Goal: Task Accomplishment & Management: Use online tool/utility

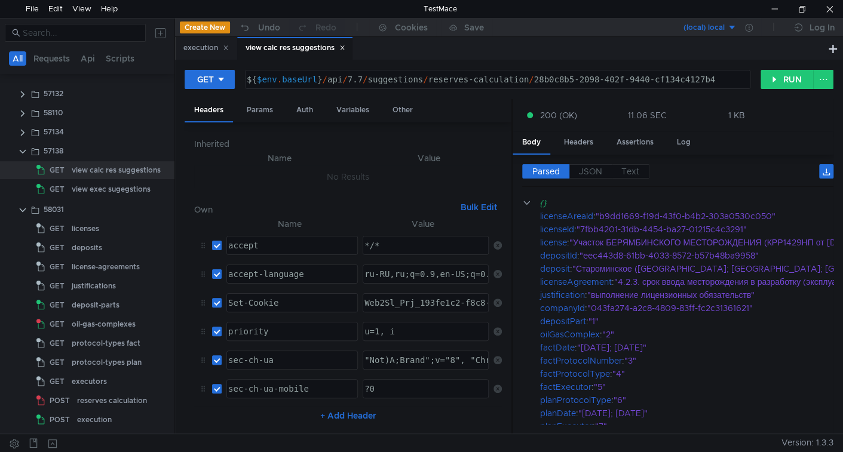
click at [345, 48] on icon at bounding box center [343, 48] width 4 height 4
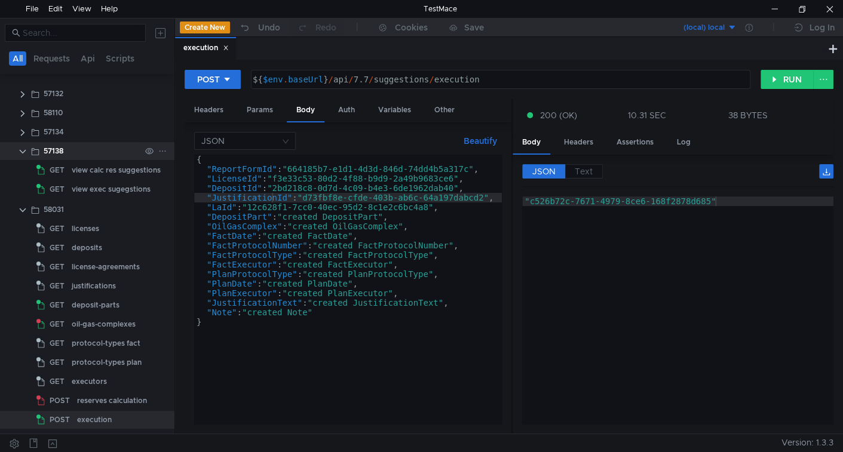
click at [22, 151] on clr-icon at bounding box center [23, 152] width 10 height 10
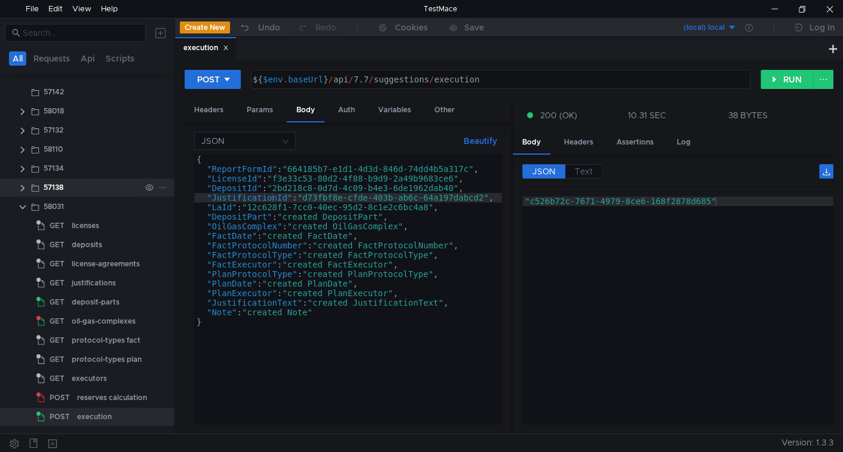
scroll to position [109, 0]
click at [22, 194] on clr-icon at bounding box center [23, 191] width 10 height 10
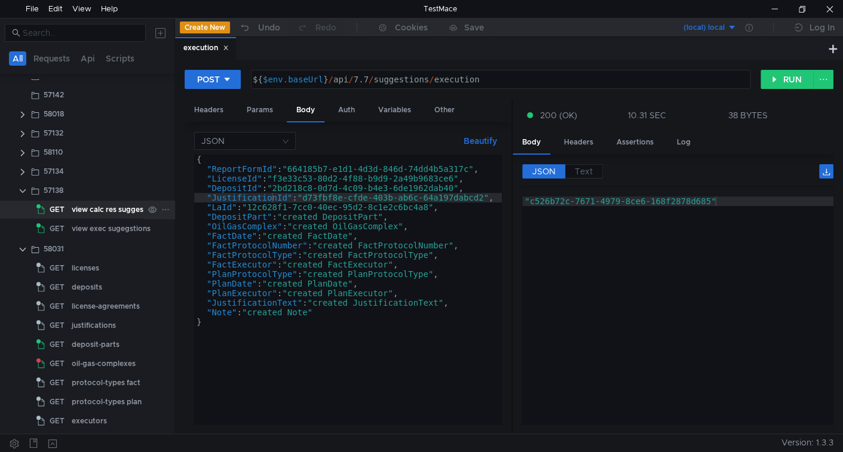
click at [76, 211] on div "view calc res suggestions" at bounding box center [116, 210] width 89 height 18
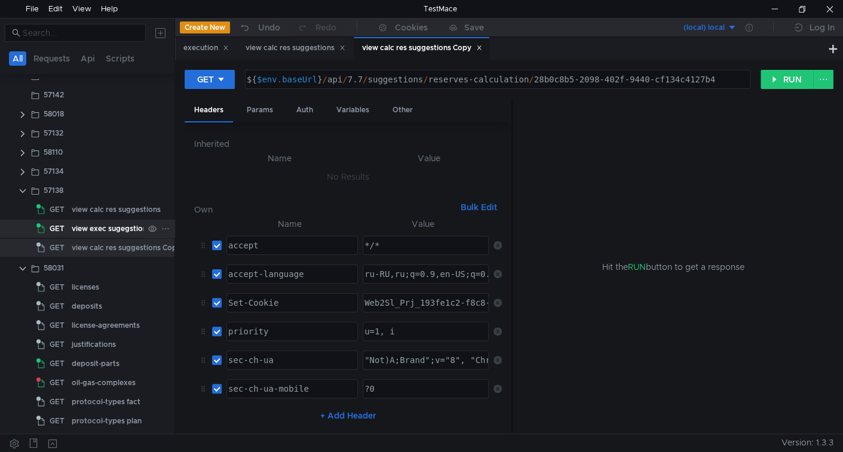
scroll to position [0, 0]
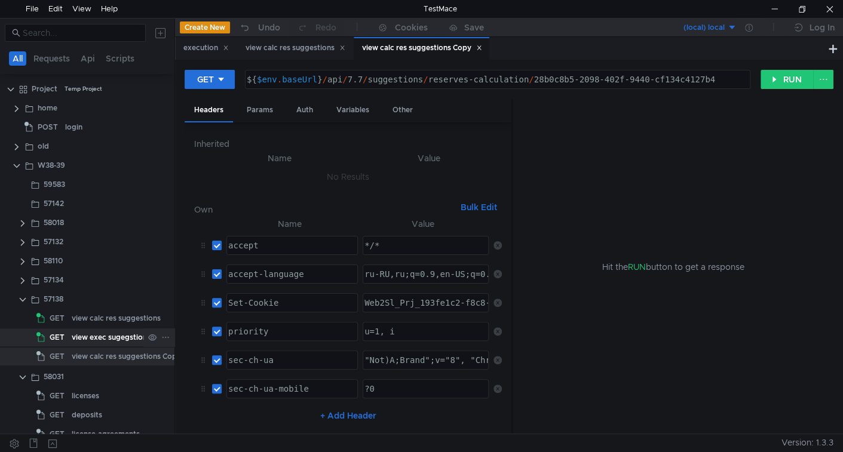
click at [88, 335] on div "view exec sugegstions" at bounding box center [111, 338] width 79 height 18
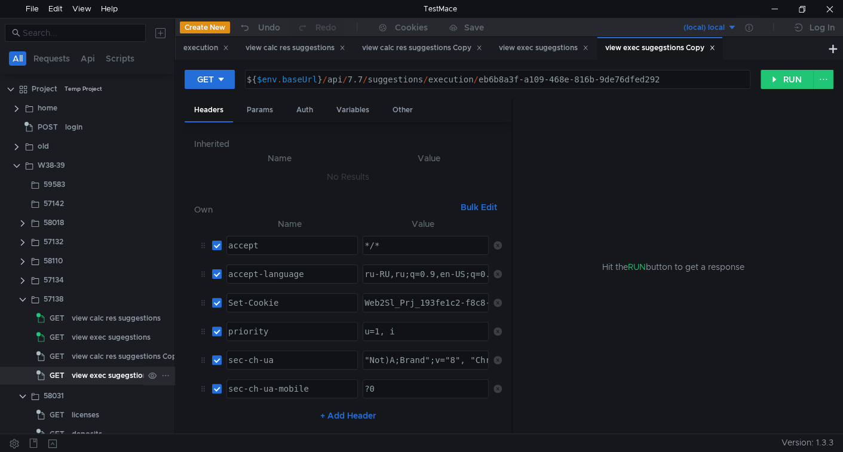
scroll to position [186, 0]
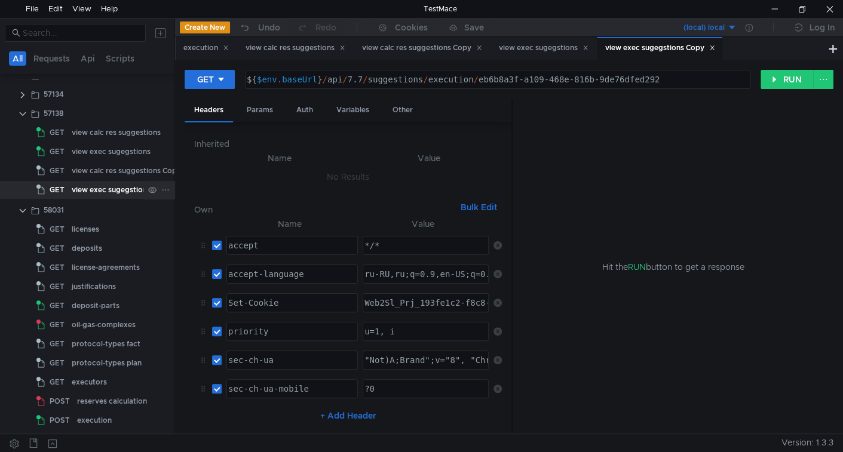
click at [94, 189] on div "view exec sugegstions Copy" at bounding box center [121, 190] width 99 height 18
click at [105, 170] on div "view calc res suggestions Copy" at bounding box center [126, 171] width 109 height 18
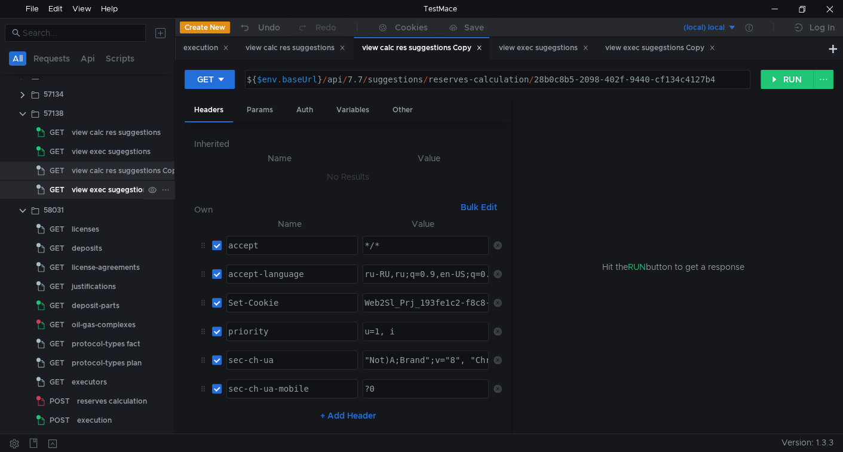
click at [104, 185] on div "view exec sugegstions Copy" at bounding box center [121, 190] width 99 height 18
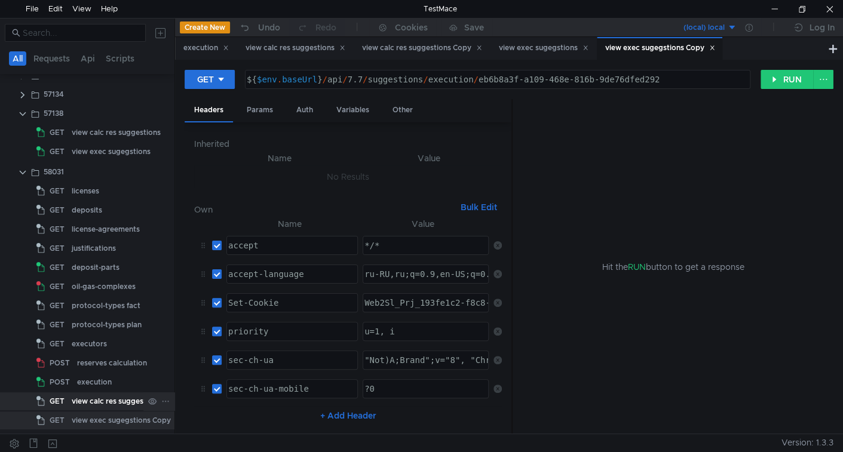
click at [103, 398] on div "view calc res suggestions Copy" at bounding box center [126, 402] width 109 height 18
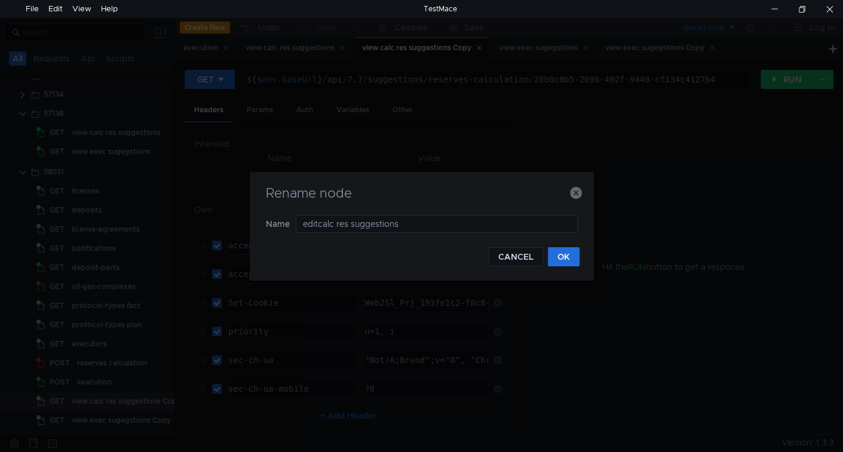
type input "edit calc res suggestions"
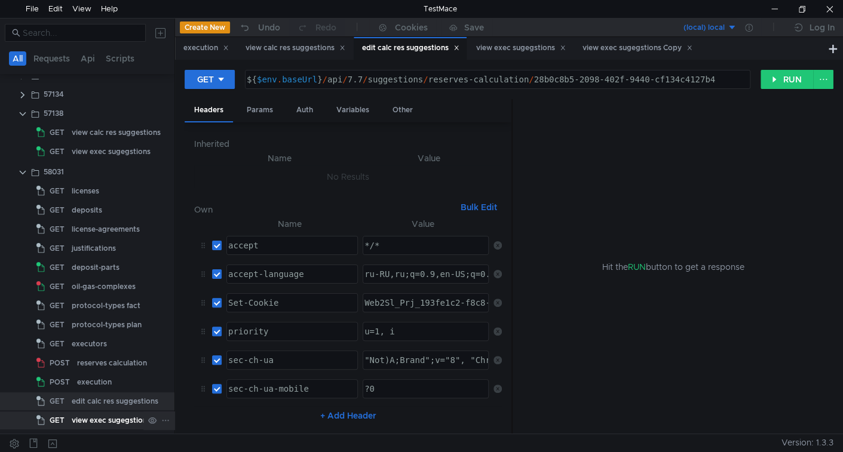
click at [107, 423] on div "view exec sugegstions Copy" at bounding box center [121, 421] width 99 height 18
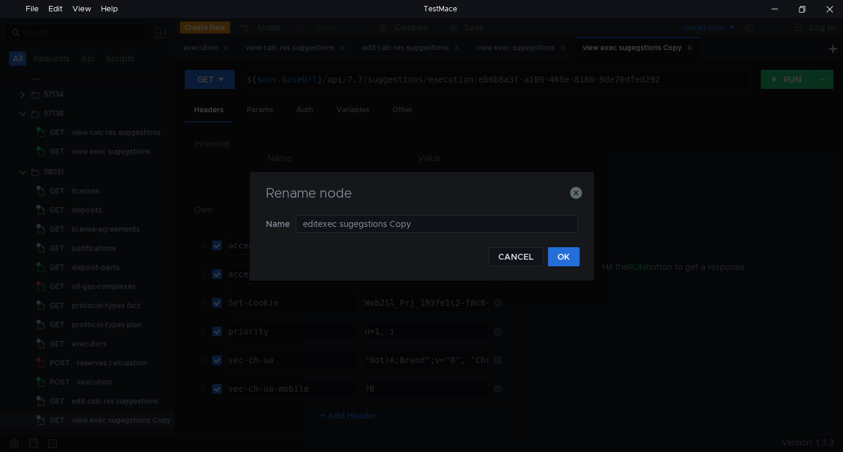
type input "edit exec sugegstions Copy"
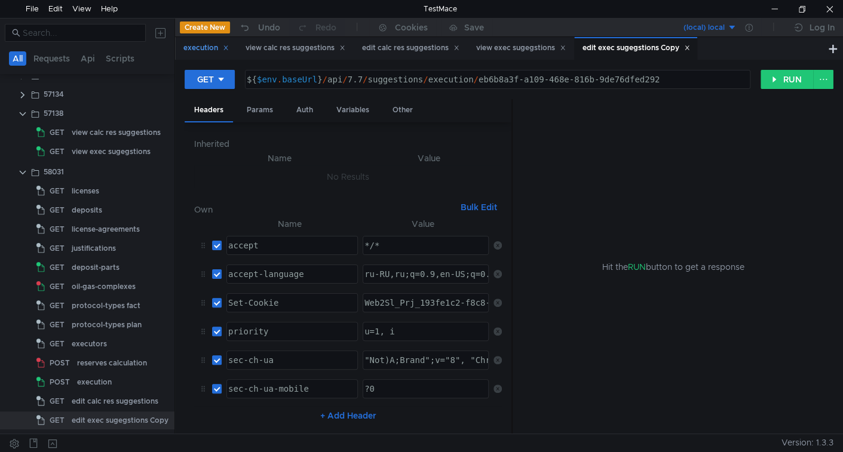
click at [228, 48] on icon at bounding box center [226, 48] width 6 height 6
click at [281, 50] on icon at bounding box center [280, 48] width 6 height 6
click at [278, 48] on icon at bounding box center [278, 48] width 6 height 6
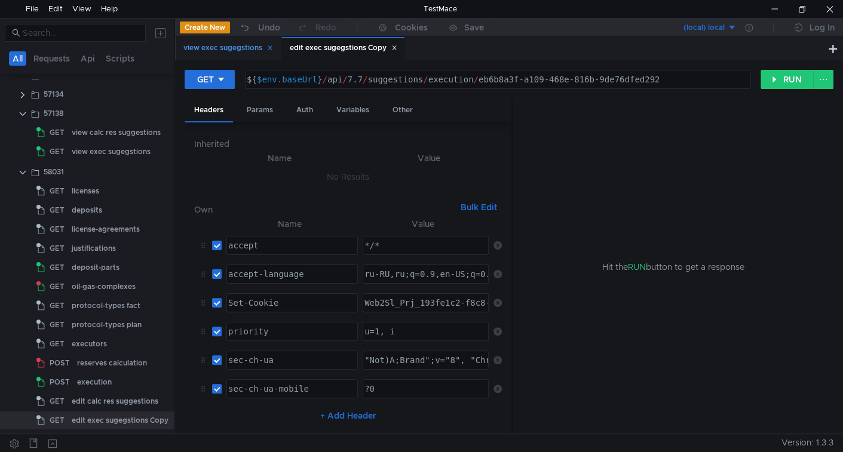
click at [221, 44] on div "view exec sugegstions" at bounding box center [228, 48] width 90 height 13
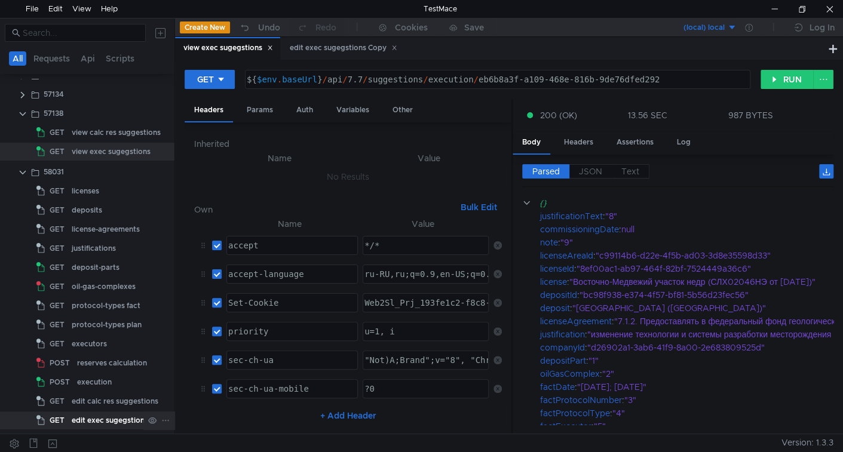
click at [119, 404] on div "edit calc res suggestions" at bounding box center [115, 402] width 87 height 18
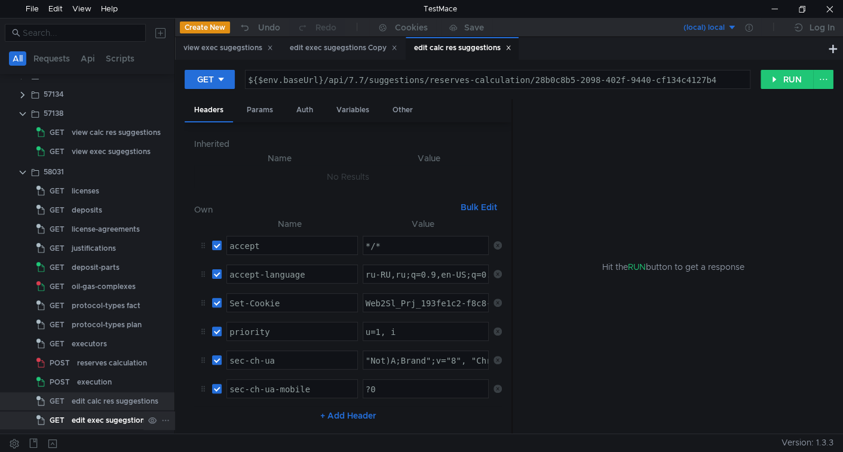
click at [110, 418] on div "edit exec sugegstions Copy" at bounding box center [120, 421] width 97 height 18
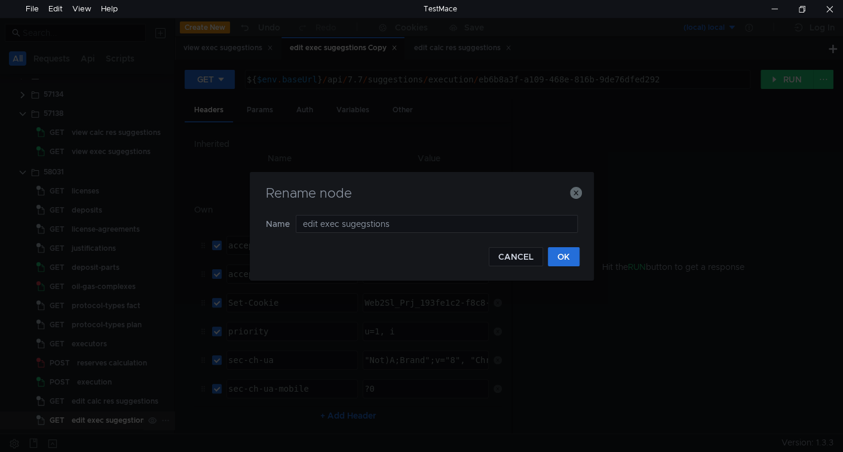
type input "edit exec sugegstions"
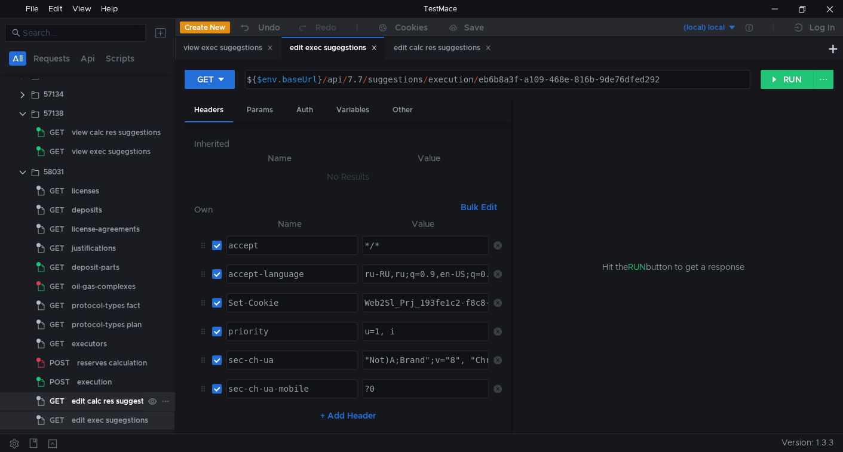
click at [81, 402] on div "edit calc res suggestions" at bounding box center [115, 402] width 87 height 18
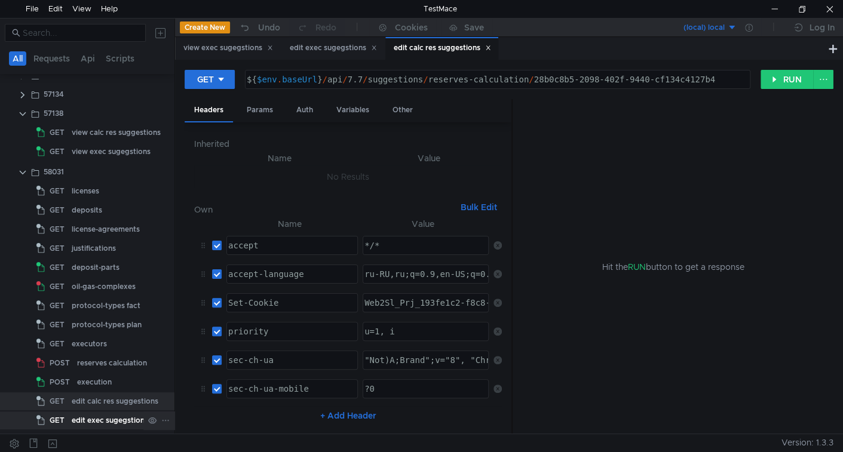
click at [81, 423] on div "edit exec sugegstions" at bounding box center [110, 421] width 76 height 18
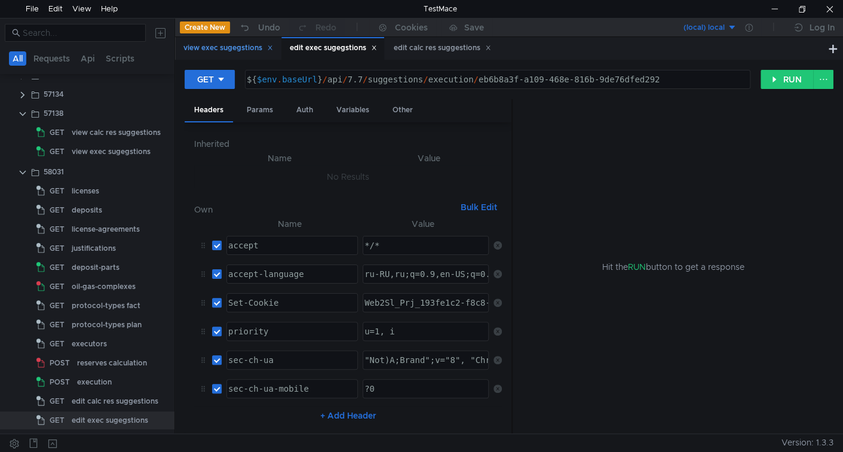
click at [273, 45] on icon at bounding box center [270, 48] width 6 height 6
click at [271, 46] on icon at bounding box center [268, 48] width 6 height 6
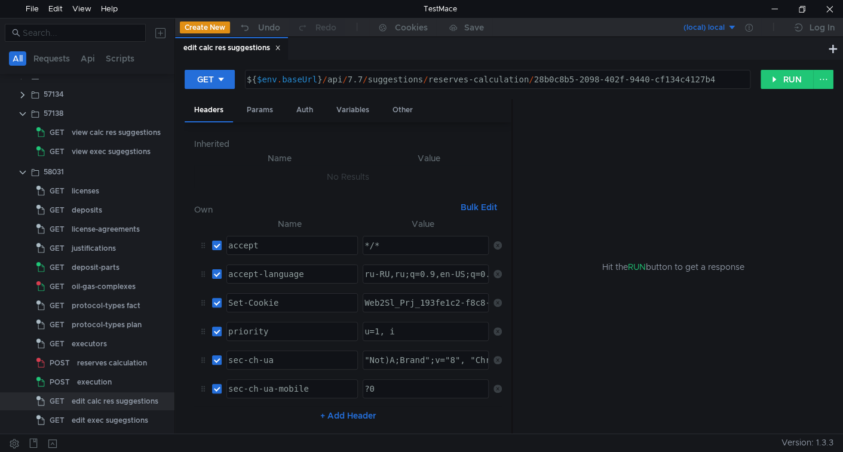
click at [270, 50] on div "edit calc res suggestions" at bounding box center [231, 48] width 97 height 13
click at [277, 48] on div "edit calc res suggestions" at bounding box center [231, 48] width 97 height 13
click at [277, 48] on icon at bounding box center [278, 48] width 6 height 6
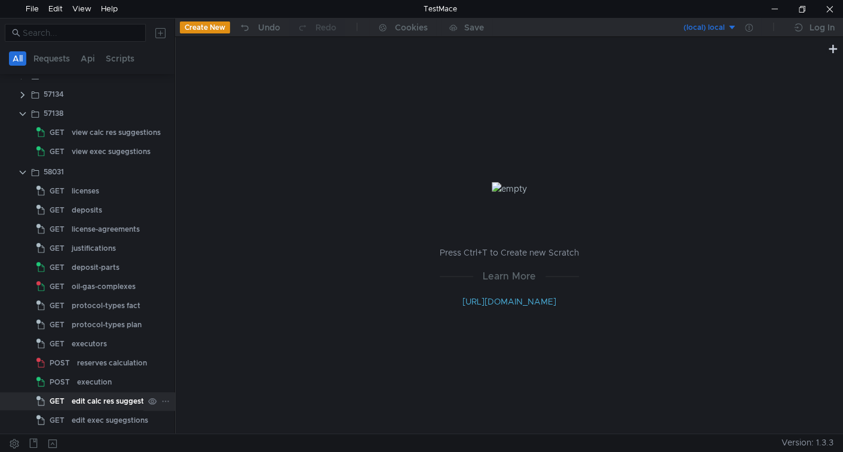
click at [117, 399] on div "edit calc res suggestions" at bounding box center [115, 402] width 87 height 18
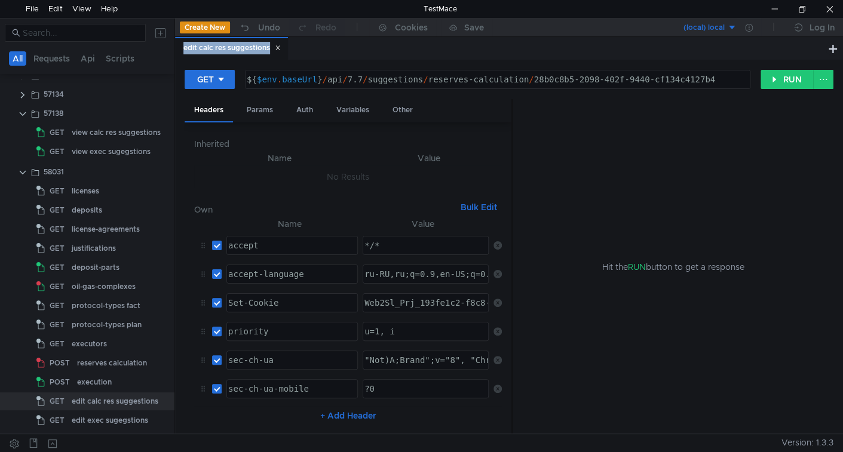
click at [241, 45] on div "edit calc res suggestions" at bounding box center [231, 48] width 97 height 13
click at [307, 50] on div "edit calc res suggestions" at bounding box center [500, 48] width 651 height 23
click at [255, 53] on div "edit calc res suggestions" at bounding box center [231, 48] width 97 height 13
click at [431, 81] on div "${ $env . baseUrl } / api / 7.7 / suggestions / reserves-calculation / 28b0c8b5…" at bounding box center [496, 89] width 504 height 29
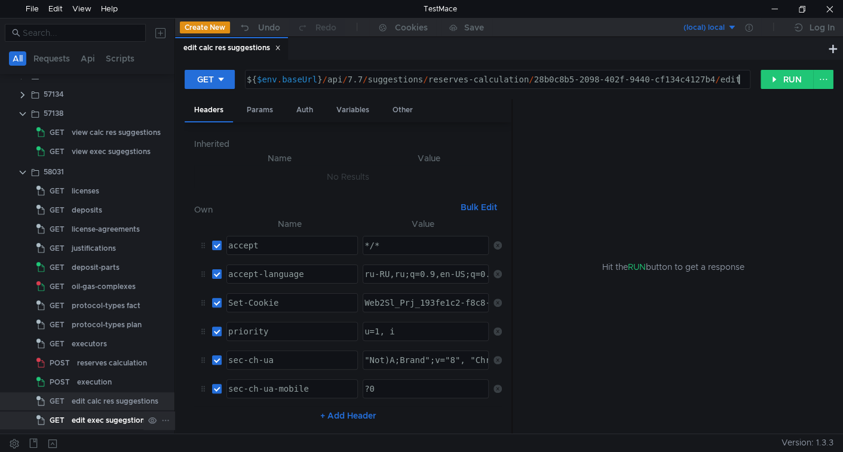
type textarea "${$env.baseUrl}/api/7.7/suggestions/reserves-calculation/28b0c8b5-2098-402f-944…"
click at [72, 422] on div "edit exec sugegstions" at bounding box center [110, 421] width 76 height 18
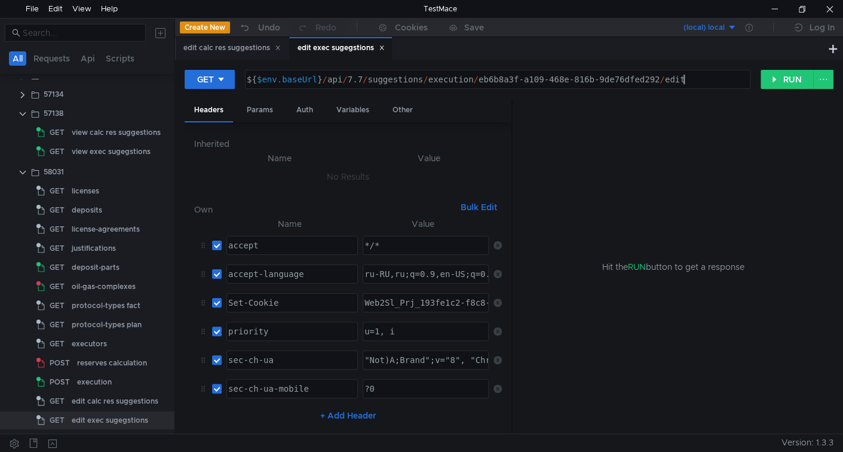
scroll to position [0, 30]
type textarea "${$env.baseUrl}/api/7.7/suggestions/execution/eb6b8a3f-a109-468e-816b-9de76dfed…"
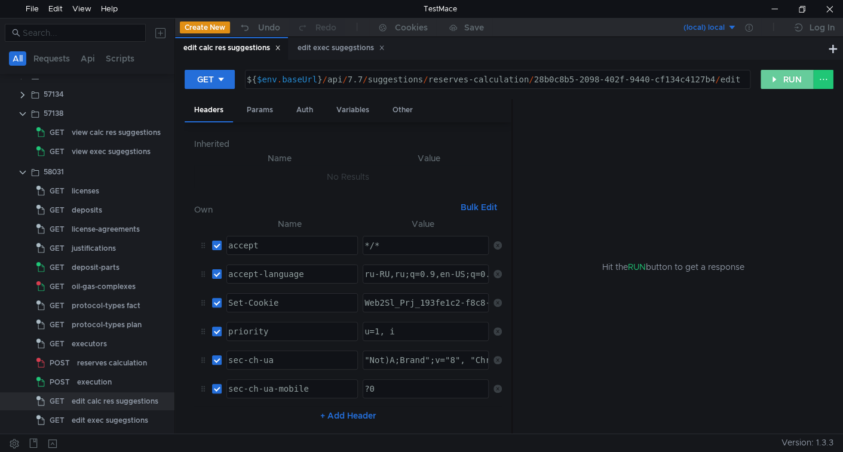
click at [792, 79] on button "RUN" at bounding box center [787, 79] width 53 height 19
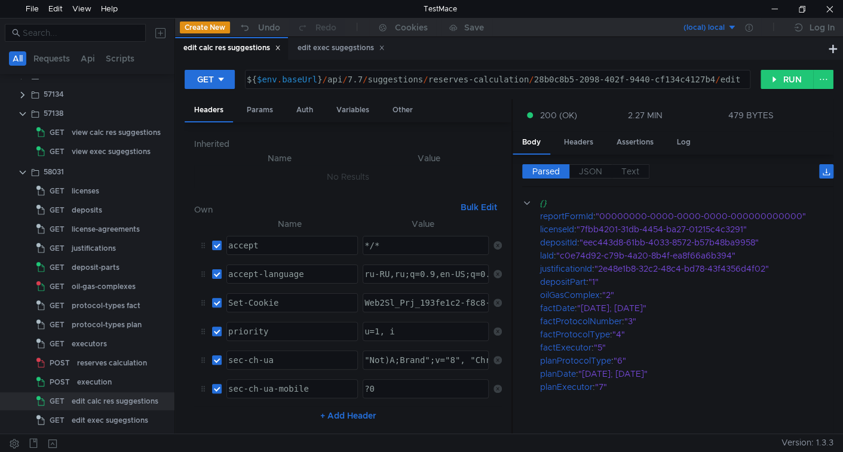
click at [565, 79] on div "${ $env . baseUrl } / api / 7.7 / suggestions / reserves-calculation / 28b0c8b5…" at bounding box center [496, 89] width 504 height 29
drag, startPoint x: 565, startPoint y: 79, endPoint x: 673, endPoint y: 79, distance: 107.6
click at [673, 79] on div "${ $env . baseUrl } / api / 7.7 / suggestions / reserves-calculation / 28b0c8b5…" at bounding box center [496, 89] width 504 height 29
paste textarea "d4906109-93fb-40e4-bbd4-bfe4c99c5516"
type textarea "${$env.baseUrl}/api/7.7/suggestions/reserves-calculation/d4906109-93fb-40e4-bbd…"
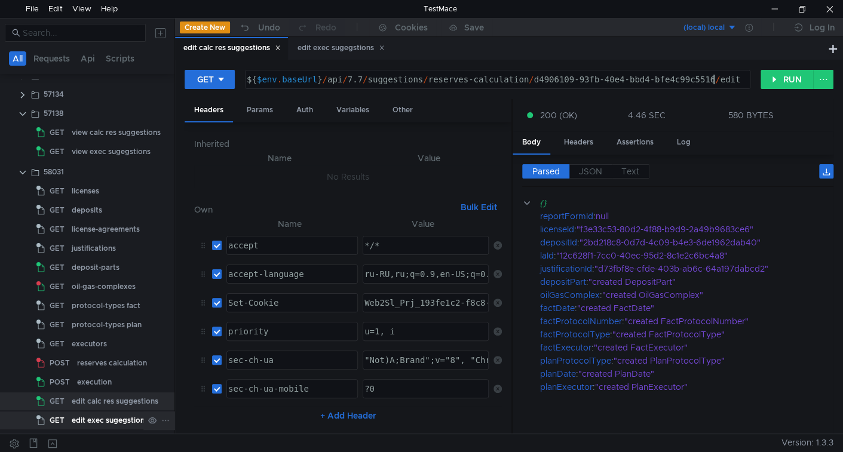
click at [64, 422] on span "GET" at bounding box center [57, 421] width 15 height 18
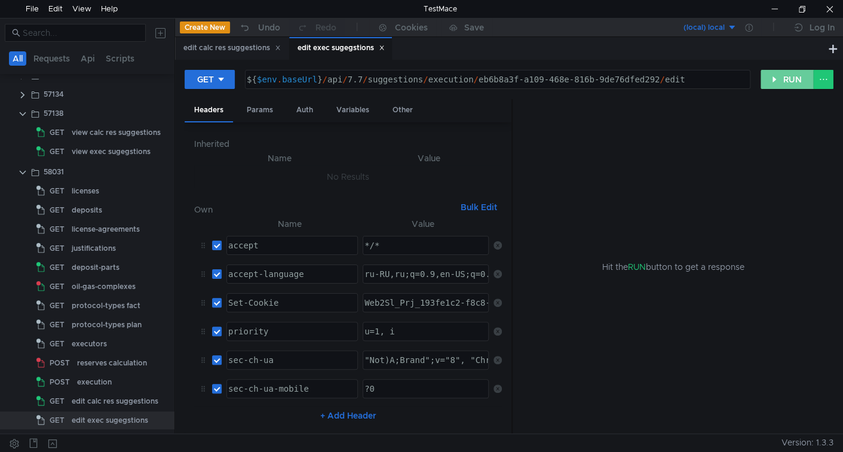
click at [790, 85] on button "RUN" at bounding box center [787, 79] width 53 height 19
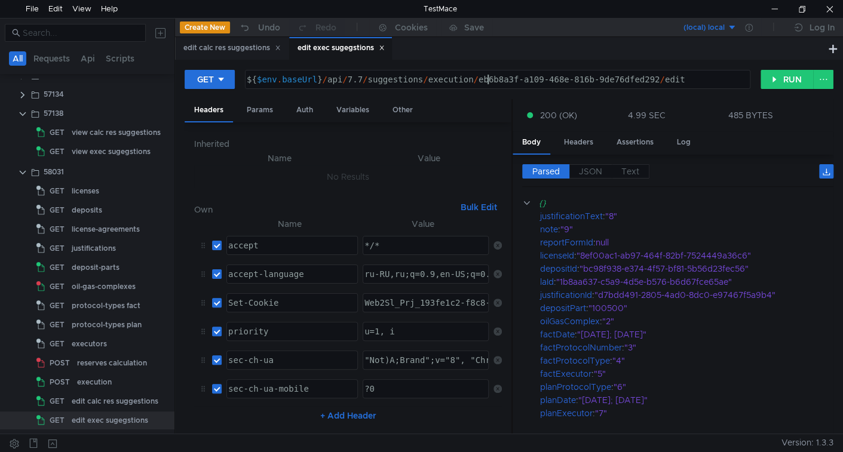
click at [491, 78] on div "${ $env . baseUrl } / api / 7.7 / suggestions / execution / eb6b8a3f-a109-468e-…" at bounding box center [496, 89] width 504 height 29
drag, startPoint x: 491, startPoint y: 78, endPoint x: 611, endPoint y: 72, distance: 120.2
click at [611, 72] on div "${ $env . baseUrl } / api / 7.7 / suggestions / execution / eb6b8a3f-a109-468e-…" at bounding box center [498, 80] width 504 height 18
paste textarea "c526b72c-7671-4979-8ce6-168f2878d685"
type textarea "${$env.baseUrl}/api/7.7/suggestions/execution/c526b72c-7671-4979-8ce6-168f2878d…"
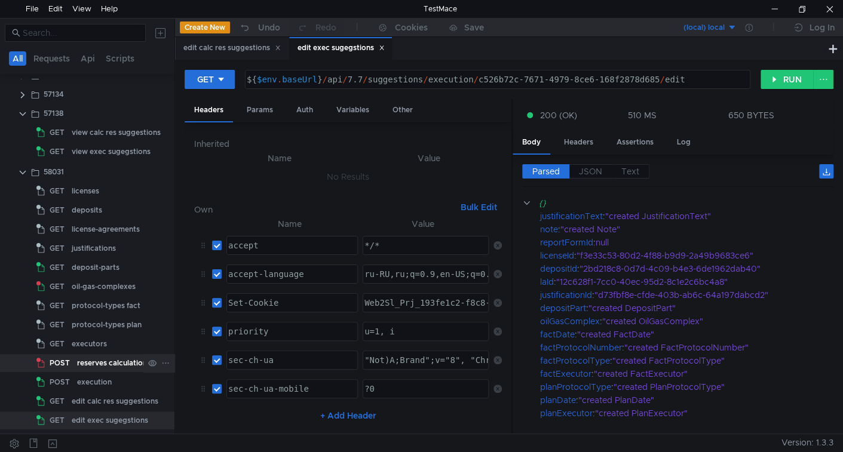
click at [110, 359] on div "reserves calculation" at bounding box center [112, 363] width 70 height 18
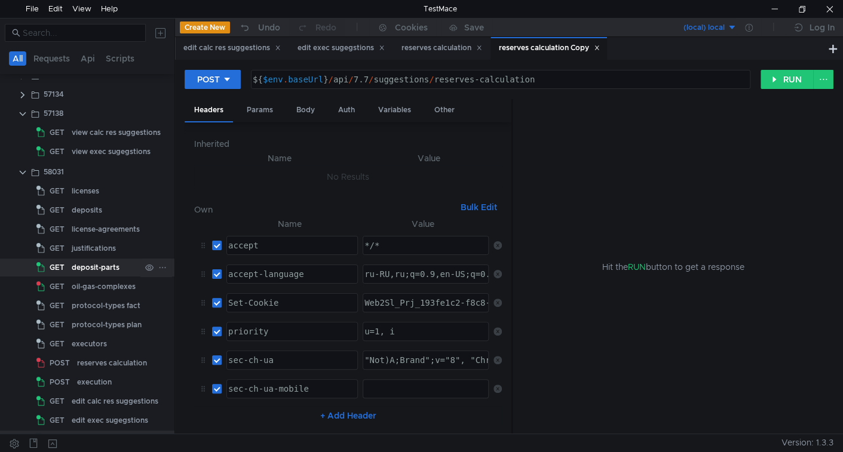
scroll to position [206, 0]
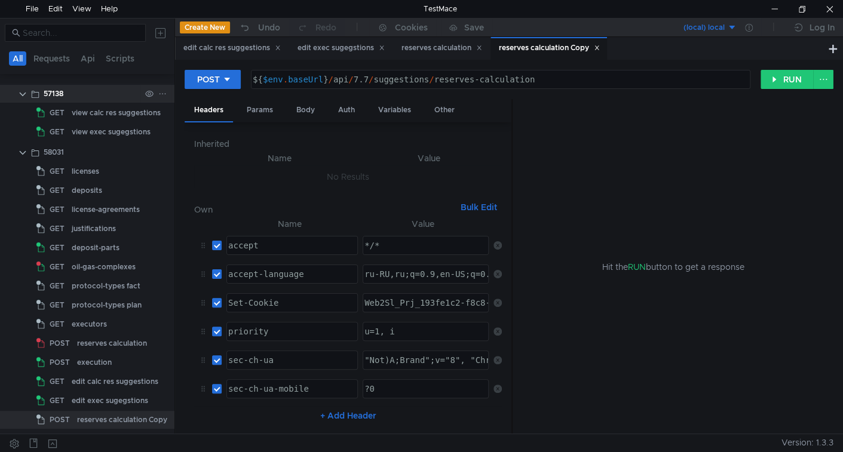
click at [22, 94] on clr-icon at bounding box center [23, 95] width 10 height 10
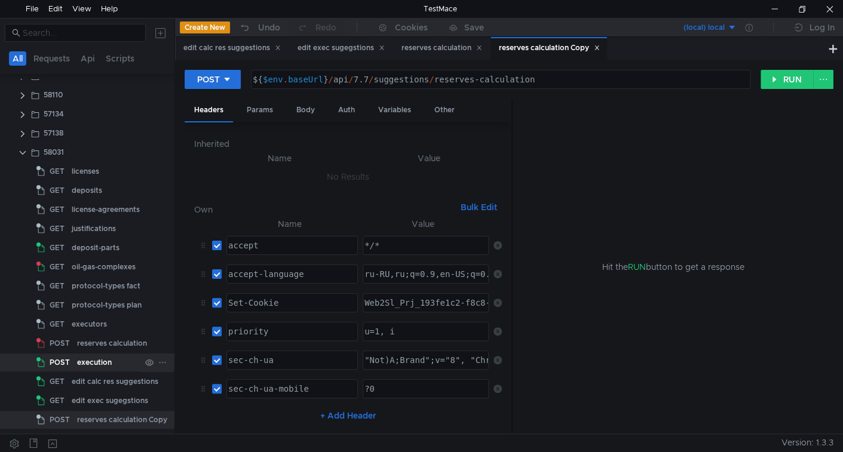
click at [94, 364] on div "execution" at bounding box center [94, 363] width 35 height 18
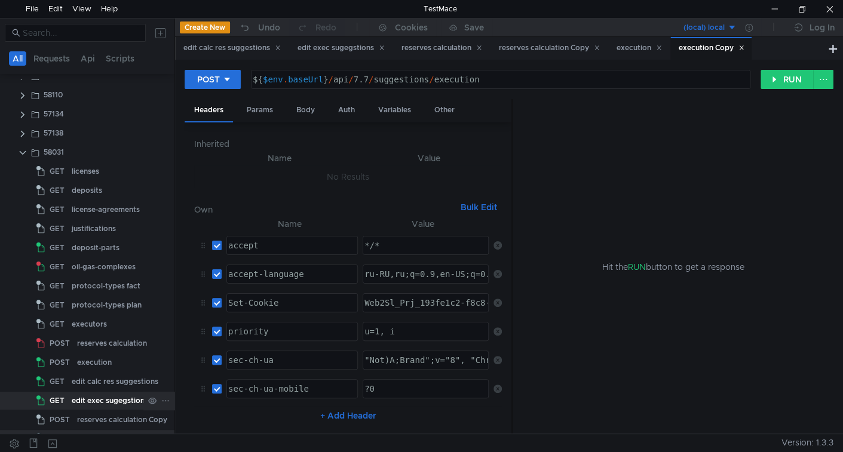
scroll to position [185, 0]
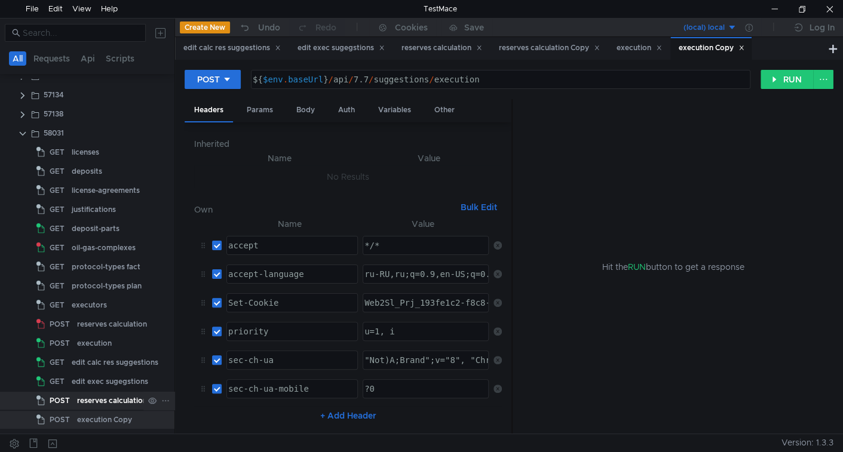
click at [99, 403] on div "reserves calculation Copy" at bounding box center [122, 401] width 90 height 18
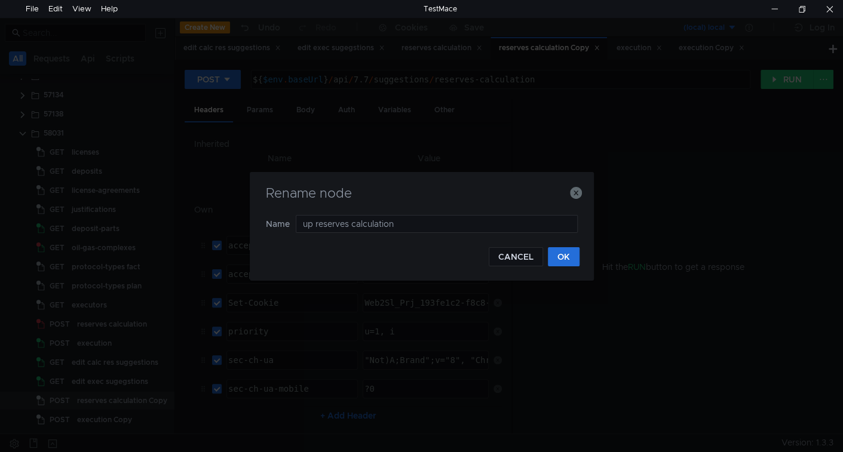
type input "upd reserves calculation"
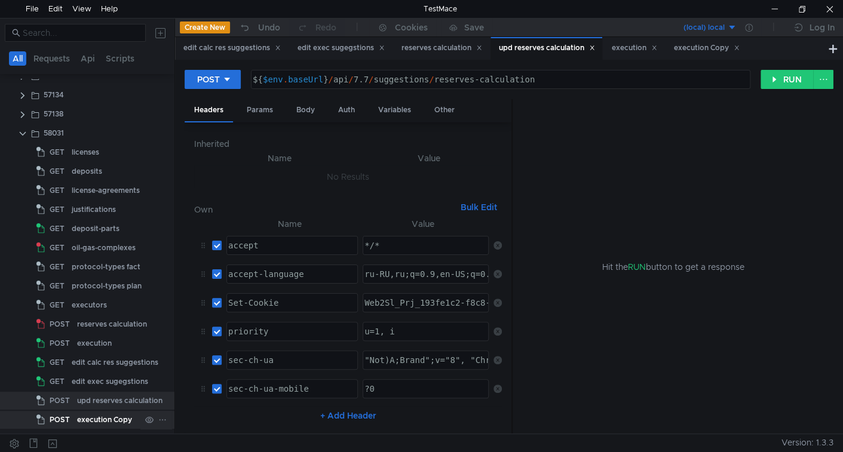
click at [82, 425] on div "execution Copy" at bounding box center [104, 420] width 55 height 18
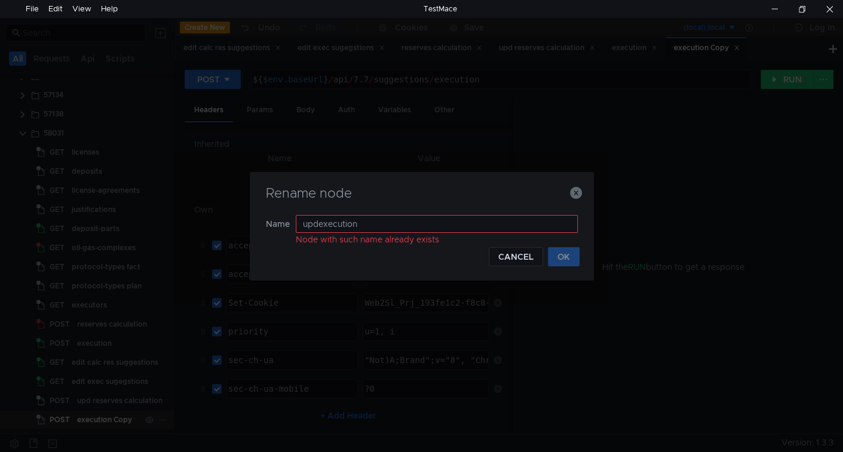
type input "upd execution"
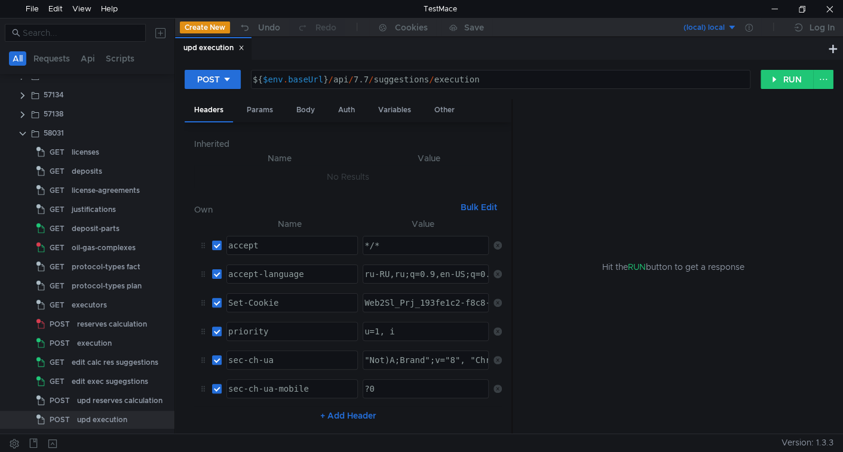
click at [244, 48] on icon at bounding box center [241, 48] width 6 height 6
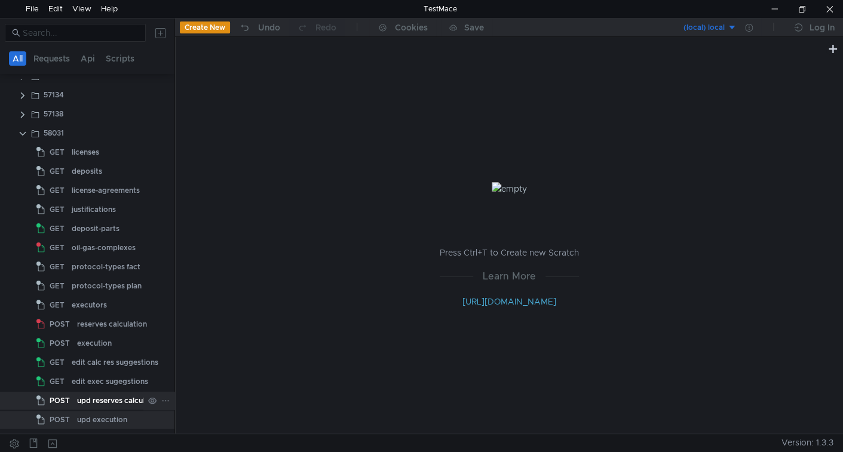
click at [97, 399] on div "upd reserves calculation" at bounding box center [119, 401] width 85 height 18
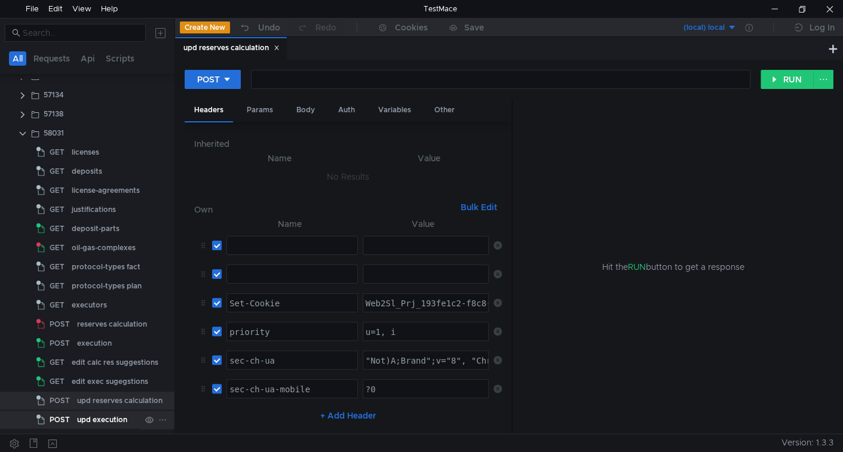
click at [92, 417] on div "upd execution" at bounding box center [102, 420] width 50 height 18
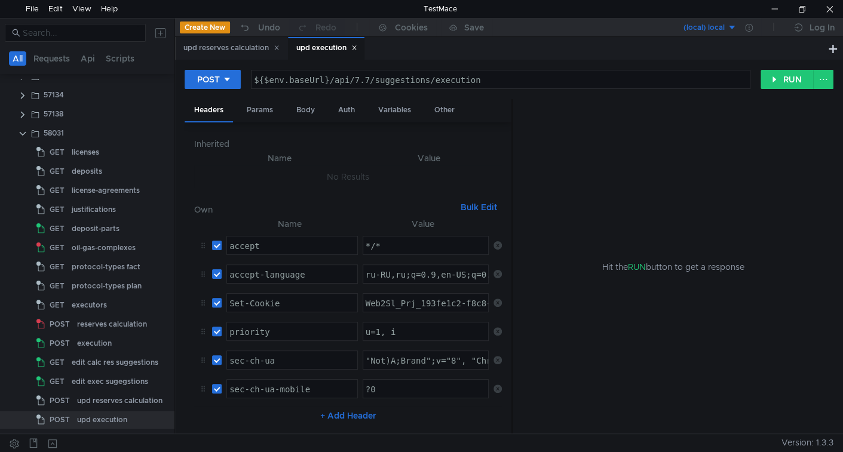
click at [234, 42] on div "upd reserves calculation" at bounding box center [231, 48] width 96 height 13
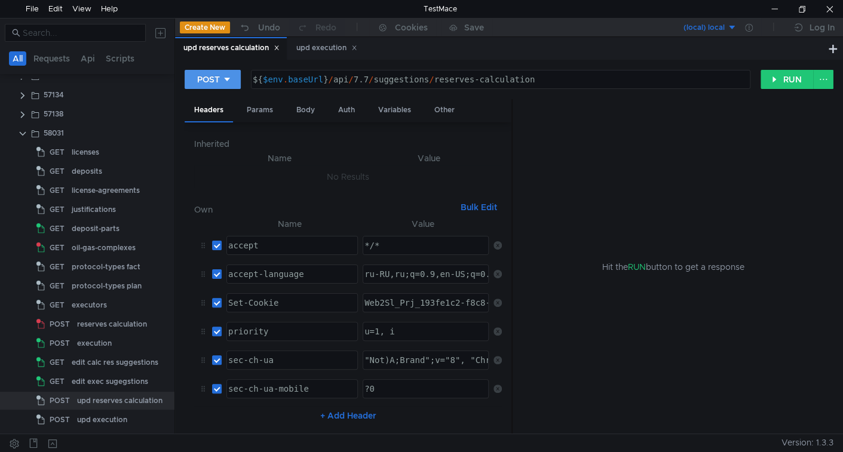
click at [216, 84] on div "POST" at bounding box center [208, 79] width 23 height 13
click at [209, 140] on li "PUT" at bounding box center [213, 142] width 56 height 19
click at [315, 46] on div "upd execution" at bounding box center [326, 48] width 61 height 13
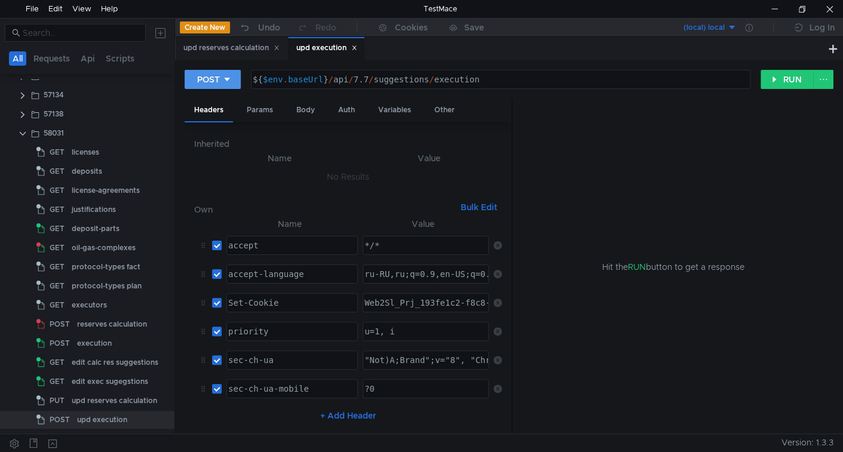
click at [212, 82] on div "POST" at bounding box center [208, 79] width 23 height 13
click at [210, 142] on li "PUT" at bounding box center [213, 142] width 56 height 19
click at [245, 50] on div "upd reserves calculation" at bounding box center [231, 48] width 96 height 13
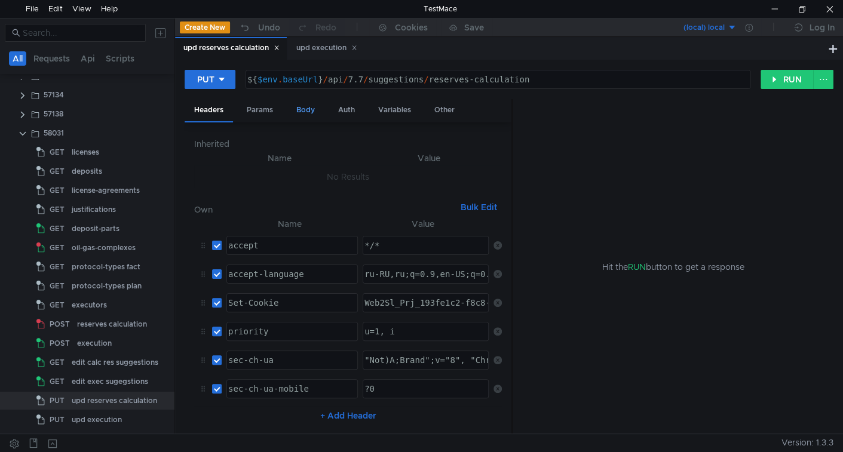
drag, startPoint x: 311, startPoint y: 110, endPoint x: 313, endPoint y: 116, distance: 6.2
click at [311, 109] on div "Body" at bounding box center [306, 110] width 38 height 22
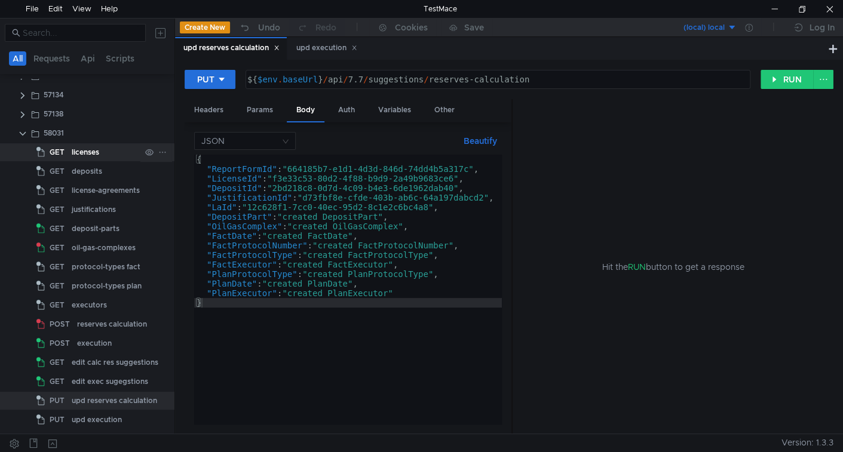
click at [95, 154] on div "licenses" at bounding box center [85, 152] width 27 height 18
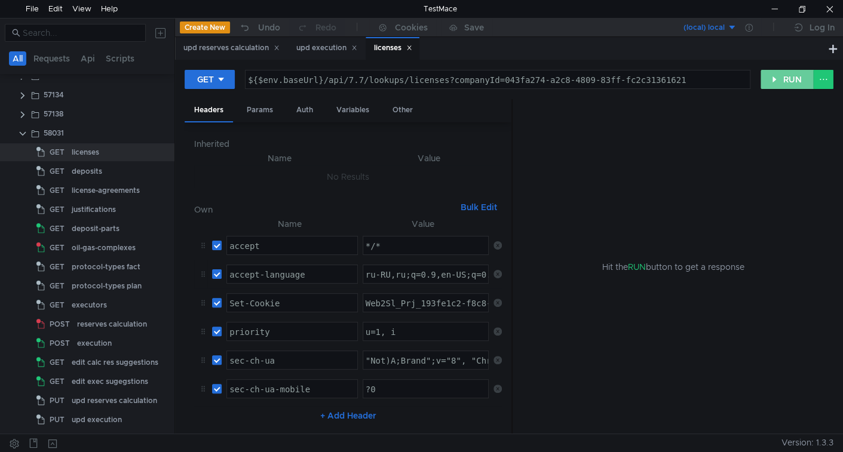
click at [779, 82] on button "RUN" at bounding box center [787, 79] width 53 height 19
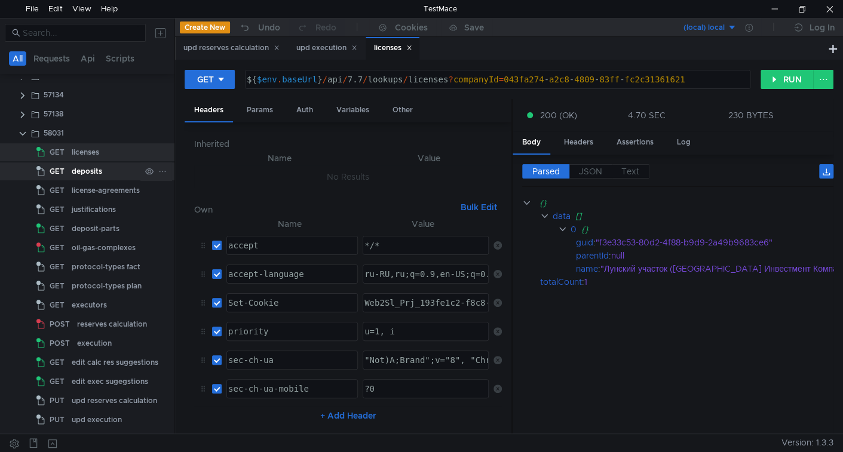
click at [88, 168] on div "deposits" at bounding box center [87, 172] width 30 height 18
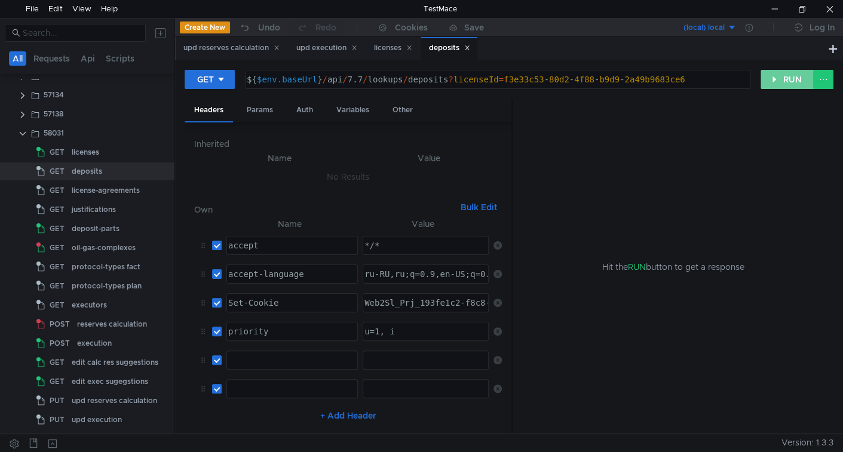
click at [796, 83] on button "RUN" at bounding box center [787, 79] width 53 height 19
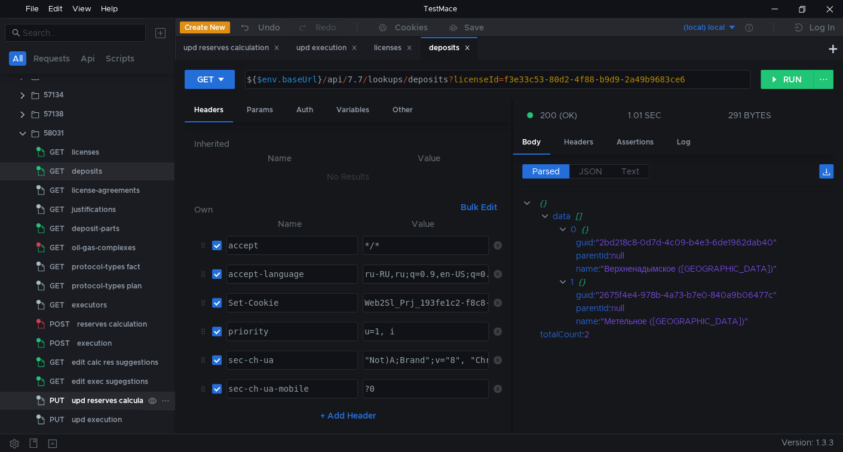
click at [90, 405] on div "upd reserves calculation" at bounding box center [114, 401] width 85 height 18
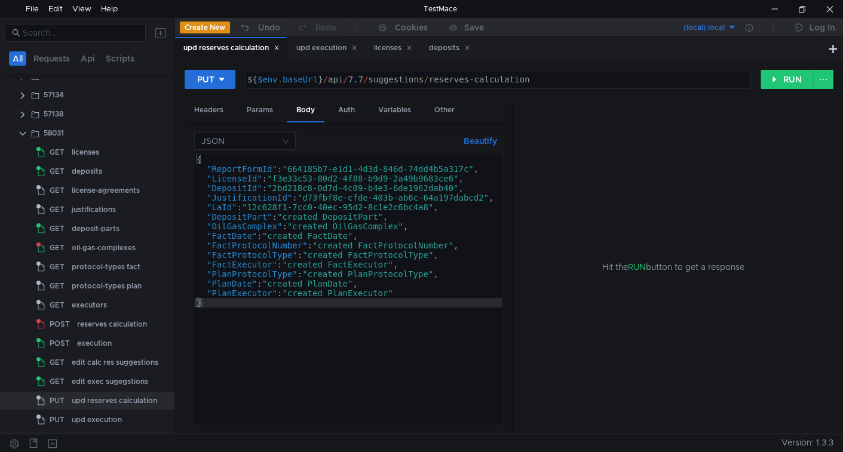
type textarea ""ReportFormId": "664185b7-e1d1-4d3d-846d-74dd4b5a317c","
click at [298, 168] on div "{ "ReportFormId" : "664185b7-e1d1-4d3d-846d-74dd4b5a317c" , "LicenseId" : "f3e3…" at bounding box center [348, 299] width 308 height 289
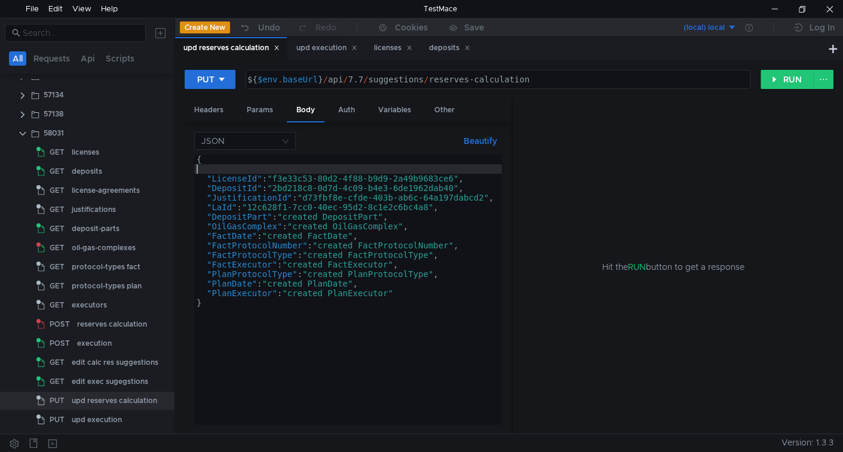
type textarea "{"
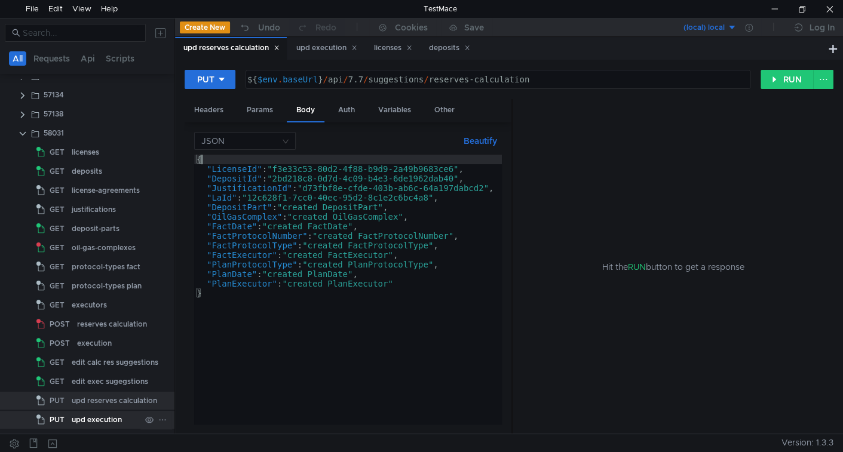
click at [79, 415] on div "upd execution" at bounding box center [97, 420] width 50 height 18
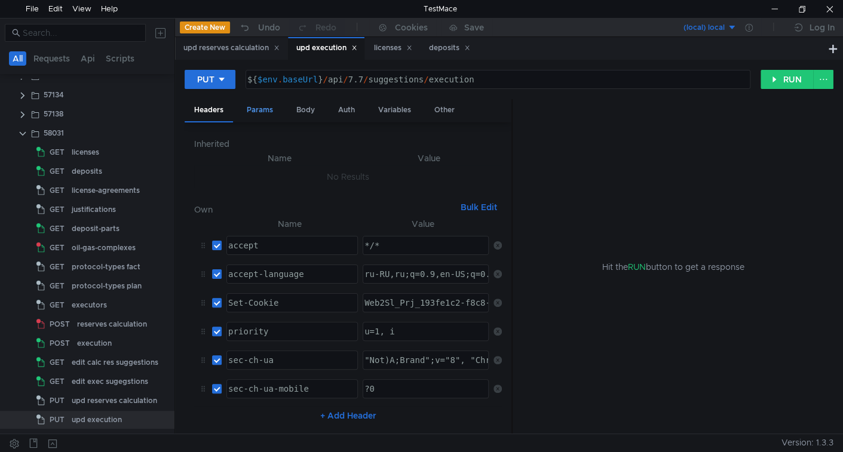
click at [268, 107] on div "Params" at bounding box center [259, 110] width 45 height 22
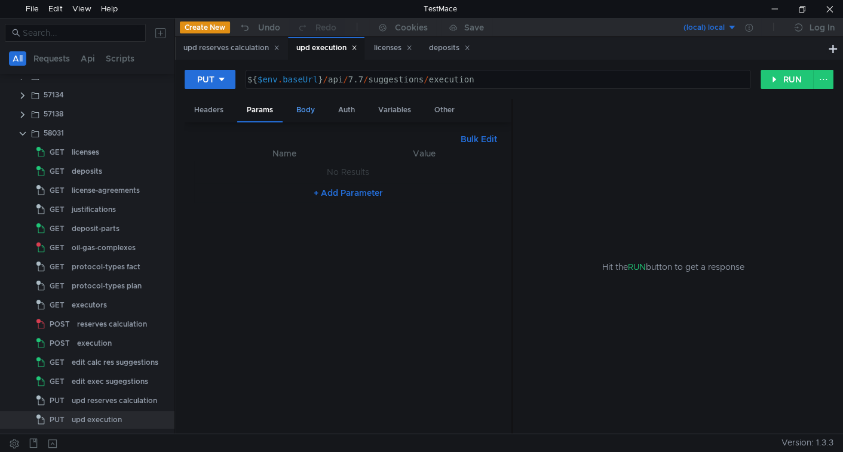
click at [313, 107] on div "Body" at bounding box center [306, 110] width 38 height 22
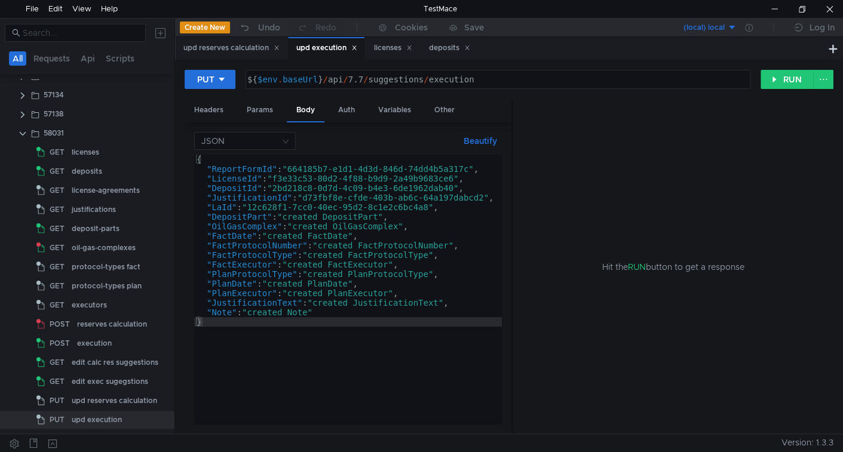
click at [485, 170] on div "{ "ReportFormId" : "664185b7-e1d1-4d3d-846d-74dd4b5a317c" , "LicenseId" : "f3e3…" at bounding box center [348, 299] width 308 height 289
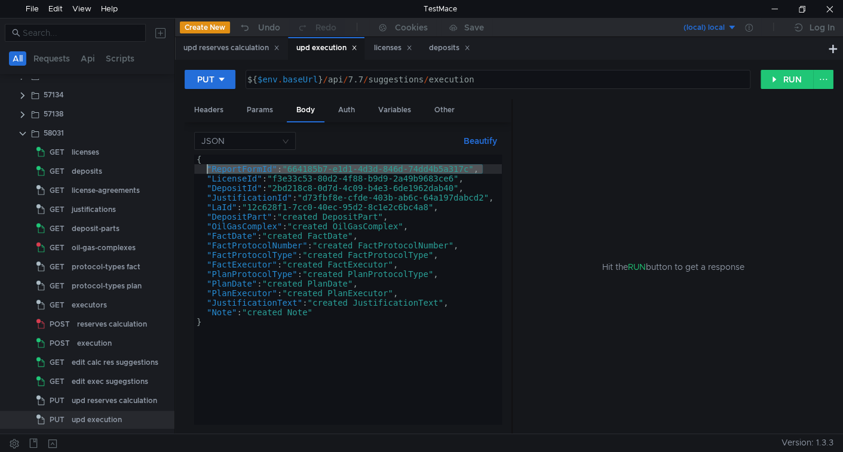
type textarea "|"
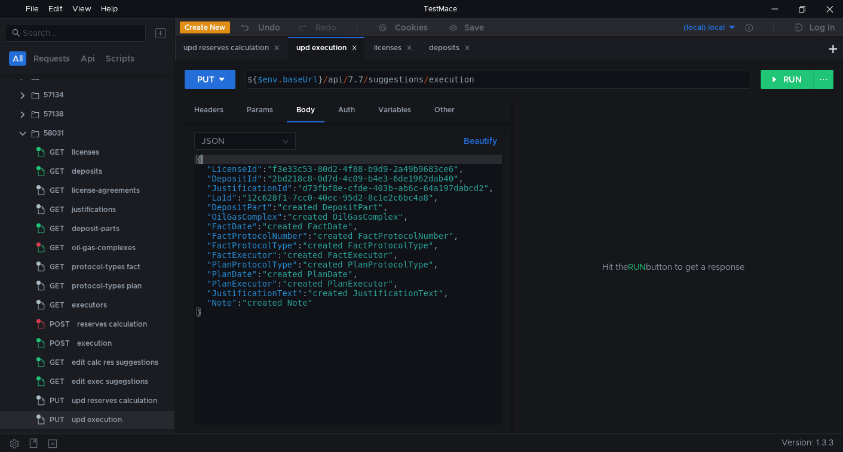
click at [297, 179] on div "{ "LicenseId" : "f3e33c53-80d2-4f88-b9d9-2a49b9683ce6" , "DepositId" : "2bd218c…" at bounding box center [348, 299] width 308 height 289
type textarea ""DepositId": "2bd218c8-0d7d-4c09-b4e3-6de1962dab40","
click at [412, 47] on icon at bounding box center [410, 48] width 4 height 4
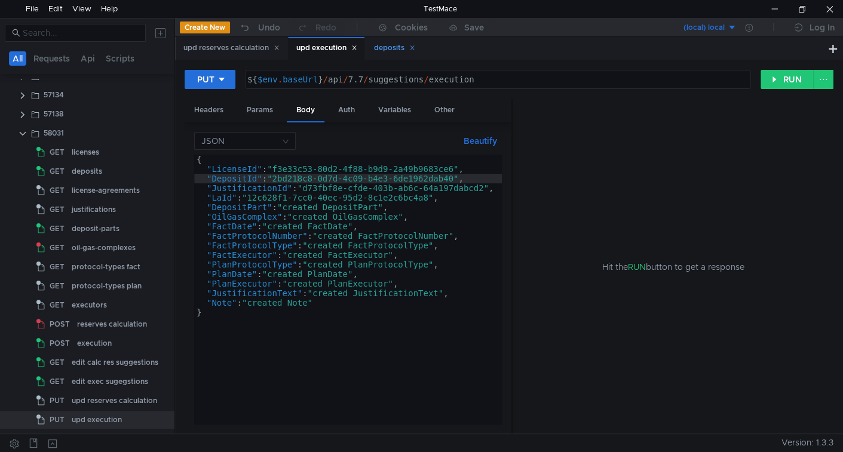
click at [390, 51] on div "deposits" at bounding box center [394, 48] width 41 height 13
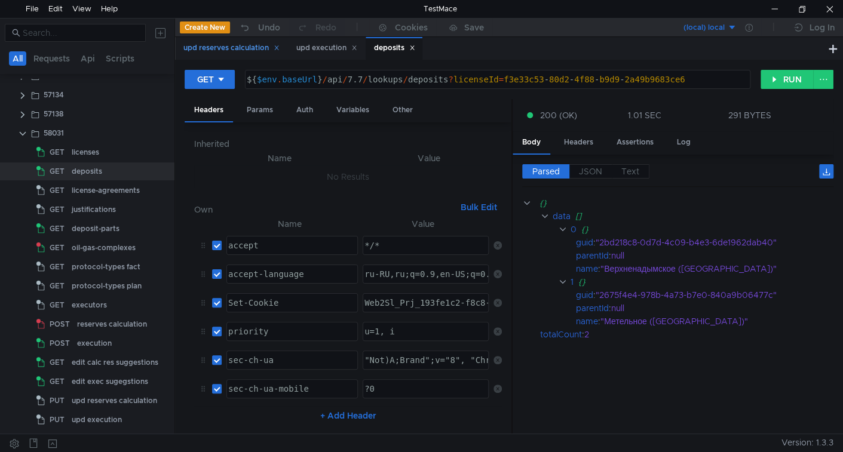
click at [235, 47] on div "upd reserves calculation" at bounding box center [231, 48] width 96 height 13
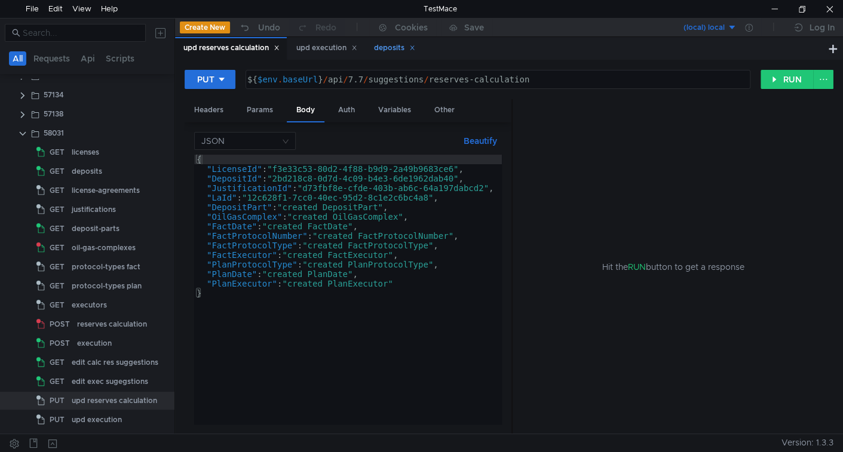
click at [378, 48] on div "deposits" at bounding box center [394, 48] width 41 height 13
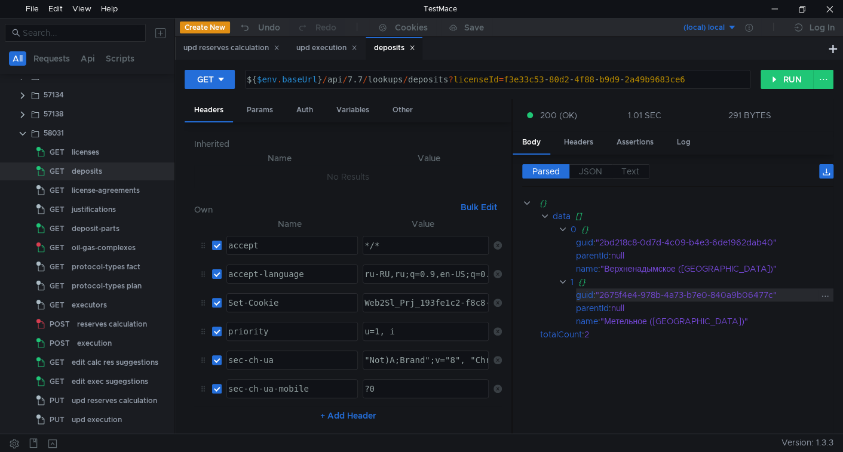
click at [613, 289] on div ""2675f4e4-978b-4a73-b7e0-840a9b06477c"" at bounding box center [707, 295] width 222 height 13
drag, startPoint x: 612, startPoint y: 288, endPoint x: 737, endPoint y: 296, distance: 125.1
click at [737, 296] on div ""2675f4e4-978b-4a73-b7e0-840a9b06477c"" at bounding box center [707, 295] width 222 height 13
copy div "2675f4e4-978b-4a73-b7e0-840a9b06477c"
click at [234, 50] on div "upd reserves calculation" at bounding box center [231, 48] width 96 height 13
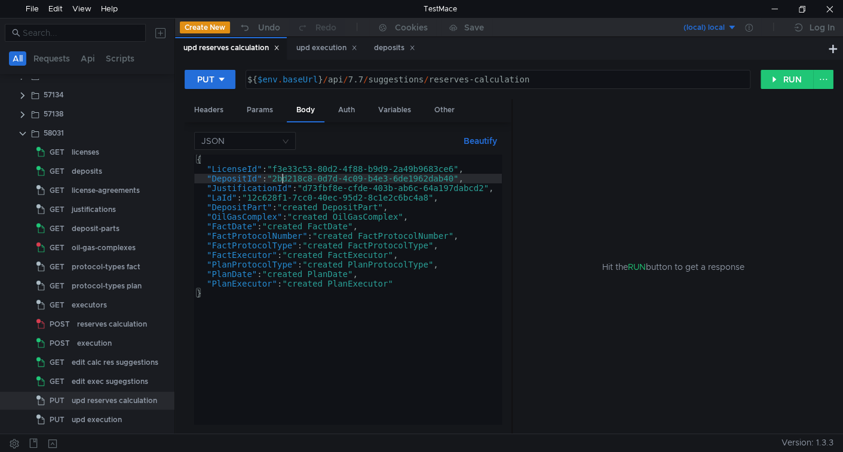
click at [283, 178] on div "{ "LicenseId" : "f3e33c53-80d2-4f88-b9d9-2a49b9683ce6" , "DepositId" : "2bd218c…" at bounding box center [348, 299] width 308 height 289
drag, startPoint x: 283, startPoint y: 178, endPoint x: 435, endPoint y: 174, distance: 151.9
click at [435, 174] on div "{ "LicenseId" : "f3e33c53-80d2-4f88-b9d9-2a49b9683ce6" , "DepositId" : "2bd218c…" at bounding box center [348, 299] width 308 height 289
paste textarea "675f4e4-978b-4a73-b7e0-840a9b06477c"
type textarea ""DepositId": "2675f4e4-978b-4a73-b7e0-840a9b06477c","
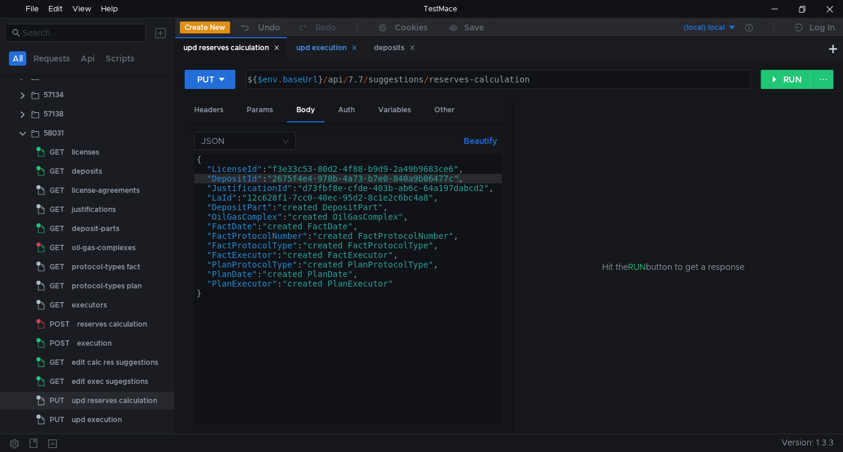
click at [320, 47] on div "upd execution" at bounding box center [326, 48] width 61 height 13
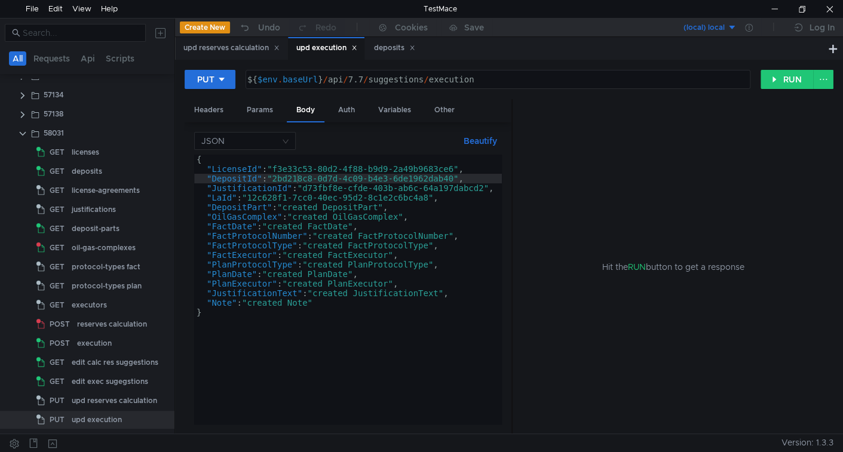
click at [292, 176] on div "{ "LicenseId" : "f3e33c53-80d2-4f88-b9d9-2a49b9683ce6" , "DepositId" : "2bd218c…" at bounding box center [348, 299] width 308 height 289
drag, startPoint x: 292, startPoint y: 176, endPoint x: 429, endPoint y: 179, distance: 137.5
click at [429, 179] on div "{ "LicenseId" : "f3e33c53-80d2-4f88-b9d9-2a49b9683ce6" , "DepositId" : "2bd218c…" at bounding box center [348, 299] width 308 height 289
paste textarea "675f4e4-978b-4a73-b7e0-840a9b06477c"
type textarea ""DepositId": "2675f4e4-978b-4a73-b7e0-840a9b06477c","
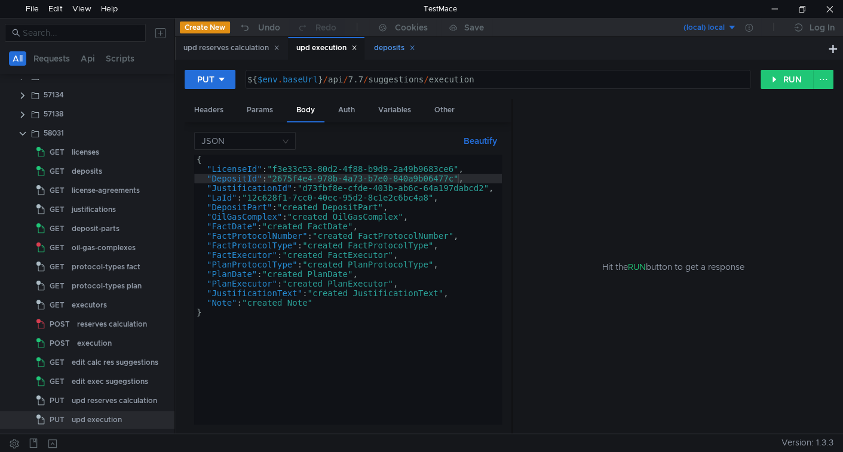
click at [415, 49] on icon at bounding box center [412, 48] width 6 height 6
click at [97, 207] on div "justifications" at bounding box center [94, 210] width 44 height 18
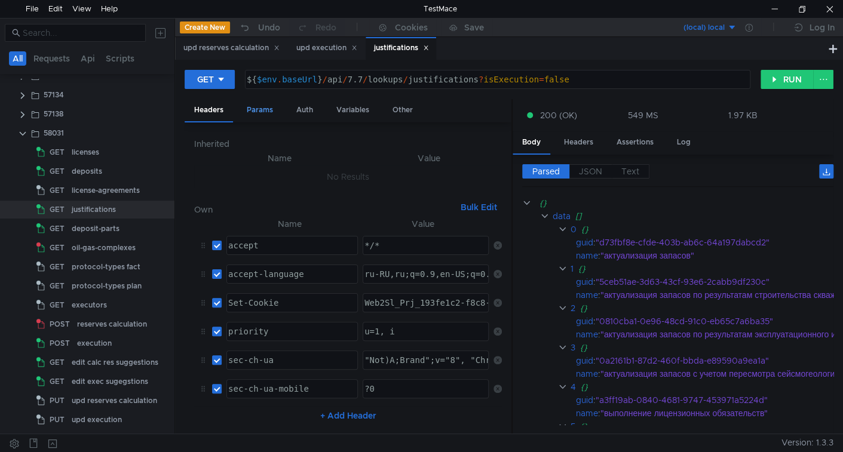
click at [260, 115] on div "Params" at bounding box center [259, 110] width 45 height 22
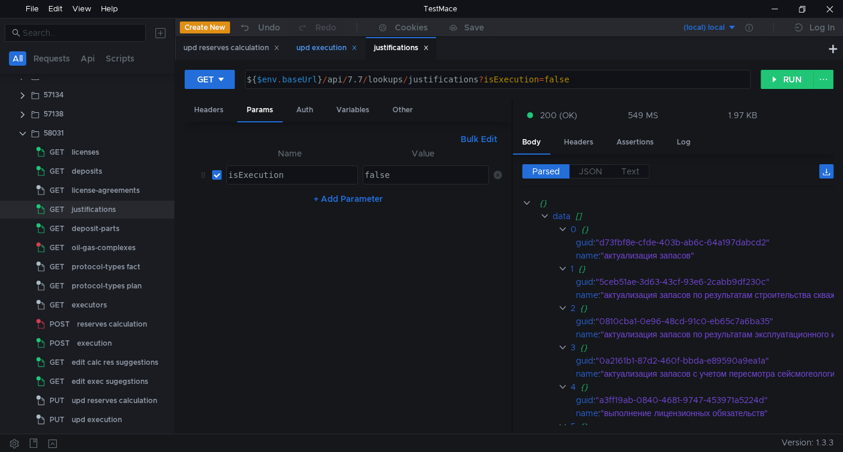
click at [318, 47] on div "upd execution" at bounding box center [326, 48] width 61 height 13
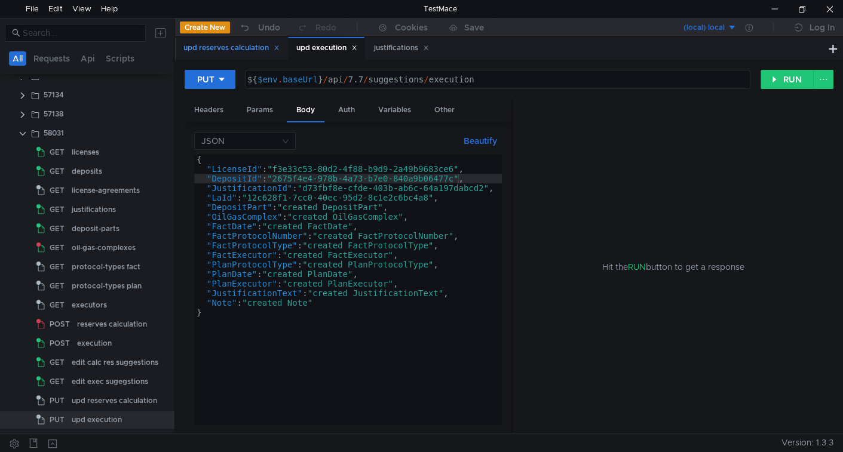
click at [234, 51] on div "upd reserves calculation" at bounding box center [231, 48] width 96 height 13
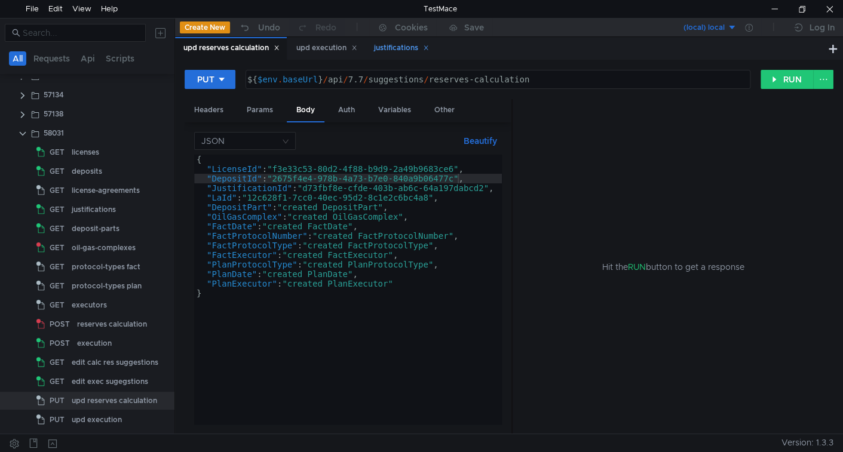
click at [382, 49] on div "justifications" at bounding box center [401, 48] width 55 height 13
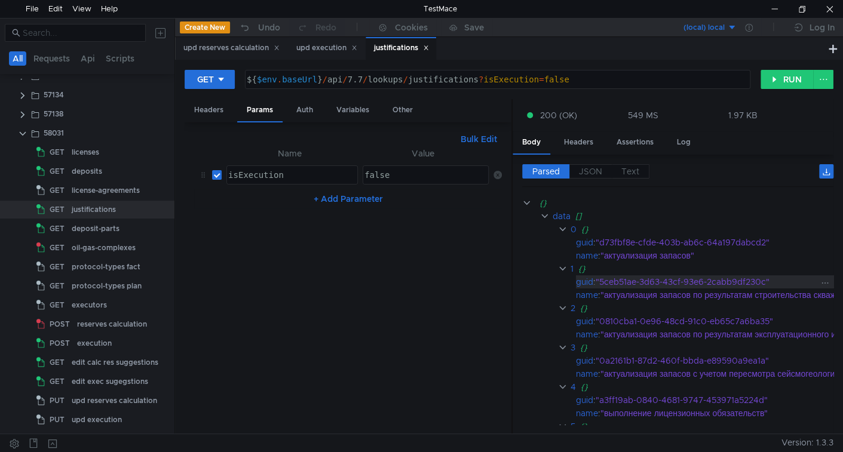
drag, startPoint x: 610, startPoint y: 278, endPoint x: 746, endPoint y: 277, distance: 136.9
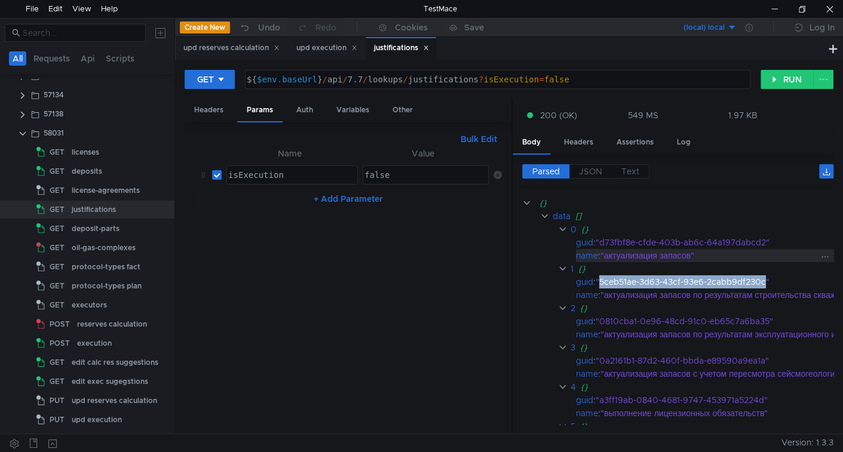
copy div "5ceb51ae-3d63-43cf-93e6-2cabb9df230c"
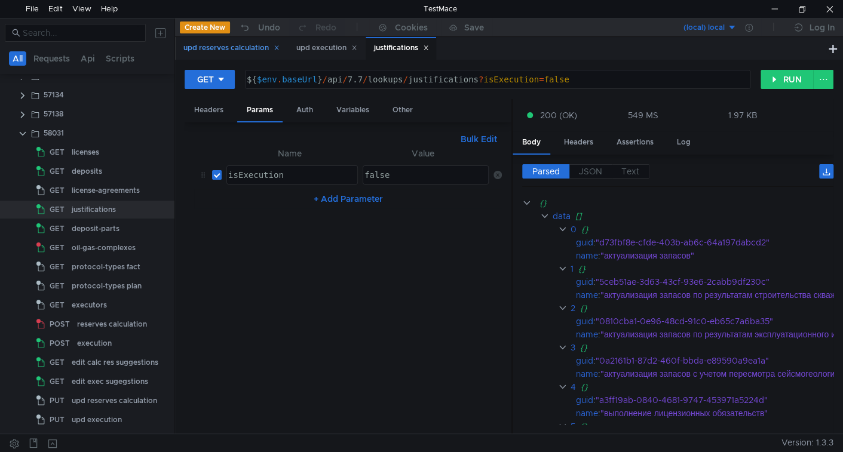
click at [244, 44] on div "upd reserves calculation" at bounding box center [231, 48] width 96 height 13
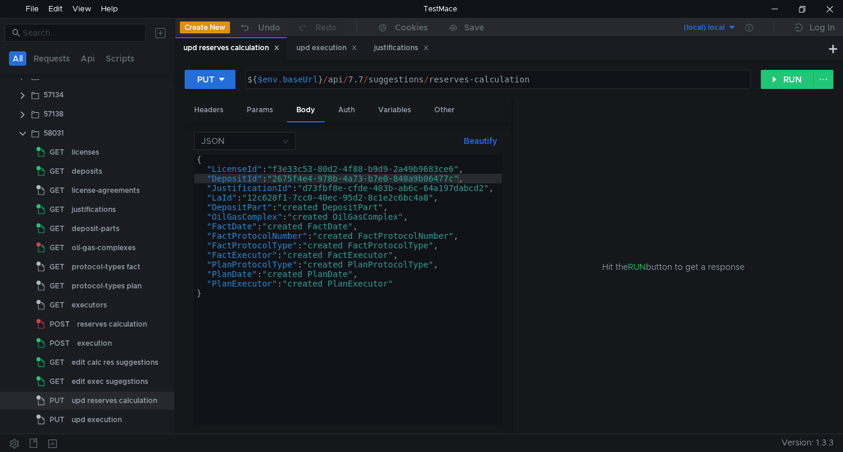
click at [317, 189] on div "{ "LicenseId" : "f3e33c53-80d2-4f88-b9d9-2a49b9683ce6" , "DepositId" : "2675f4e…" at bounding box center [348, 299] width 308 height 289
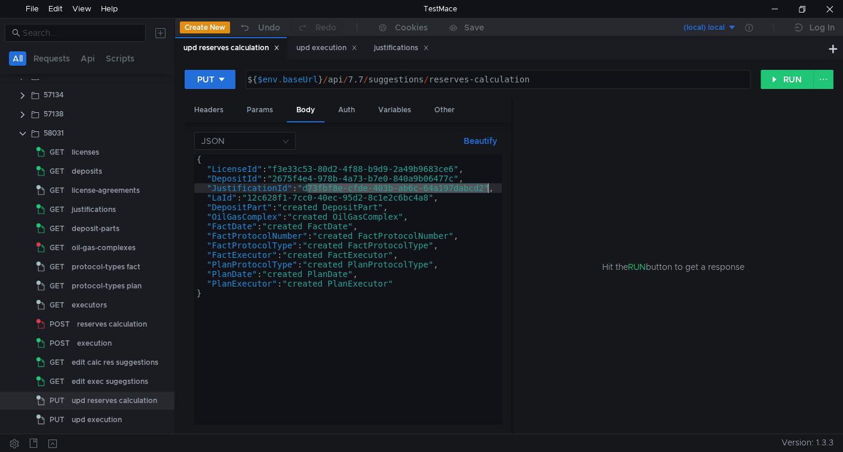
drag, startPoint x: 317, startPoint y: 189, endPoint x: 459, endPoint y: 188, distance: 142.2
click at [459, 188] on div "{ "LicenseId" : "f3e33c53-80d2-4f88-b9d9-2a49b9683ce6" , "DepositId" : "2675f4e…" at bounding box center [348, 299] width 308 height 289
paste textarea "5ceb51ae-3d63-43cf-93e6-2cabb9df230c"
type textarea ""JustificationId": "5ceb51ae-3d63-43cf-93e6-2cabb9df230c","
click at [322, 51] on div "upd execution" at bounding box center [326, 48] width 61 height 13
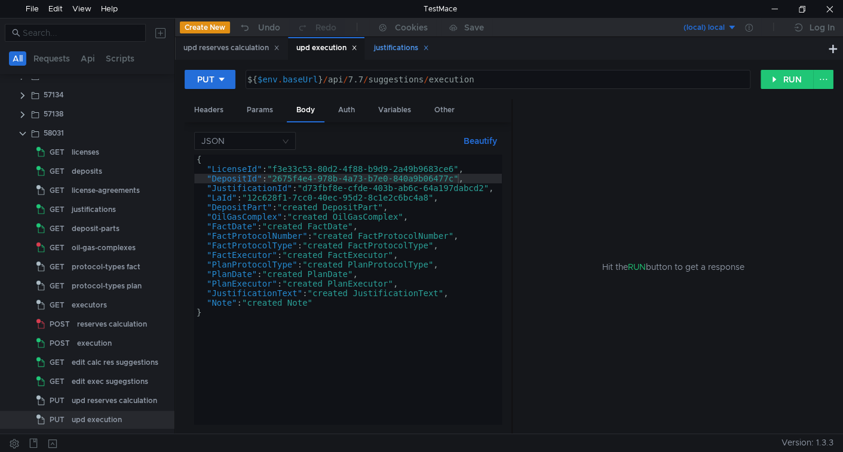
click at [393, 44] on div "justifications" at bounding box center [401, 48] width 55 height 13
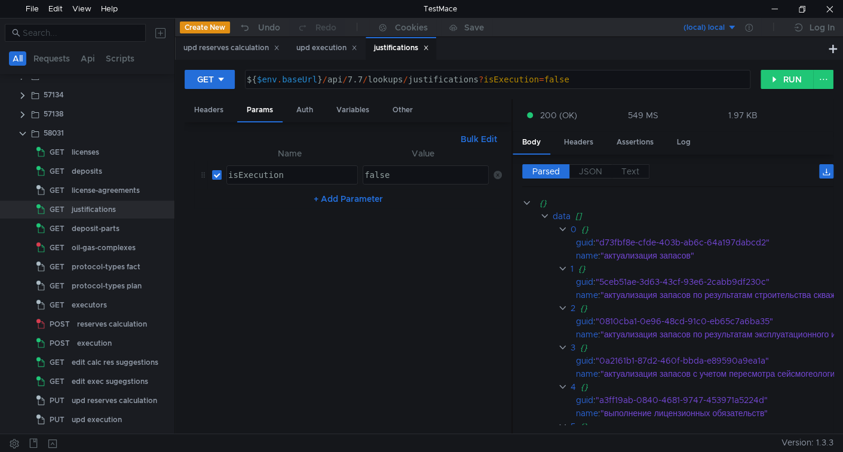
click at [391, 167] on div "false" at bounding box center [425, 175] width 125 height 18
type textarea "true"
click at [788, 72] on button "RUN" at bounding box center [787, 79] width 53 height 19
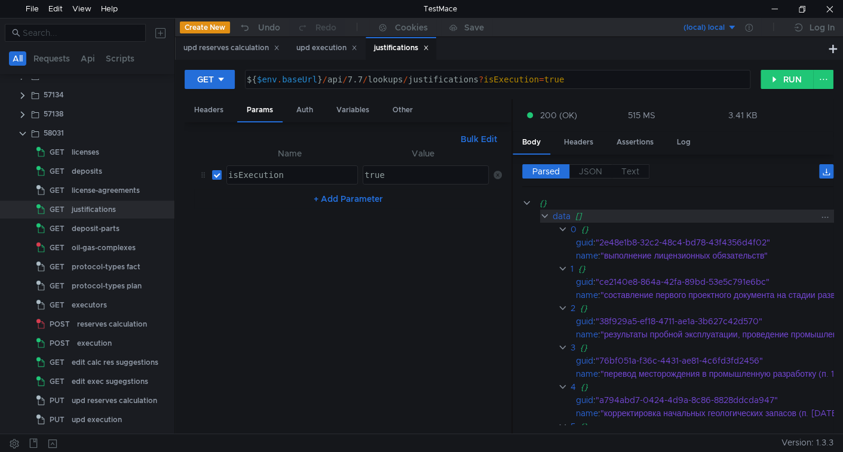
click at [546, 215] on clr-icon at bounding box center [545, 217] width 10 height 10
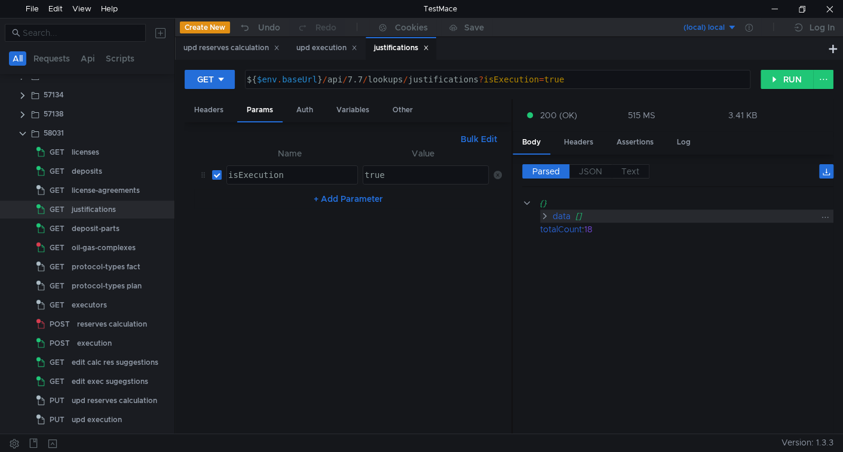
click at [546, 215] on clr-icon at bounding box center [544, 217] width 9 height 10
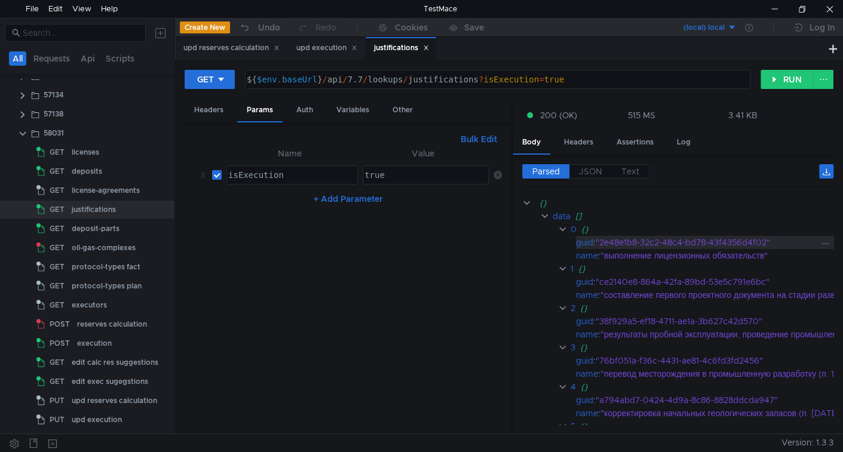
drag, startPoint x: 616, startPoint y: 241, endPoint x: 730, endPoint y: 235, distance: 113.7
copy div "2e48e1b8-32c2-48c4-bd78-43f4356d4f02"
click at [309, 49] on div "upd execution" at bounding box center [326, 48] width 61 height 13
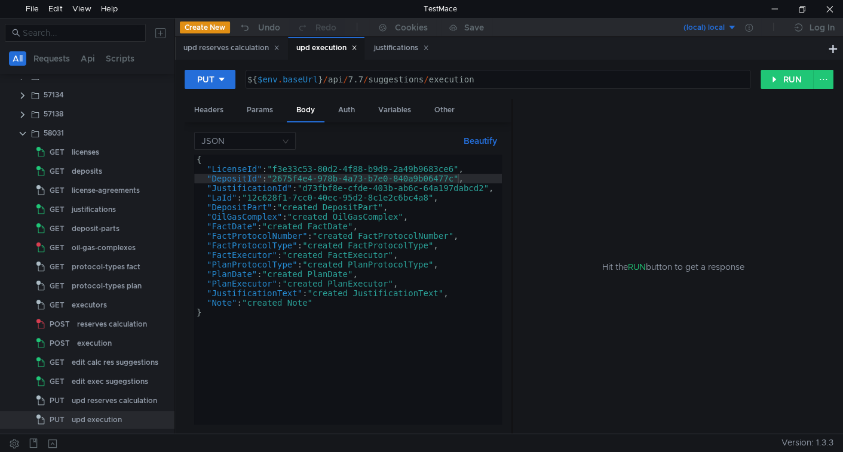
click at [314, 188] on div "{ "LicenseId" : "f3e33c53-80d2-4f88-b9d9-2a49b9683ce6" , "DepositId" : "2675f4e…" at bounding box center [348, 299] width 308 height 289
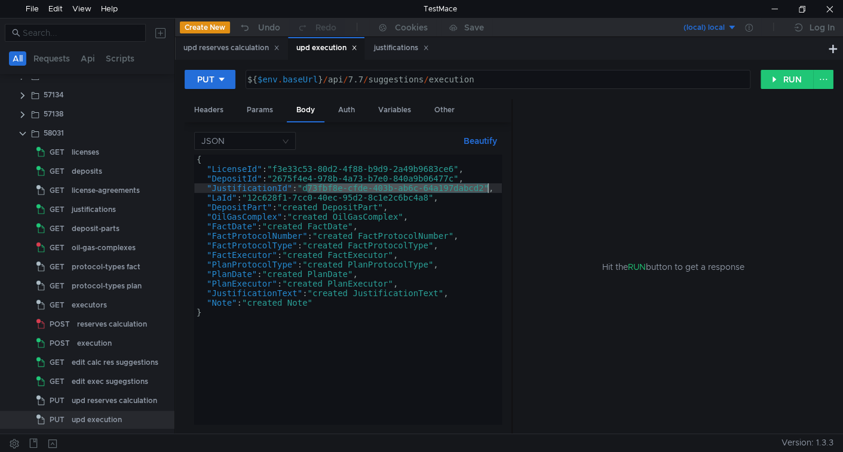
drag, startPoint x: 314, startPoint y: 188, endPoint x: 446, endPoint y: 187, distance: 131.5
click at [446, 187] on div "{ "LicenseId" : "f3e33c53-80d2-4f88-b9d9-2a49b9683ce6" , "DepositId" : "2675f4e…" at bounding box center [348, 299] width 308 height 289
paste textarea "2e48e1b8-32c2-48c4-bd78-43f4356d4f0"
type textarea ""JustificationId": "2e48e1b8-32c2-48c4-bd78-43f4356d4f02","
click at [429, 50] on icon at bounding box center [426, 48] width 6 height 6
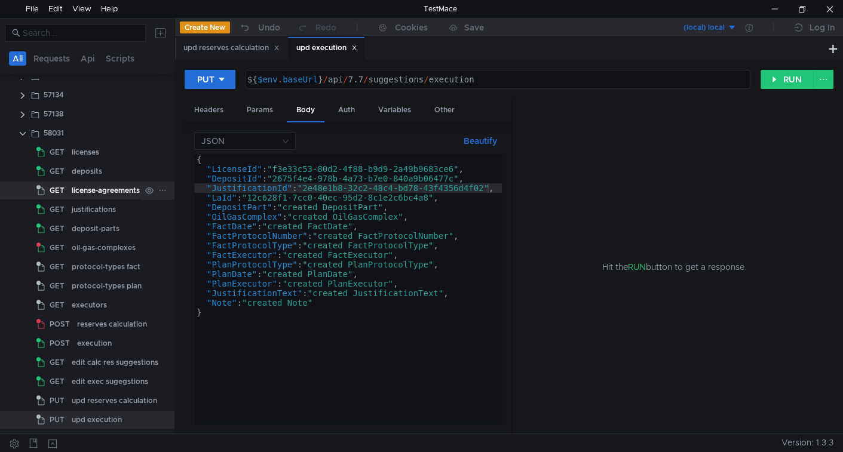
click at [93, 192] on div "license-agreements" at bounding box center [106, 191] width 68 height 18
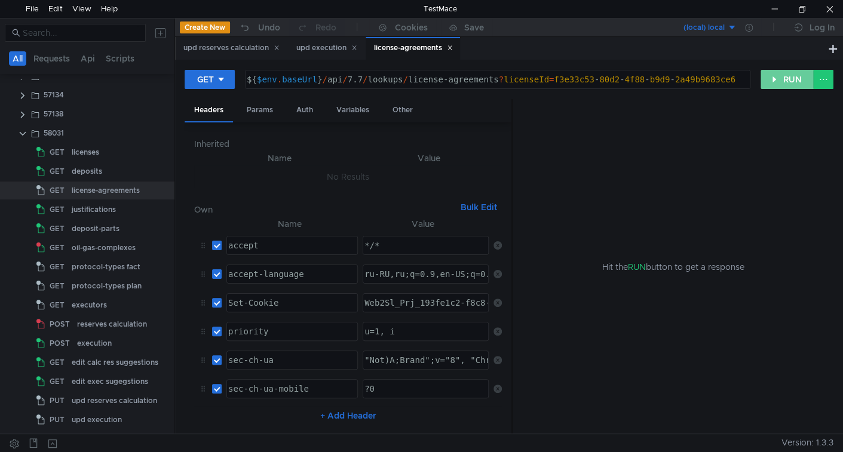
click at [781, 79] on button "RUN" at bounding box center [787, 79] width 53 height 19
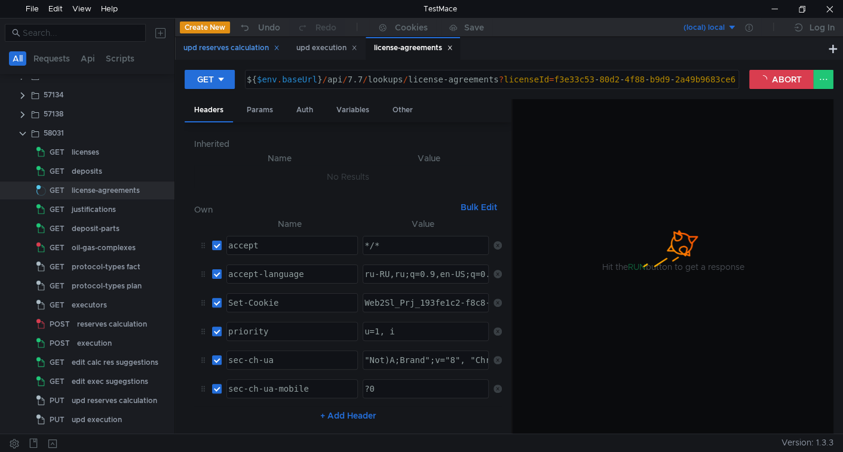
click at [229, 51] on div "upd reserves calculation" at bounding box center [231, 48] width 96 height 13
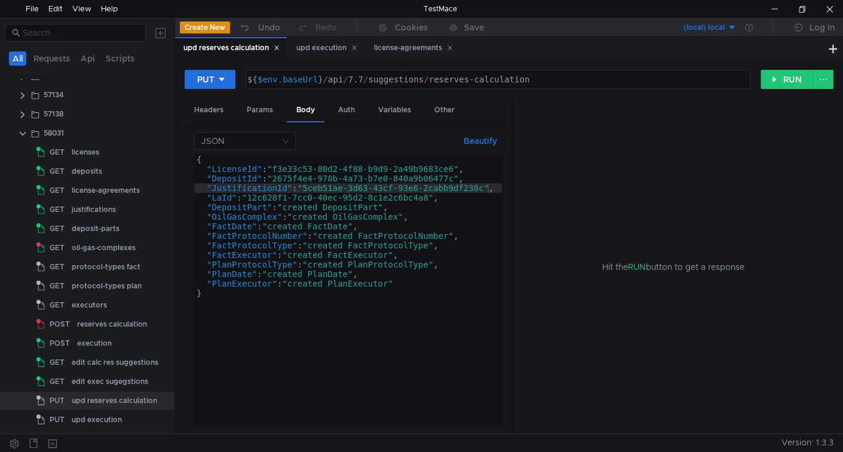
type textarea ""LaId": "12c628f1-7cc0-40ec-95d2-8c1e2c6bc4a8","
click at [270, 198] on div "{ "LicenseId" : "f3e33c53-80d2-4f88-b9d9-2a49b9683ce6" , "DepositId" : "2675f4e…" at bounding box center [348, 299] width 308 height 289
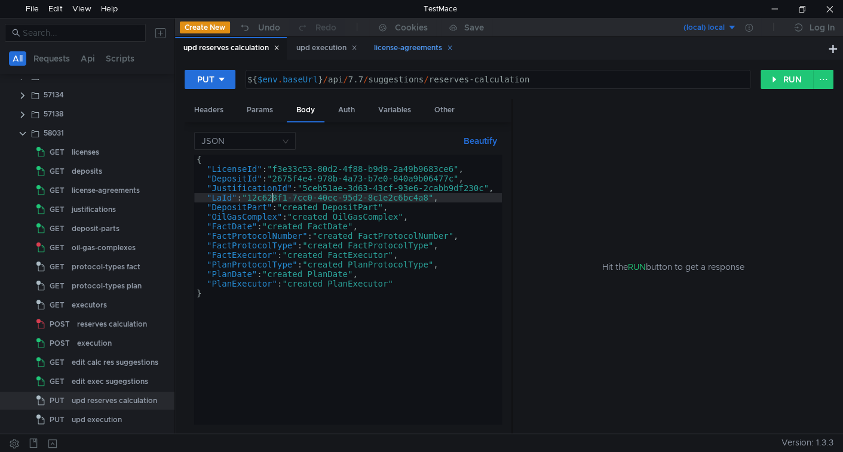
click at [430, 53] on div "license-agreements" at bounding box center [413, 48] width 79 height 13
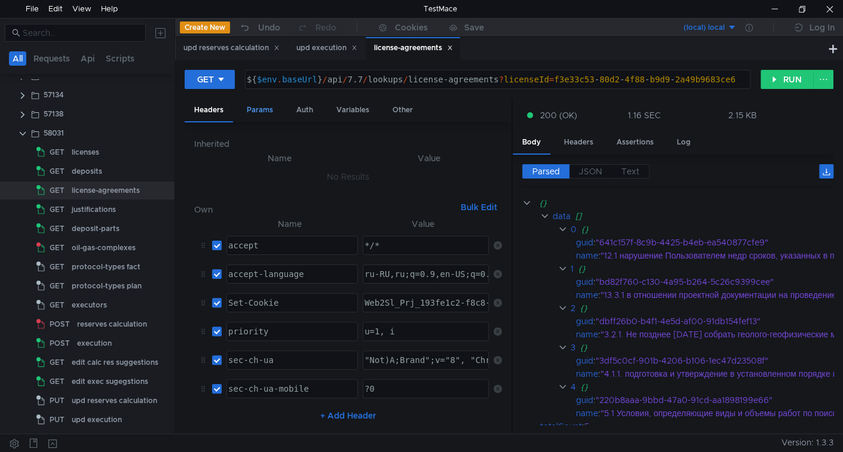
click at [265, 112] on div "Params" at bounding box center [259, 110] width 45 height 22
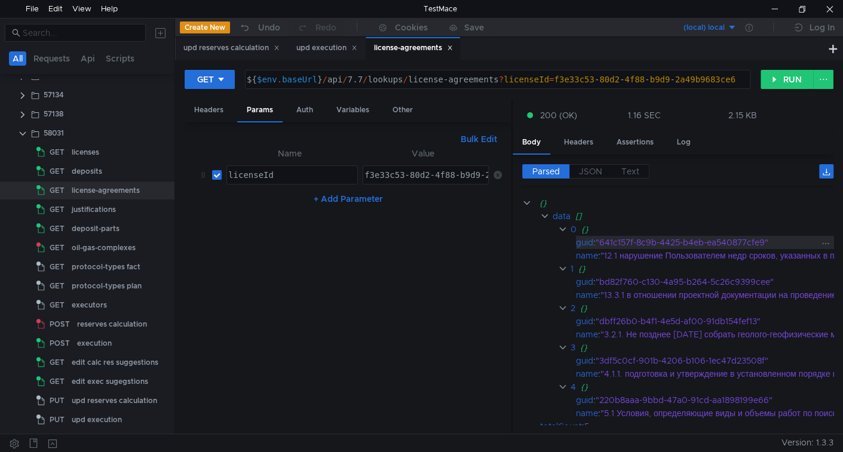
drag, startPoint x: 612, startPoint y: 241, endPoint x: 754, endPoint y: 236, distance: 141.7
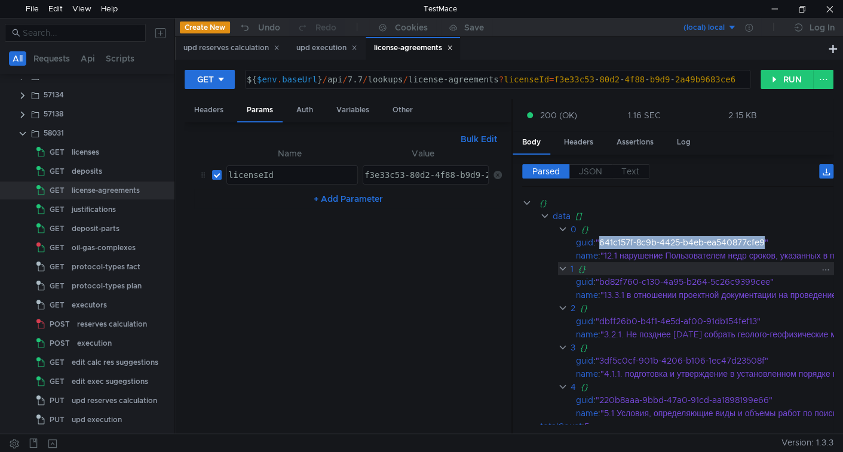
copy div "641c157f-8c9b-4425-b4eb-ea540877cfe9"
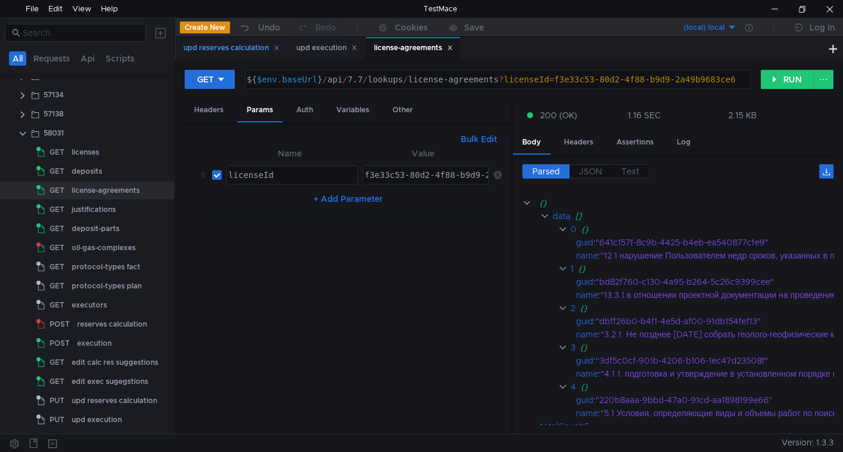
click at [229, 51] on div "upd reserves calculation" at bounding box center [231, 48] width 96 height 13
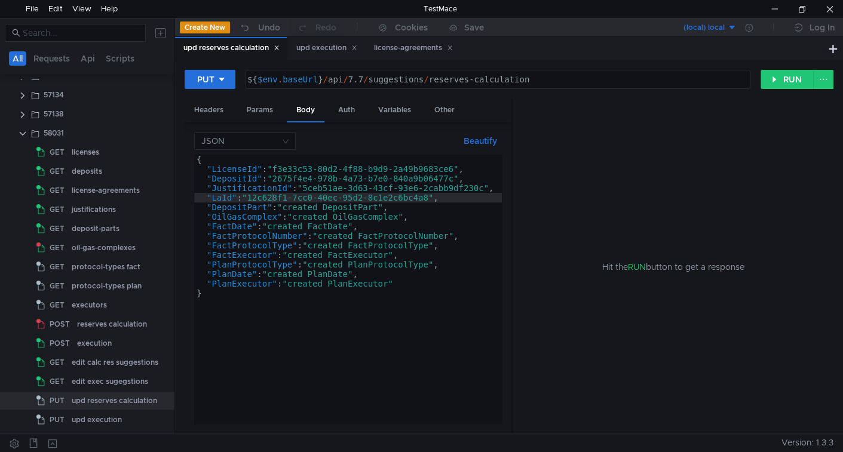
click at [268, 199] on div "{ "LicenseId" : "f3e33c53-80d2-4f88-b9d9-2a49b9683ce6" , "DepositId" : "2675f4e…" at bounding box center [348, 299] width 308 height 289
drag, startPoint x: 268, startPoint y: 199, endPoint x: 390, endPoint y: 198, distance: 121.3
click at [390, 198] on div "{ "LicenseId" : "f3e33c53-80d2-4f88-b9d9-2a49b9683ce6" , "DepositId" : "2675f4e…" at bounding box center [348, 299] width 308 height 289
paste textarea "641c157f-8c9b-4425-b4eb-ea540877cfe9"
type textarea ""LaId": "641c157f-8c9b-4425-b4eb-ea540877cfe9","
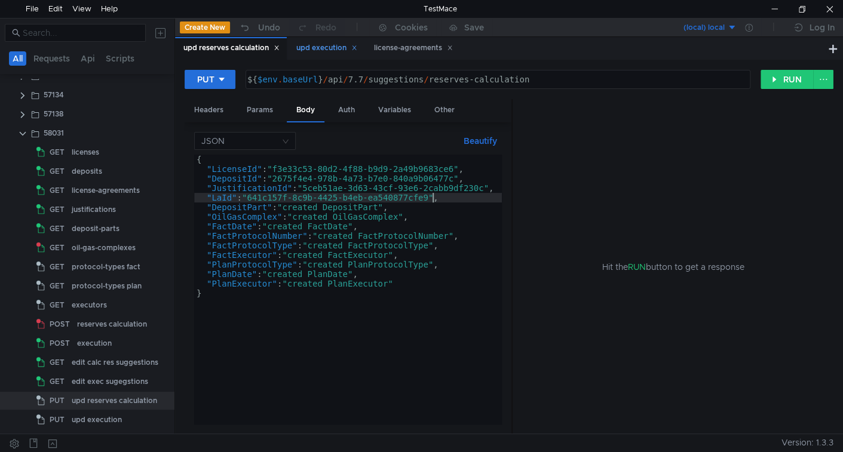
click at [331, 45] on div "upd execution" at bounding box center [326, 48] width 61 height 13
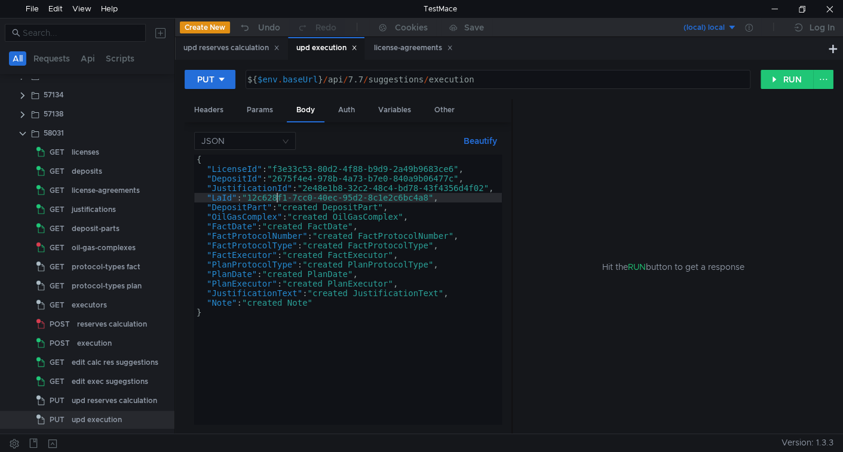
click at [275, 197] on div "{ "LicenseId" : "f3e33c53-80d2-4f88-b9d9-2a49b9683ce6" , "DepositId" : "2675f4e…" at bounding box center [348, 299] width 308 height 289
drag, startPoint x: 275, startPoint y: 197, endPoint x: 399, endPoint y: 198, distance: 124.3
click at [399, 198] on div "{ "LicenseId" : "f3e33c53-80d2-4f88-b9d9-2a49b9683ce6" , "DepositId" : "2675f4e…" at bounding box center [348, 299] width 308 height 289
paste textarea "641c157f-8c9b-4425-b4eb-ea540877cfe9"
type textarea ""LaId": "641c157f-8c9b-4425-b4eb-ea540877cfe9","
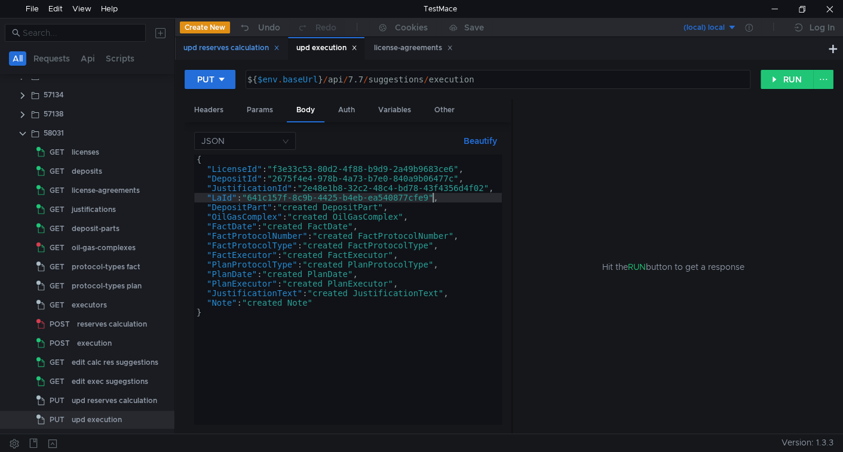
click at [245, 45] on div "upd reserves calculation" at bounding box center [231, 48] width 96 height 13
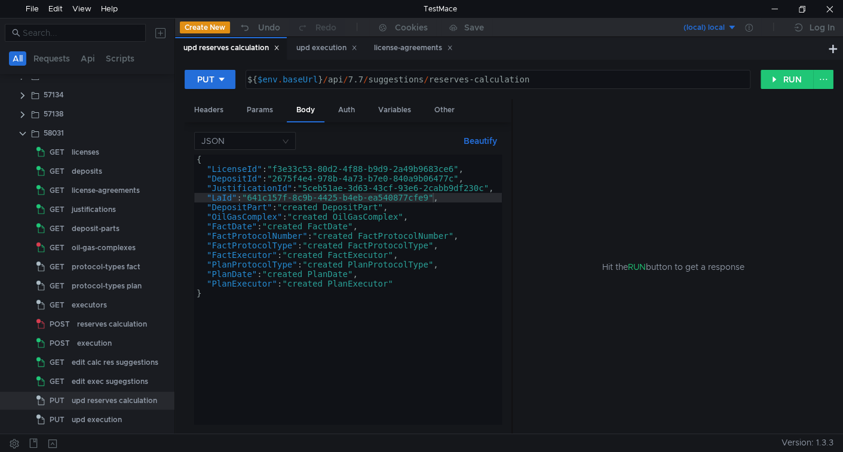
click at [293, 206] on div "{ "LicenseId" : "f3e33c53-80d2-4f88-b9d9-2a49b9683ce6" , "DepositId" : "2675f4e…" at bounding box center [348, 299] width 308 height 289
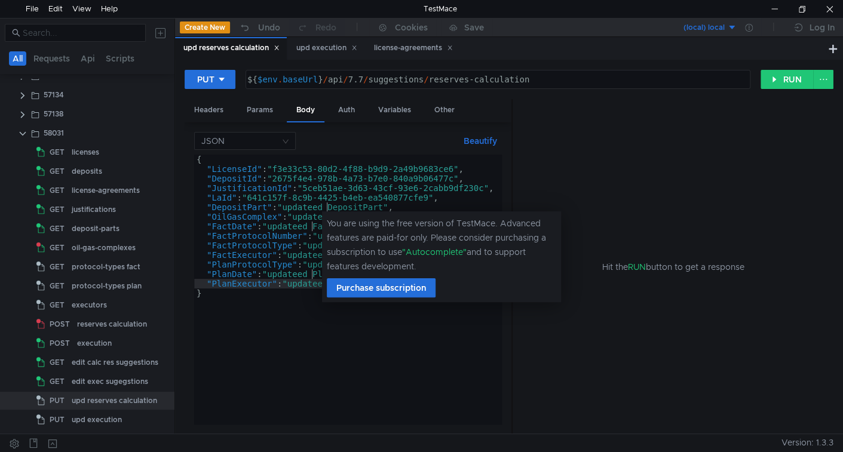
scroll to position [0, 9]
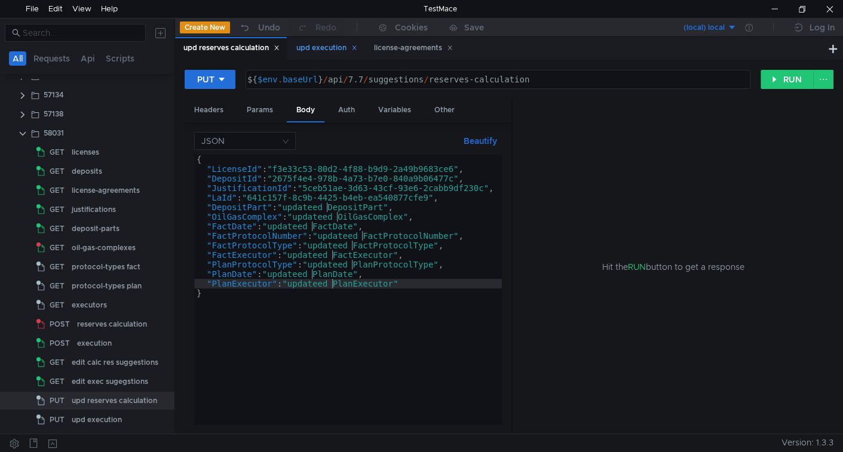
type textarea ""PlanExecutor": "updateed PlanExecutor""
click at [320, 45] on div "upd execution" at bounding box center [326, 48] width 61 height 13
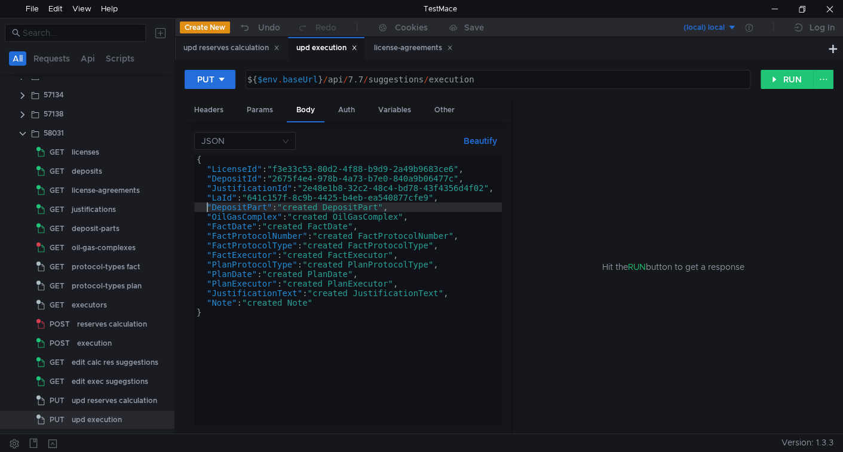
click at [207, 207] on div "{ "LicenseId" : "f3e33c53-80d2-4f88-b9d9-2a49b9683ce6" , "DepositId" : "2675f4e…" at bounding box center [348, 299] width 308 height 289
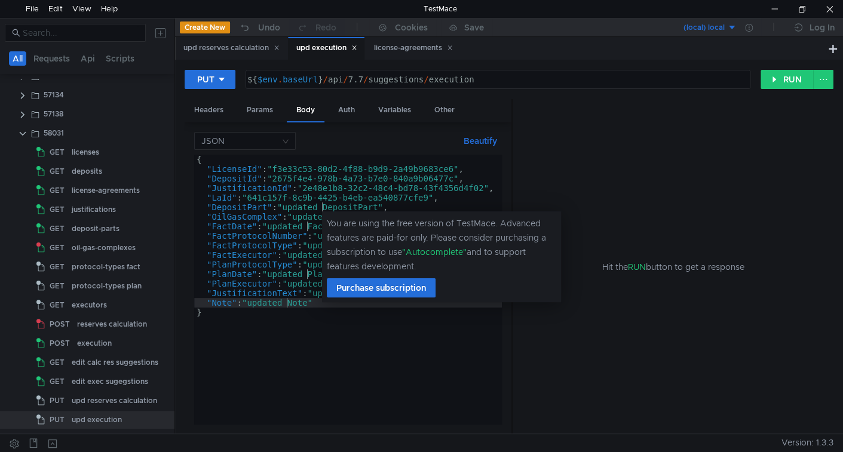
scroll to position [0, 6]
click at [429, 179] on div "{ "LicenseId" : "f3e33c53-80d2-4f88-b9d9-2a49b9683ce6" , "DepositId" : "2675f4e…" at bounding box center [348, 299] width 308 height 289
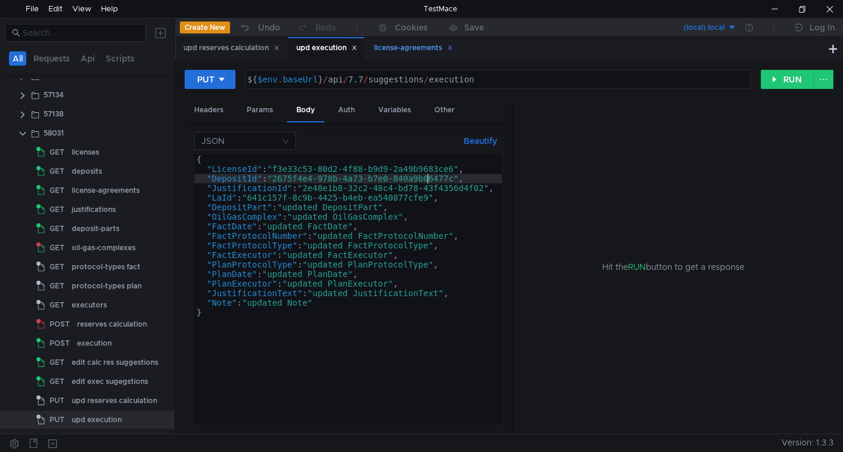
type textarea ""DepositId": "2675f4e4-978b-4a73-b7e0-840a9b06477c","
click at [453, 47] on icon at bounding box center [450, 48] width 6 height 6
click at [99, 402] on div "upd reserves calculation" at bounding box center [114, 401] width 85 height 18
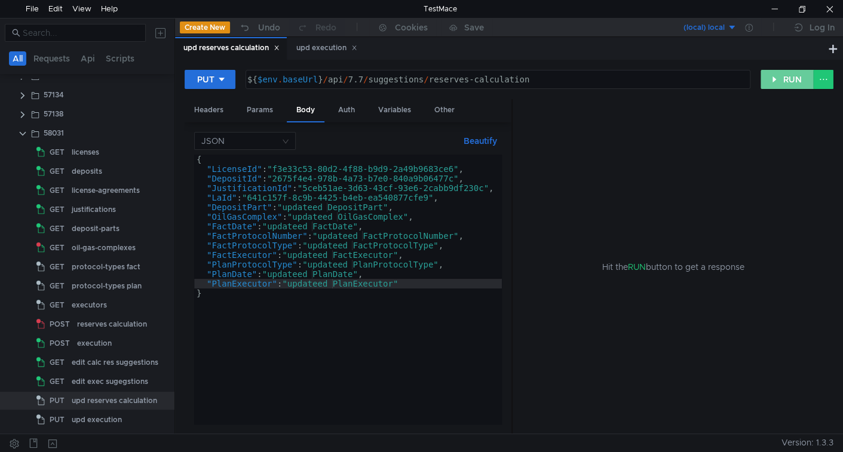
click at [776, 79] on button "RUN" at bounding box center [787, 79] width 53 height 19
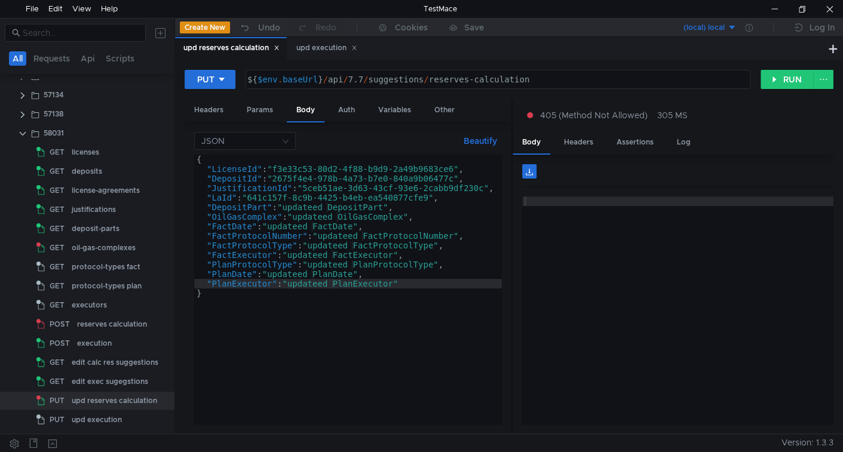
click at [558, 82] on div "${ $env . baseUrl } / api / 7.7 / suggestions / reserves-calculation" at bounding box center [497, 89] width 504 height 29
paste textarea "d4906109-93fb-40e4-bbd4-bfe4c99c5516"
type textarea "${$env.baseUrl}/api/7.7/suggestions/reserves-calculation/d4906109-93fb-40e4-bbd…"
click at [781, 87] on button "RUN" at bounding box center [787, 79] width 53 height 19
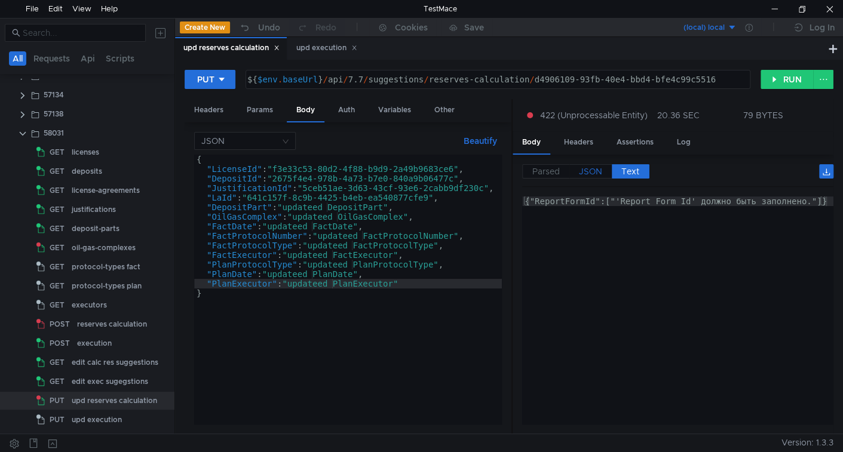
click at [584, 175] on span "JSON" at bounding box center [590, 171] width 23 height 11
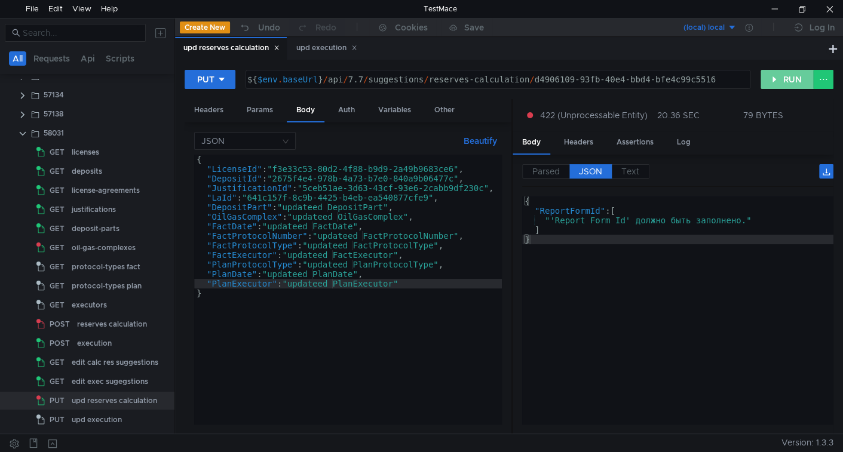
click at [783, 80] on button "RUN" at bounding box center [787, 79] width 53 height 19
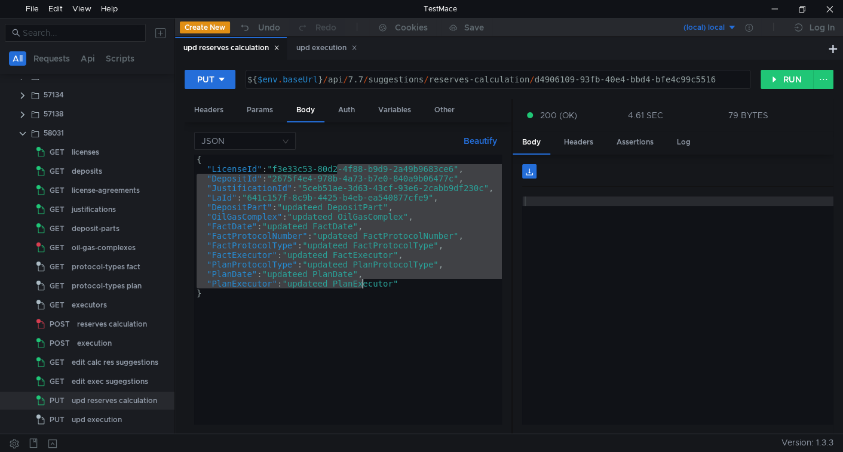
drag, startPoint x: 337, startPoint y: 166, endPoint x: 363, endPoint y: 281, distance: 118.9
click at [363, 281] on div "{ "LicenseId" : "f3e33c53-80d2-4f88-b9d9-2a49b9683ce6" , "DepositId" : "2675f4e…" at bounding box center [348, 299] width 308 height 289
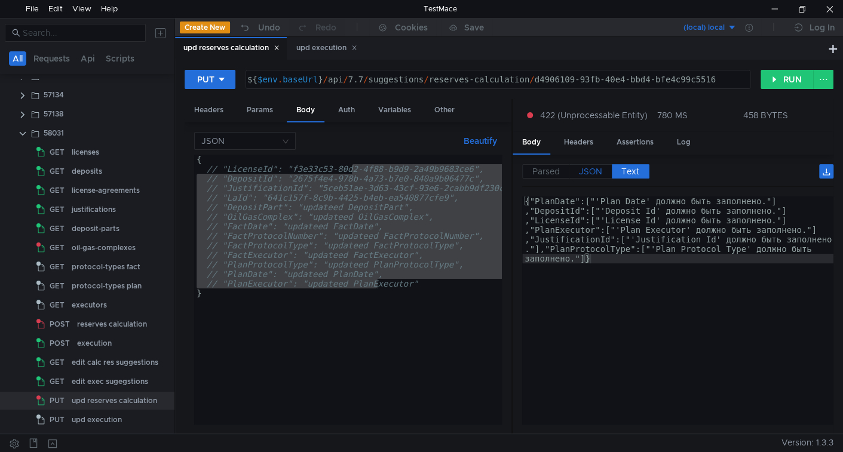
click at [590, 171] on span "JSON" at bounding box center [590, 171] width 23 height 11
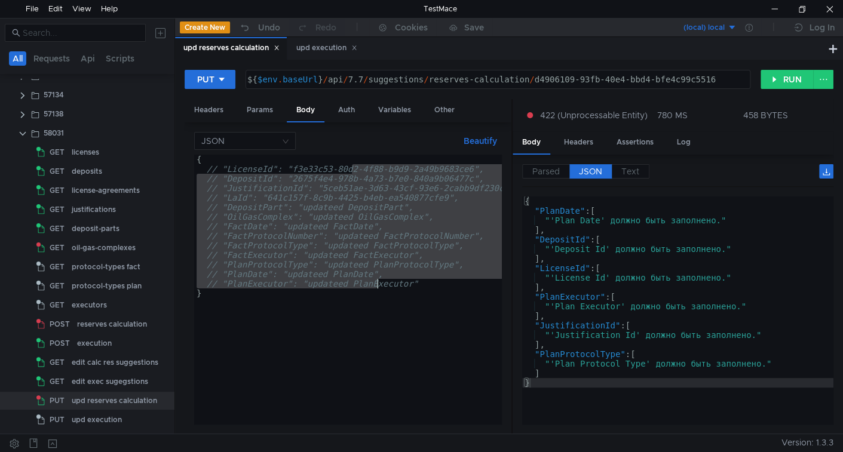
click at [338, 228] on div "{ // "LicenseId": "f3e33c53-80d2-4f88-b9d9-2a49b9683ce6", // "DepositId": "2675…" at bounding box center [348, 290] width 308 height 270
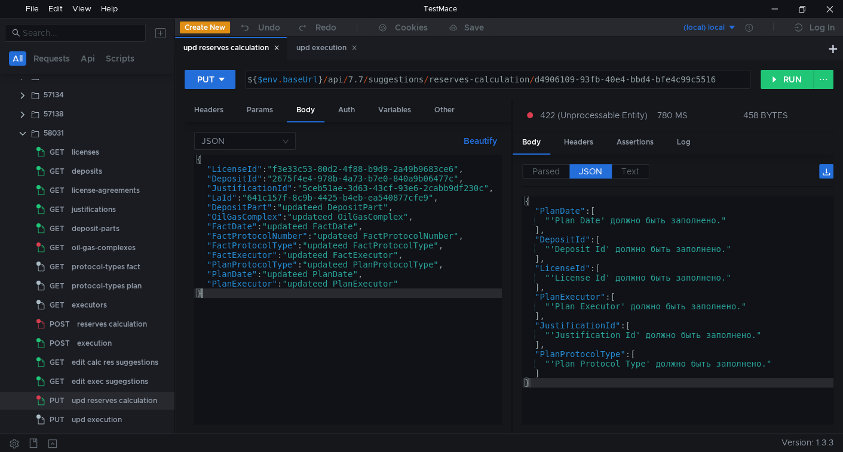
click at [354, 232] on div "{ "LicenseId" : "f3e33c53-80d2-4f88-b9d9-2a49b9683ce6" , "DepositId" : "2675f4e…" at bounding box center [348, 297] width 308 height 284
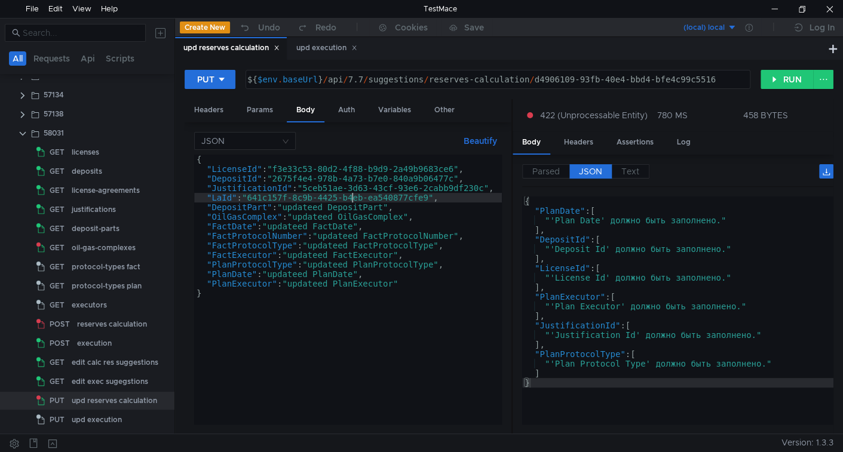
type textarea ""JustificationId": "5ceb51ae-3d63-43cf-93e6-2cabb9df230c","
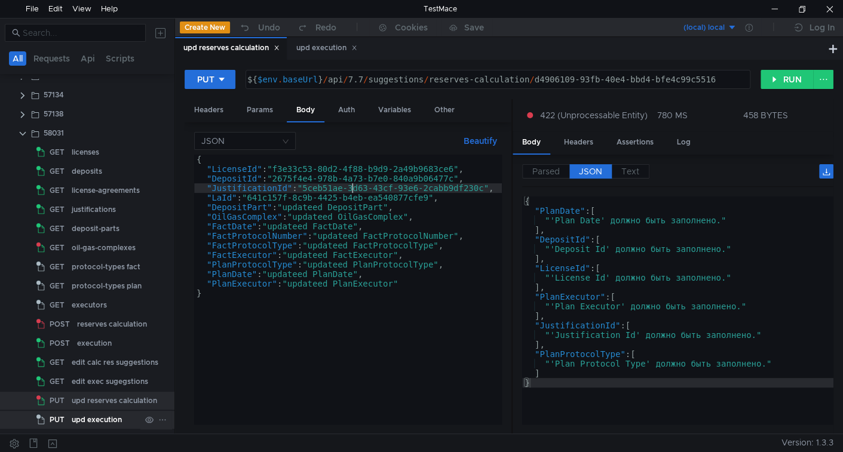
click at [97, 415] on div "upd execution" at bounding box center [97, 420] width 50 height 18
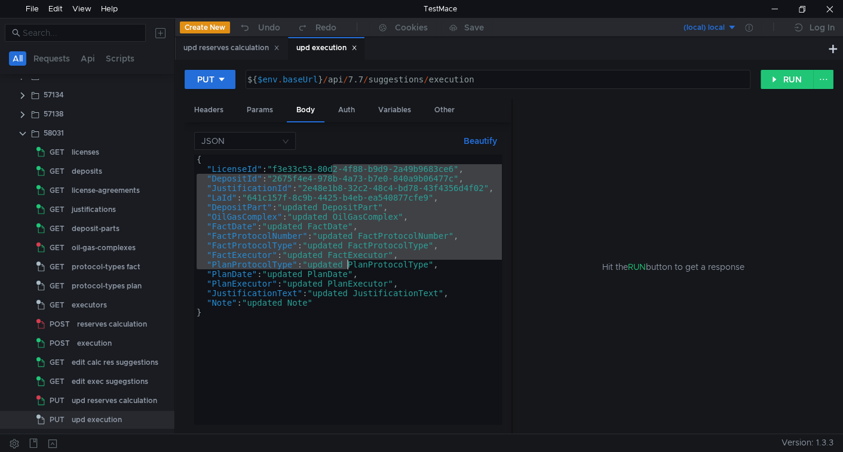
drag, startPoint x: 333, startPoint y: 168, endPoint x: 351, endPoint y: 256, distance: 89.7
click at [351, 256] on div "{ "LicenseId" : "f3e33c53-80d2-4f88-b9d9-2a49b9683ce6" , "DepositId" : "2675f4e…" at bounding box center [348, 299] width 308 height 289
click at [335, 191] on div "{ "LicenseId" : "f3e33c53-80d2-4f88-b9d9-2a49b9683ce6" , "DepositId" : "2675f4e…" at bounding box center [348, 290] width 308 height 270
type textarea ""JustificationId": "2e48e1b8-32c2-48c4-bd78-43f4356d4f02","
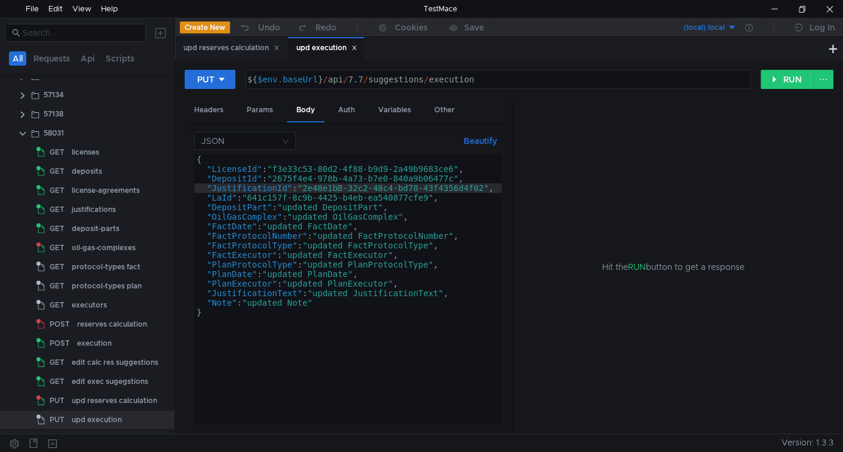
click at [361, 179] on div "{ "LicenseId" : "f3e33c53-80d2-4f88-b9d9-2a49b9683ce6" , "DepositId" : "2675f4e…" at bounding box center [348, 299] width 308 height 289
type textarea ""LaId": "641c157f-8c9b-4425-b4eb-ea540877cfe9","
click at [501, 77] on div "${ $env . baseUrl } / api / 7.7 / suggestions / execution" at bounding box center [497, 89] width 504 height 29
paste textarea "c526b72c-7671-4979-8ce6-168f2878d685"
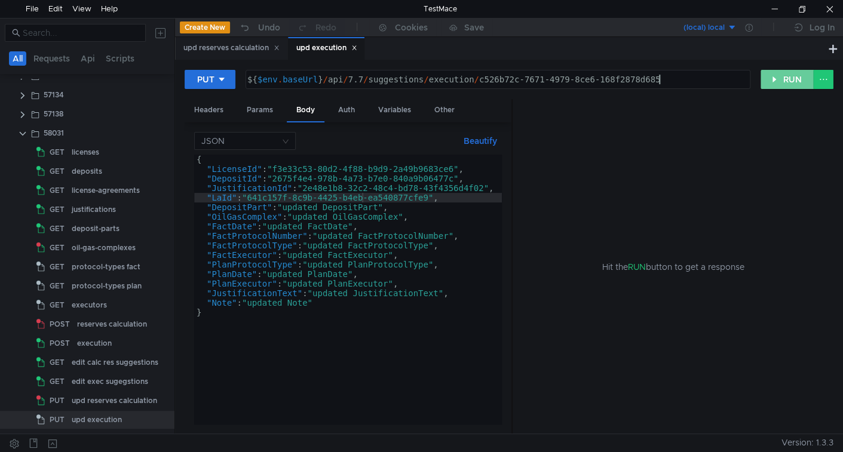
type textarea "${$env.baseUrl}/api/7.7/suggestions/execution/c526b72c-7671-4979-8ce6-168f2878d…"
click at [789, 79] on button "RUN" at bounding box center [787, 79] width 53 height 19
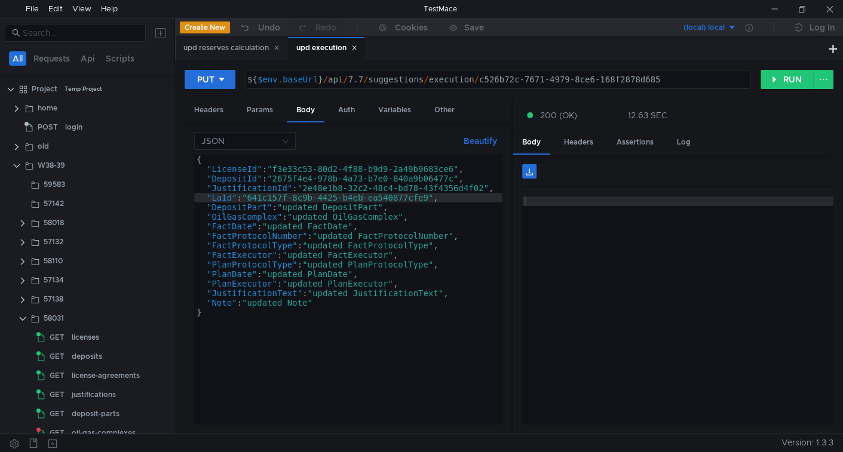
scroll to position [0, 16]
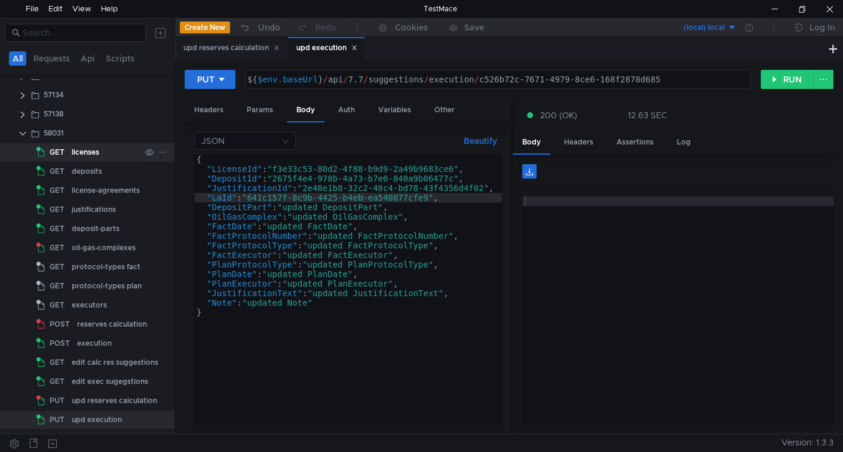
click at [97, 160] on app-highlighted-name "licenses" at bounding box center [106, 152] width 69 height 18
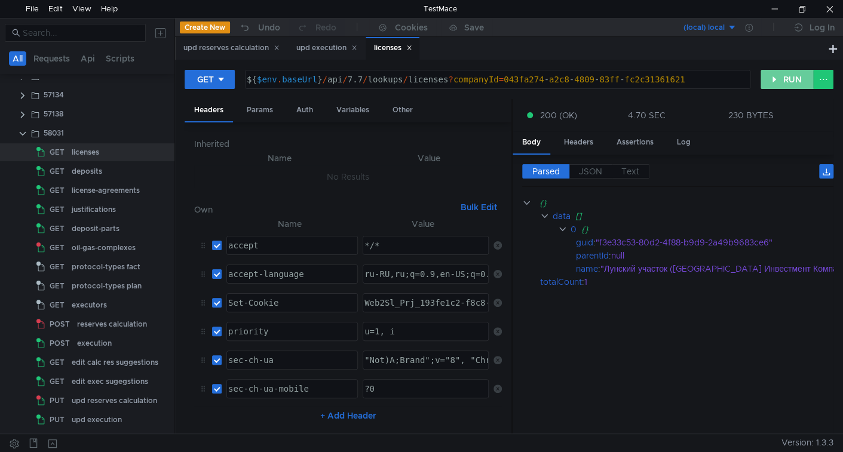
click at [768, 82] on button "RUN" at bounding box center [787, 79] width 53 height 19
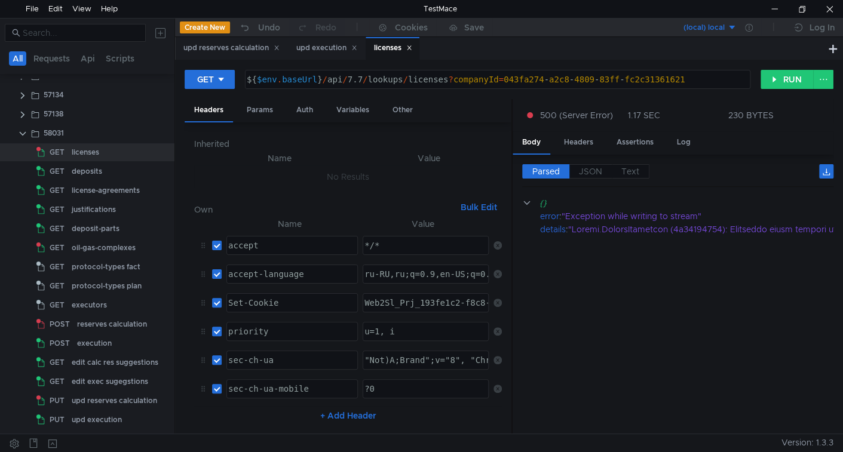
click at [767, 90] on div "GET ${ $env . baseUrl } / api / 7.7 / lookups / licenses ? companyId = 043fa274…" at bounding box center [509, 84] width 649 height 30
click at [773, 82] on button "RUN" at bounding box center [787, 79] width 53 height 19
click at [607, 170] on label "JSON" at bounding box center [591, 171] width 42 height 14
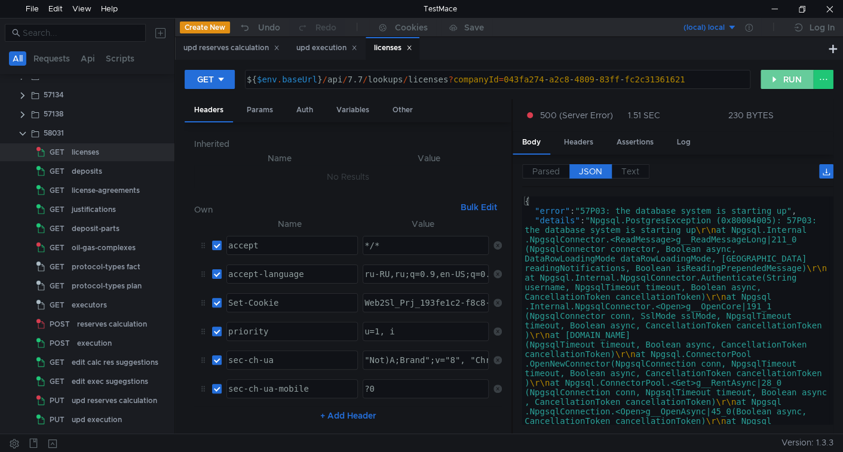
drag, startPoint x: 785, startPoint y: 87, endPoint x: 770, endPoint y: 119, distance: 35.0
click at [785, 88] on button "RUN" at bounding box center [787, 79] width 53 height 19
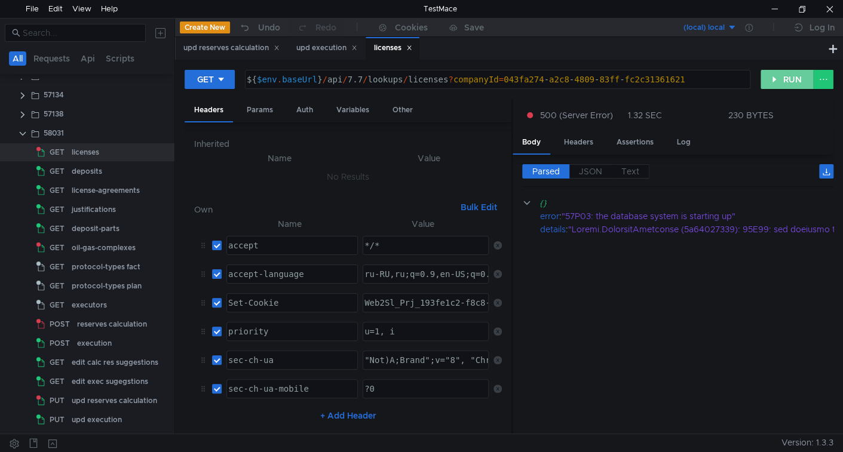
click at [786, 82] on button "RUN" at bounding box center [787, 79] width 53 height 19
click at [780, 78] on button "RUN" at bounding box center [787, 79] width 53 height 19
drag, startPoint x: 776, startPoint y: 76, endPoint x: 710, endPoint y: 186, distance: 128.4
click at [776, 77] on button "RUN" at bounding box center [787, 79] width 53 height 19
drag, startPoint x: 792, startPoint y: 83, endPoint x: 683, endPoint y: 77, distance: 109.5
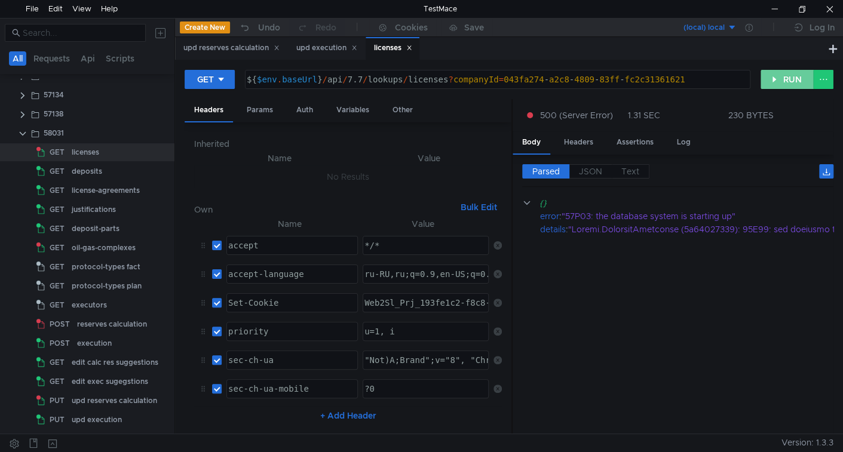
click at [791, 82] on button "RUN" at bounding box center [787, 79] width 53 height 19
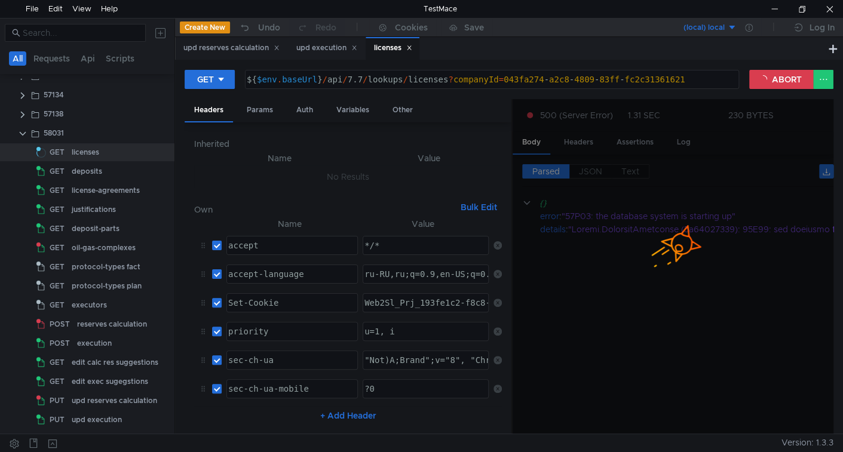
click at [412, 48] on icon at bounding box center [409, 48] width 6 height 6
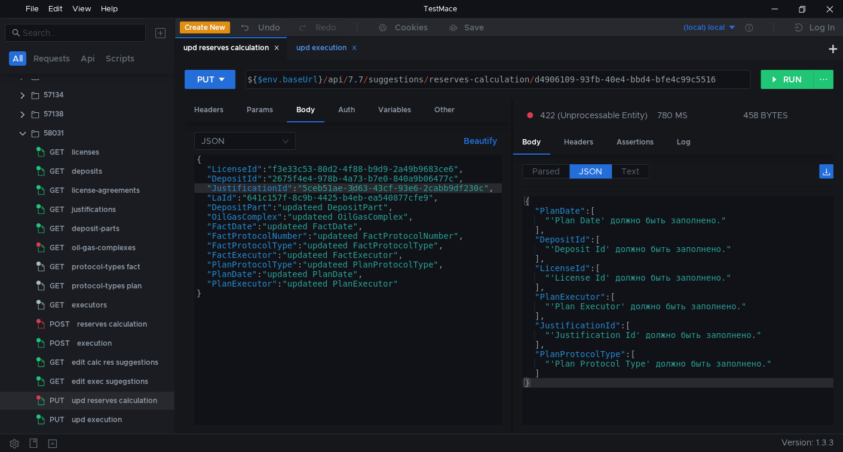
click at [317, 50] on div "upd execution" at bounding box center [326, 48] width 61 height 13
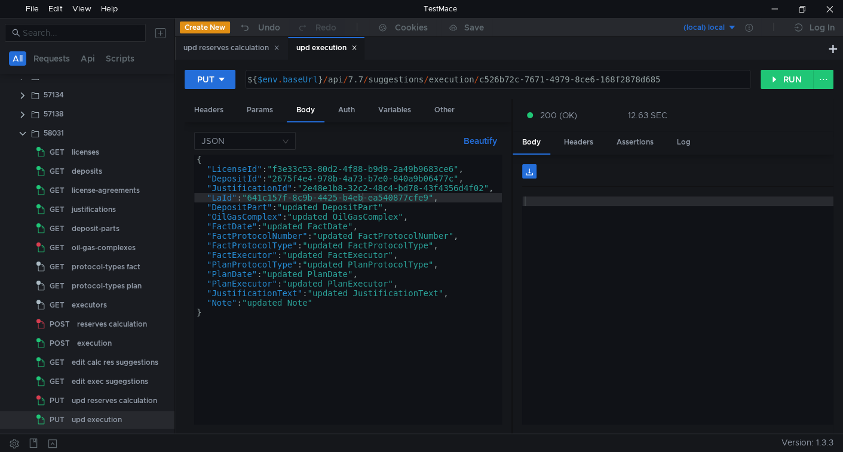
click at [290, 176] on div "{ "LicenseId" : "f3e33c53-80d2-4f88-b9d9-2a49b9683ce6" , "DepositId" : "2675f4e…" at bounding box center [348, 299] width 308 height 289
type textarea ""JustificationId": "2e48e1b8-32c2-48c4-bd78-43f4356d4f02","
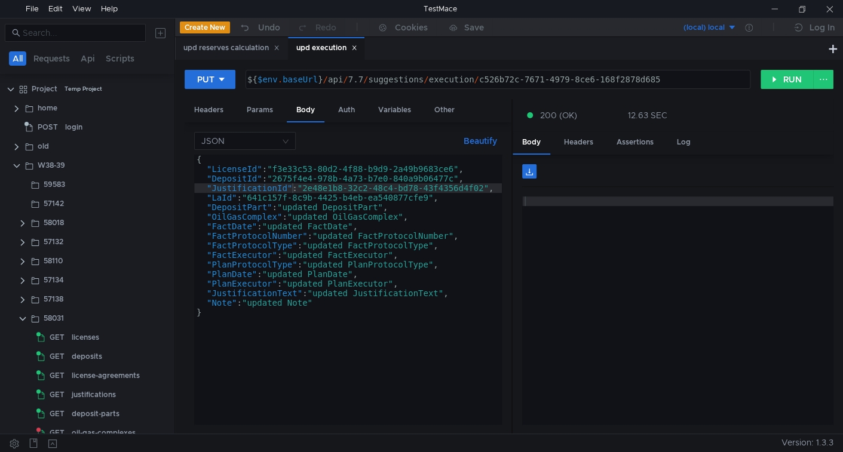
scroll to position [185, 0]
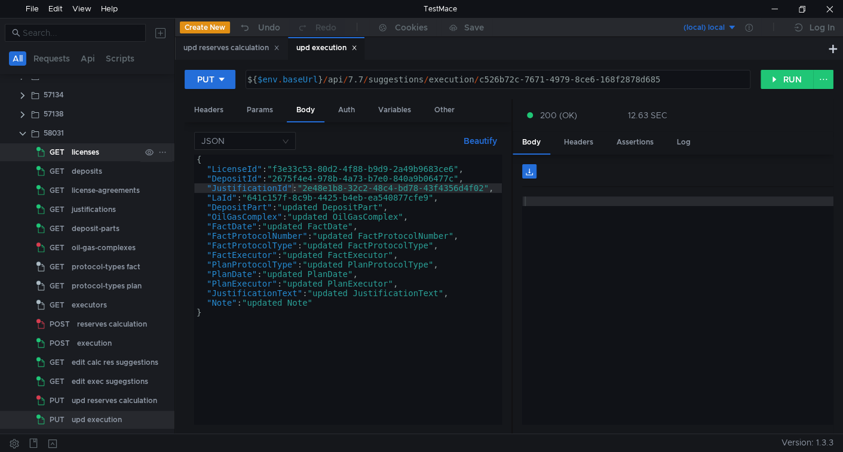
click at [85, 149] on div "licenses" at bounding box center [85, 152] width 27 height 18
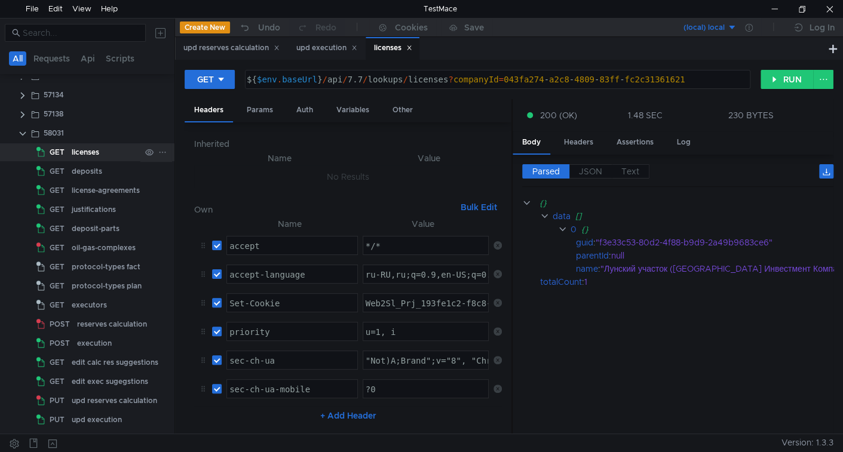
click at [779, 77] on button "RUN" at bounding box center [787, 79] width 53 height 19
click at [412, 48] on icon at bounding box center [410, 48] width 4 height 4
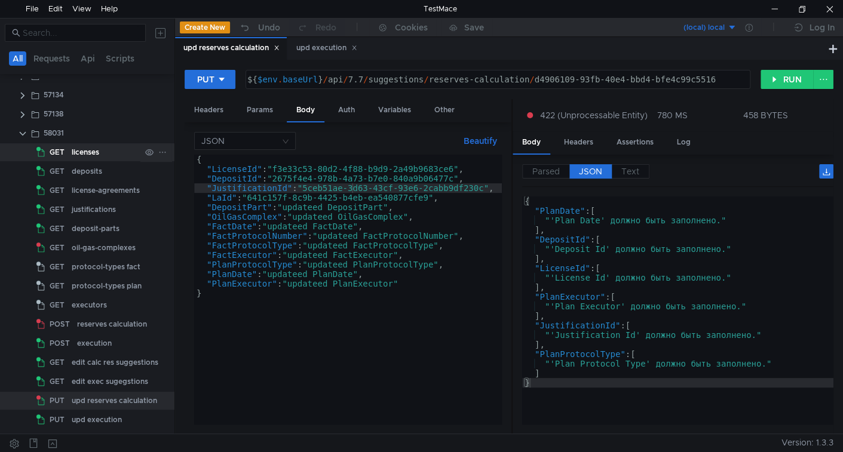
click at [85, 154] on div "licenses" at bounding box center [85, 152] width 27 height 18
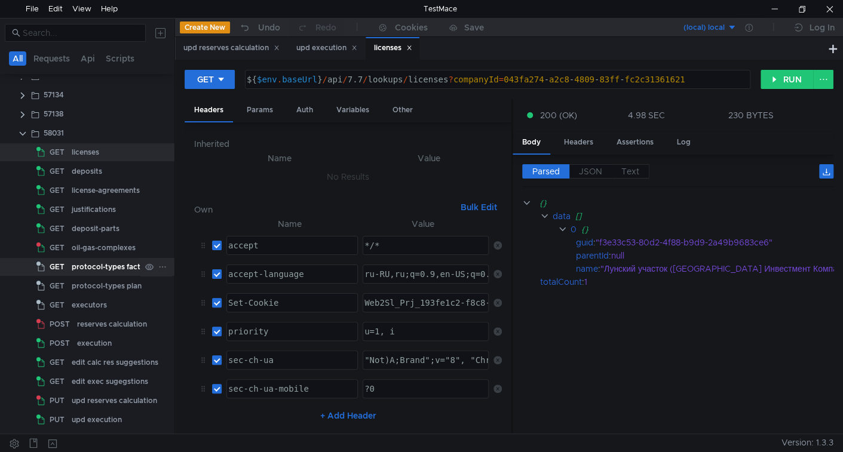
click at [87, 268] on div "protocol-types fact" at bounding box center [106, 267] width 69 height 18
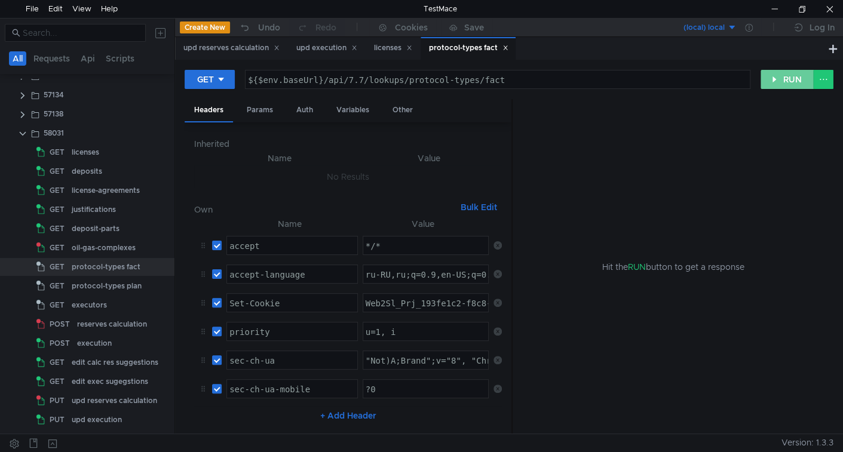
drag, startPoint x: 795, startPoint y: 78, endPoint x: 786, endPoint y: 82, distance: 10.4
click at [794, 79] on button "RUN" at bounding box center [787, 79] width 53 height 19
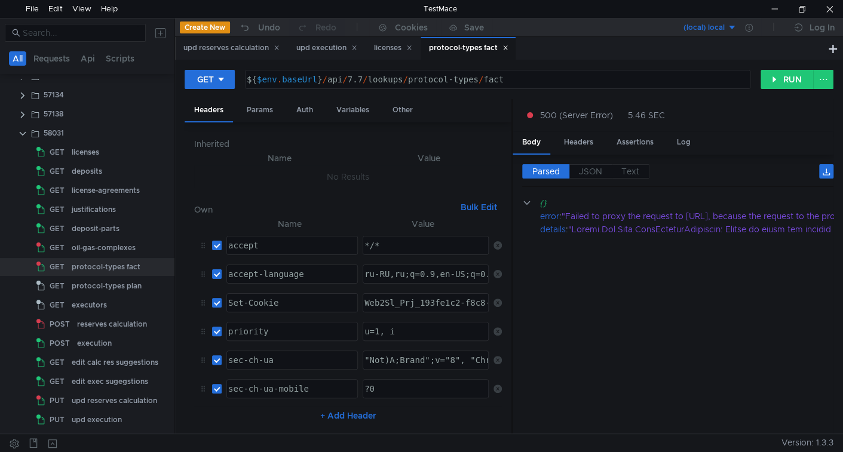
click at [403, 81] on div "${ $env . baseUrl } / api / 7.7 / lookups / protocol-types / fact" at bounding box center [496, 89] width 504 height 29
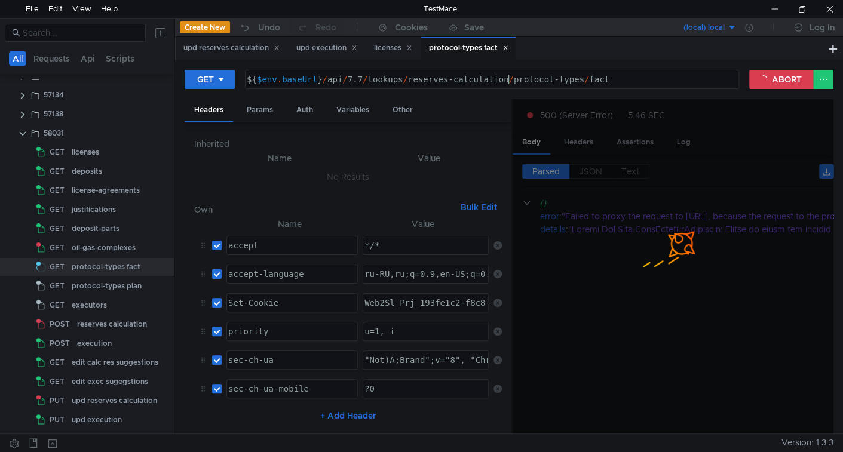
scroll to position [0, 18]
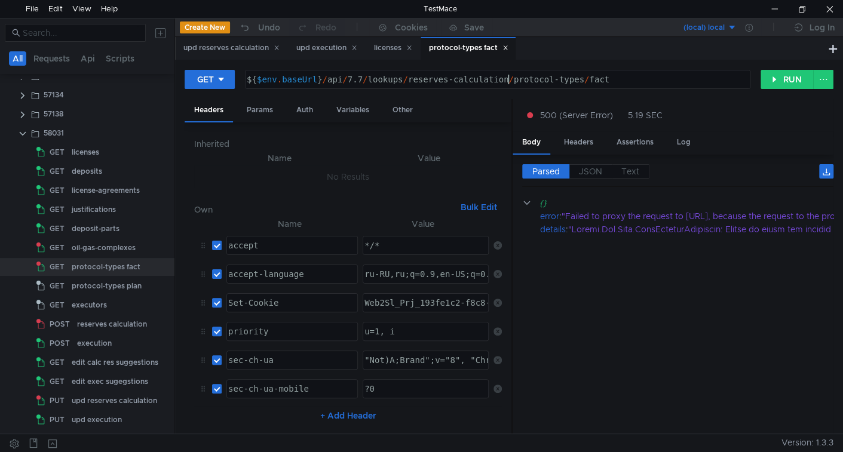
click at [424, 82] on div "${ $env . baseUrl } / api / 7.7 / lookups / reserves-calculation / protocol-typ…" at bounding box center [496, 89] width 504 height 29
drag, startPoint x: 424, startPoint y: 82, endPoint x: 491, endPoint y: 77, distance: 66.5
click at [491, 77] on div "${ $env . baseUrl } / api / 7.7 / lookups / reserves-calculation / protocol-typ…" at bounding box center [496, 89] width 504 height 29
paste textarea "reserves-calculation"
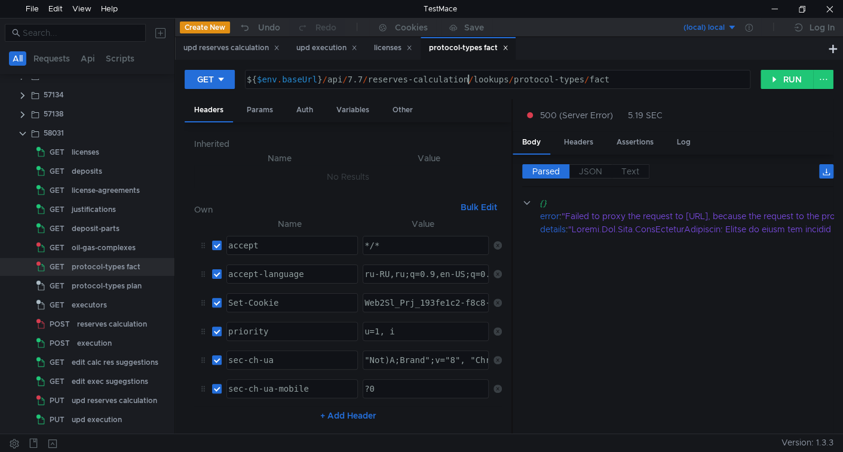
scroll to position [0, 8]
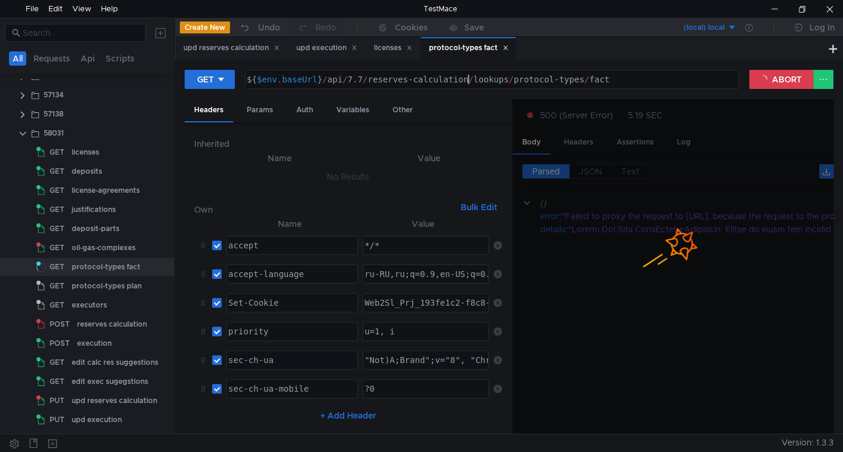
click at [393, 77] on div "${ $env . baseUrl } / api / 7.7 / reserves-calculation / lookups / protocol-typ…" at bounding box center [490, 89] width 493 height 29
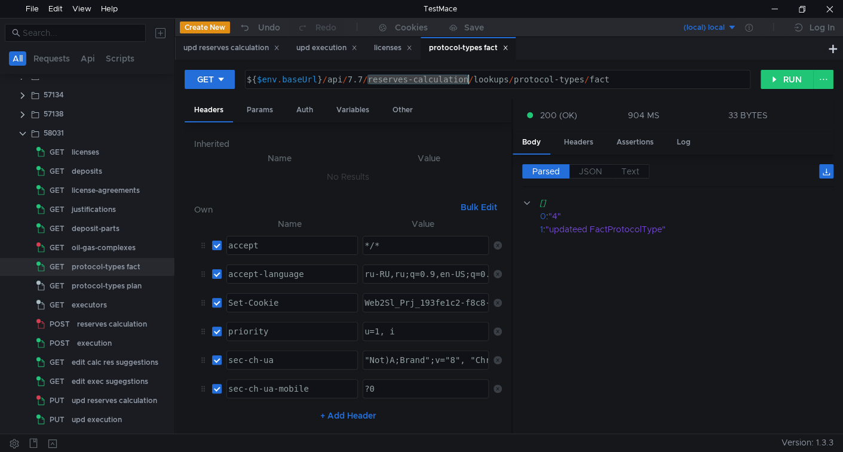
drag, startPoint x: 393, startPoint y: 77, endPoint x: 435, endPoint y: 84, distance: 42.9
click at [435, 84] on div "${ $env . baseUrl } / api / 7.7 / reserves-calculation / lookups / protocol-typ…" at bounding box center [496, 89] width 504 height 29
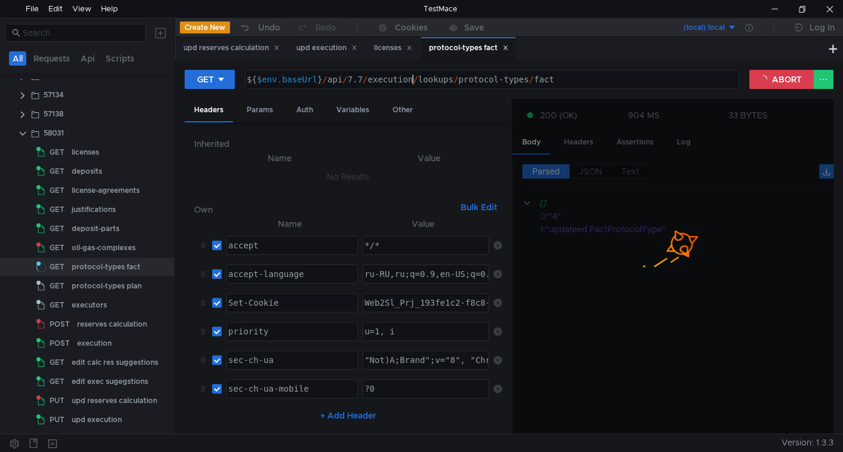
scroll to position [0, 11]
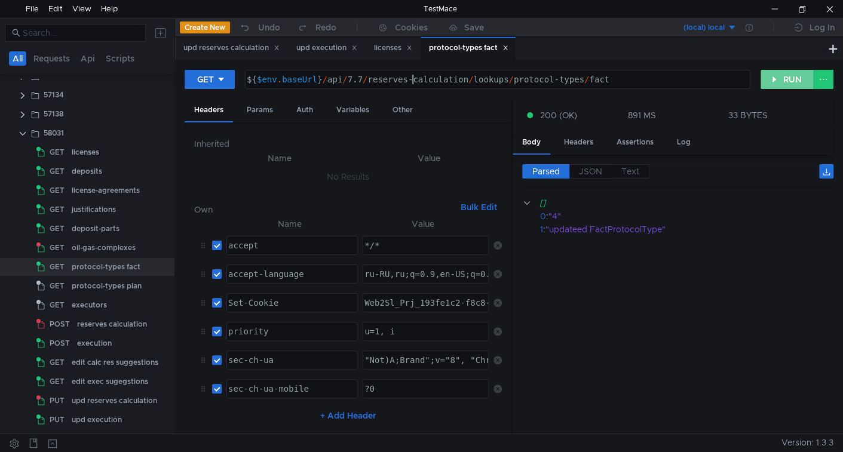
type textarea "${$env.baseUrl}/api/7.7/reserves-calculation/lookups/protocol-types/fact"
click at [782, 84] on button "RUN" at bounding box center [787, 79] width 53 height 19
click at [105, 230] on div "deposit-parts" at bounding box center [96, 229] width 48 height 18
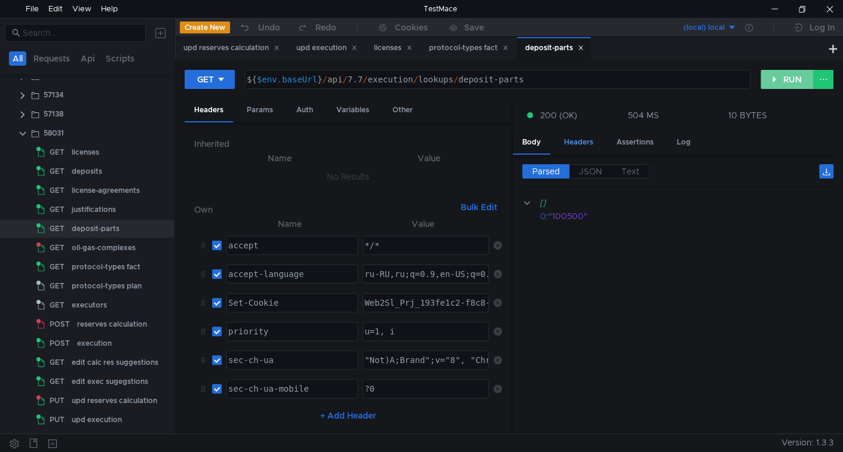
click at [770, 81] on button "RUN" at bounding box center [787, 79] width 53 height 19
type textarea "${$env.baseUrl}/api/7.7/execution/lookups/deposit-parts"
click at [395, 79] on div "${ $env . baseUrl } / api / 7.7 / execution / lookups / deposit-parts" at bounding box center [496, 89] width 504 height 29
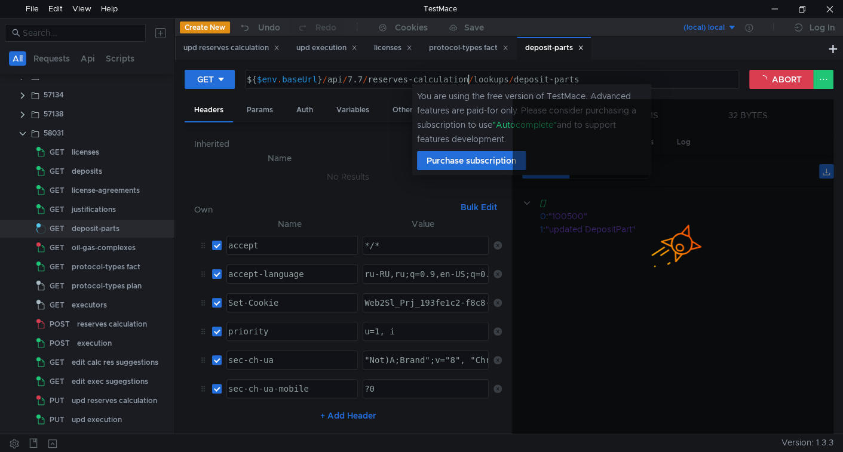
scroll to position [0, 16]
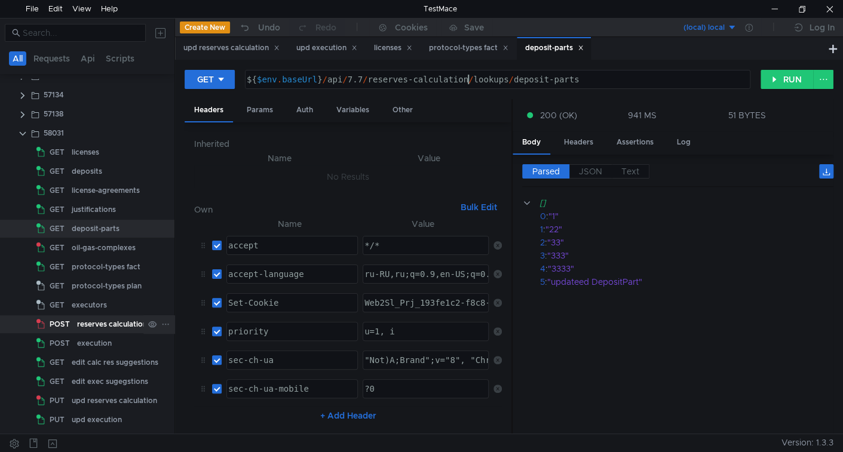
type textarea "${$env.baseUrl}/api/7.7/reserves-calculation/lookups/deposit-parts"
click at [97, 323] on div "reserves calculation" at bounding box center [112, 325] width 70 height 18
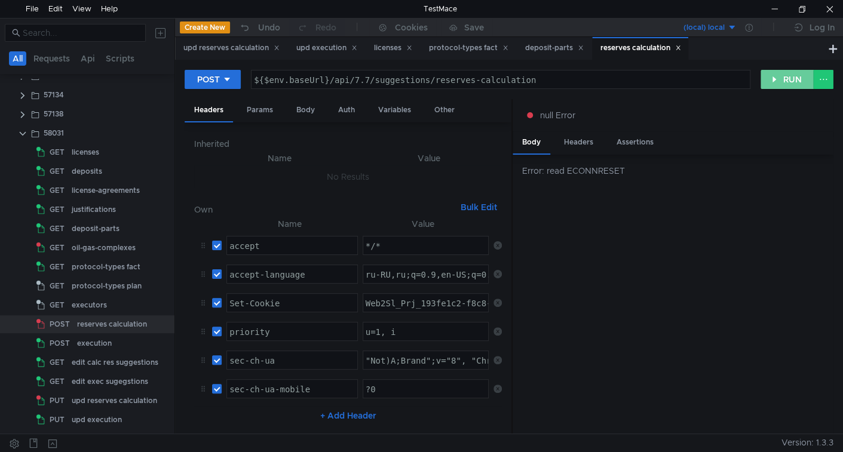
click at [783, 80] on button "RUN" at bounding box center [787, 79] width 53 height 19
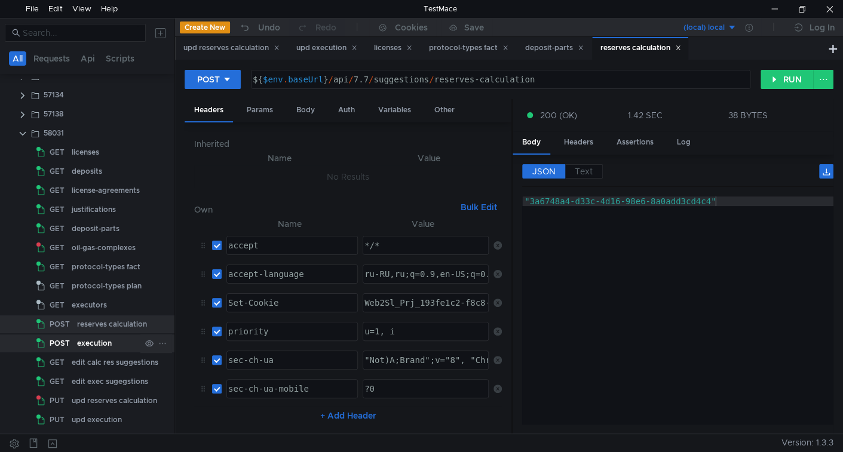
click at [102, 338] on div "execution" at bounding box center [94, 344] width 35 height 18
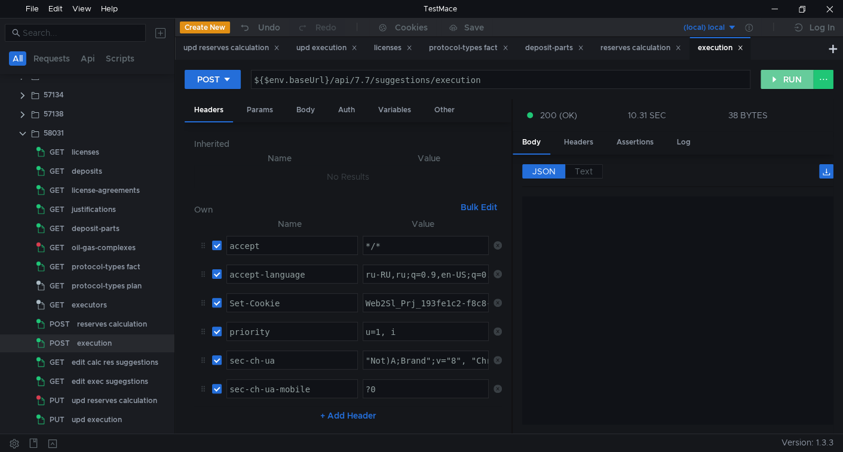
click at [768, 82] on button "RUN" at bounding box center [787, 79] width 53 height 19
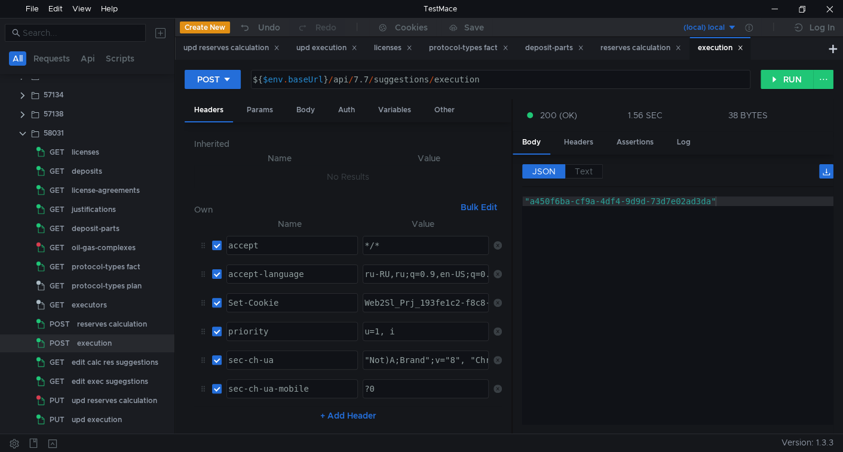
type textarea ""a450f6ba-cf9a-4df4-9d9d-73d7e02ad3da""
click at [542, 203] on div ""a450f6ba-cf9a-4df4-9d9d-73d7e02ad3da"" at bounding box center [677, 320] width 311 height 247
drag, startPoint x: 542, startPoint y: 203, endPoint x: 671, endPoint y: 195, distance: 129.3
click at [671, 197] on div ""a450f6ba-cf9a-4df4-9d9d-73d7e02ad3da"" at bounding box center [677, 320] width 311 height 247
click at [627, 216] on div ""a450f6ba-cf9a-4df4-9d9d-73d7e02ad3da"" at bounding box center [677, 320] width 311 height 247
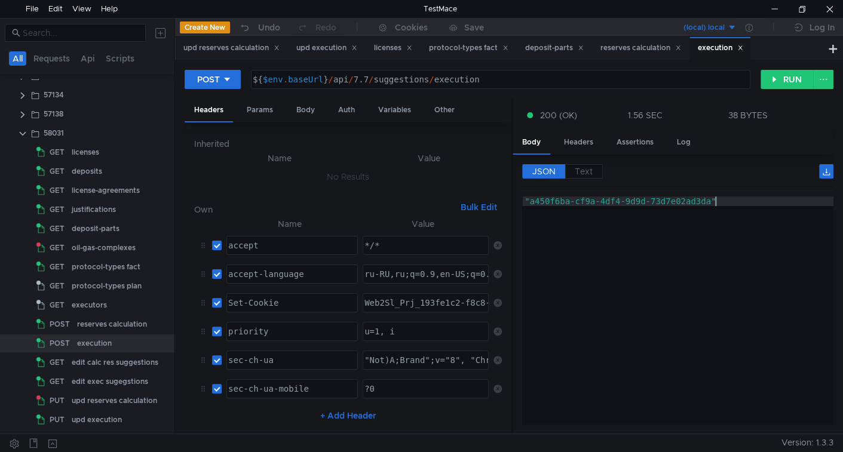
click at [558, 203] on div ""a450f6ba-cf9a-4df4-9d9d-73d7e02ad3da"" at bounding box center [677, 320] width 311 height 247
drag, startPoint x: 558, startPoint y: 203, endPoint x: 613, endPoint y: 224, distance: 59.2
click at [665, 203] on div ""a450f6ba-cf9a-4df4-9d9d-73d7e02ad3da"" at bounding box center [677, 320] width 311 height 247
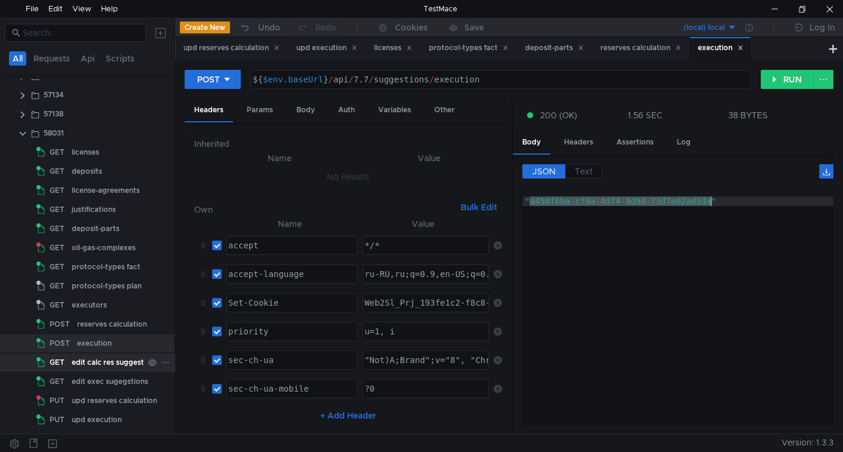
click at [105, 370] on div "edit calc res suggestions" at bounding box center [115, 363] width 87 height 18
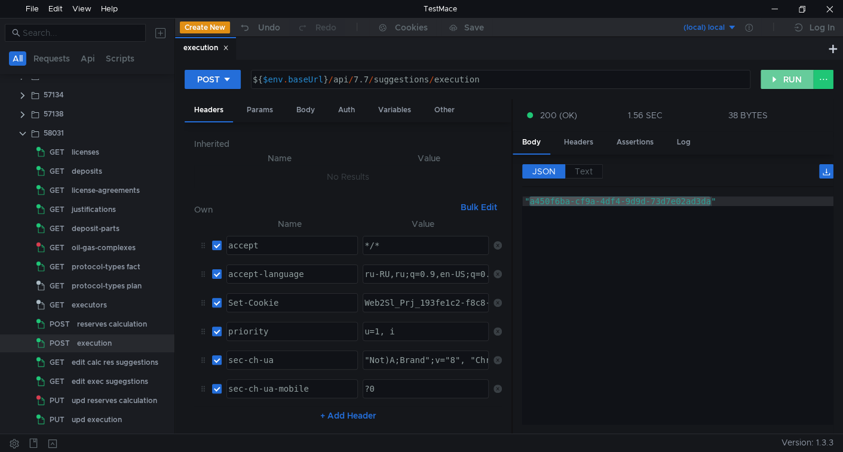
click at [782, 77] on button "RUN" at bounding box center [787, 79] width 53 height 19
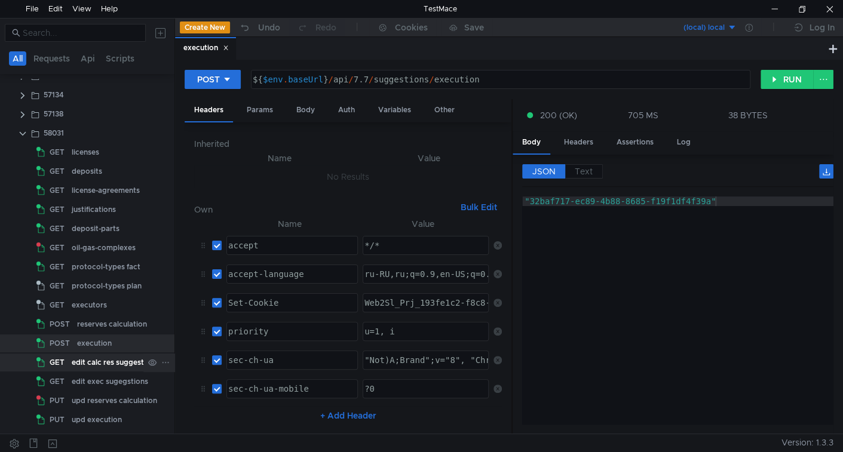
click at [90, 357] on div "edit calc res suggestions" at bounding box center [115, 363] width 87 height 18
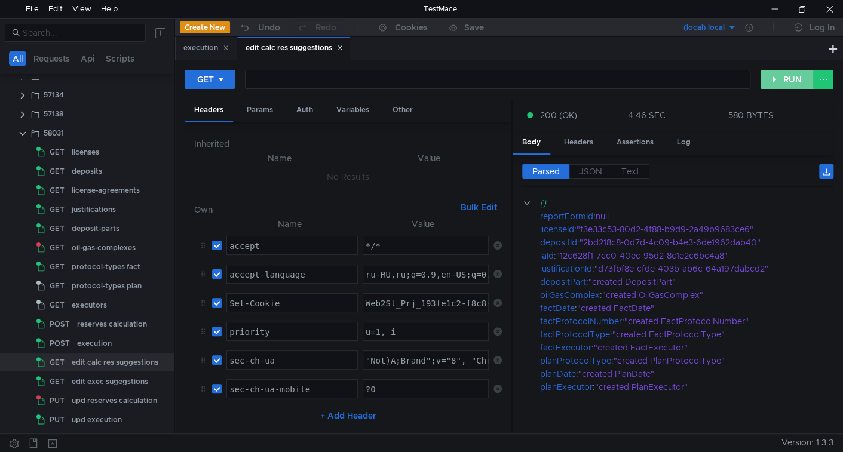
click at [775, 77] on button "RUN" at bounding box center [787, 79] width 53 height 19
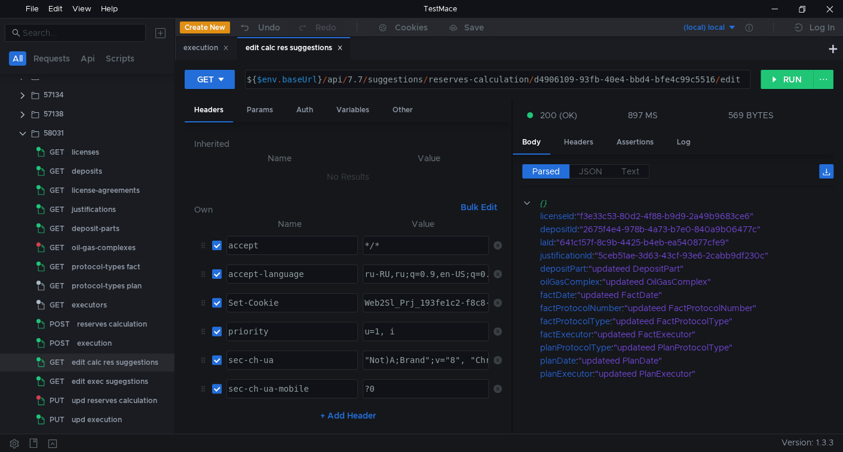
click at [99, 376] on div "edit exec sugegstions" at bounding box center [110, 382] width 76 height 18
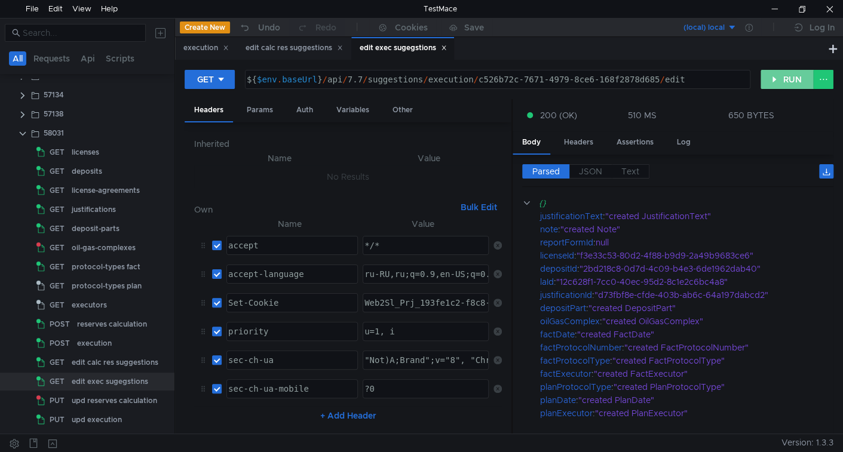
click at [792, 75] on button "RUN" at bounding box center [787, 79] width 53 height 19
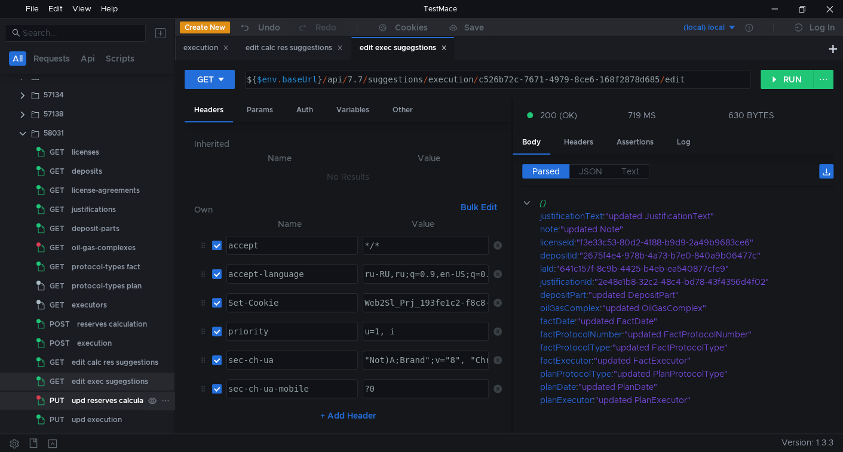
click at [90, 396] on div "upd reserves calculation" at bounding box center [114, 401] width 85 height 18
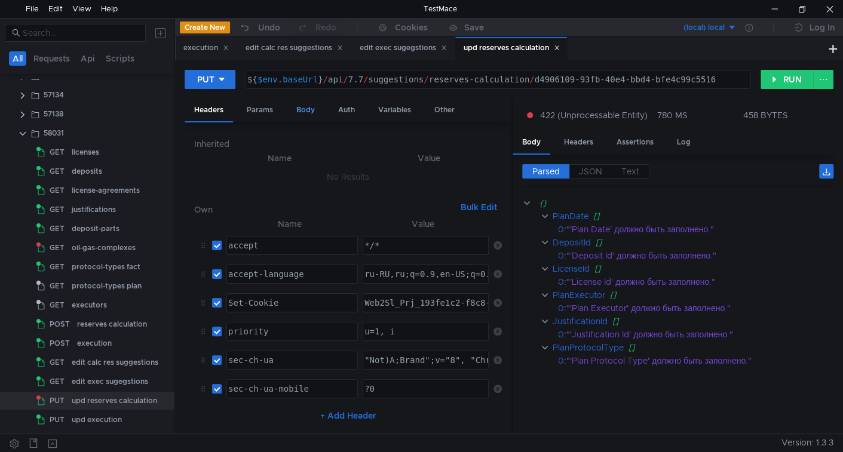
click at [308, 108] on div "Body" at bounding box center [306, 110] width 38 height 22
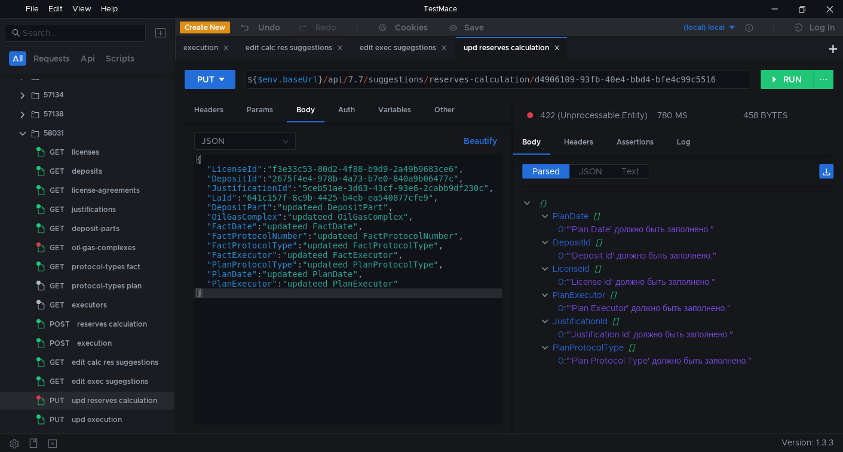
click at [407, 219] on div "{ "LicenseId" : "f3e33c53-80d2-4f88-b9d9-2a49b9683ce6" , "DepositId" : "2675f4e…" at bounding box center [348, 299] width 308 height 289
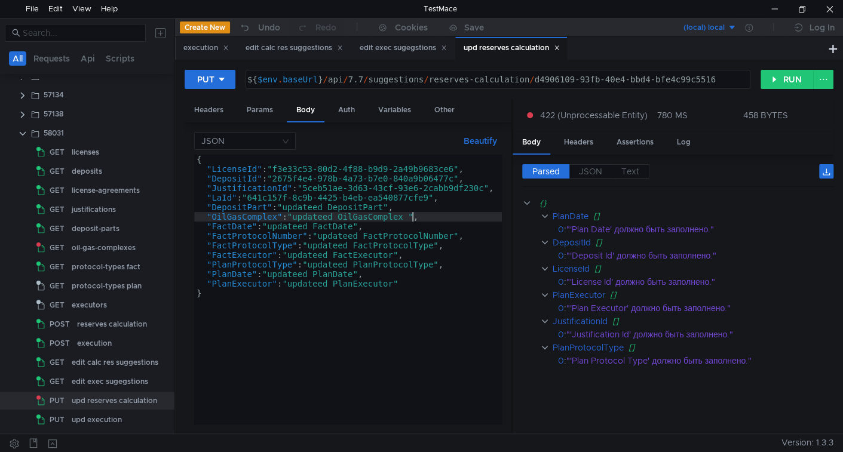
scroll to position [0, 14]
click at [384, 206] on div "{ "LicenseId" : "f3e33c53-80d2-4f88-b9d9-2a49b9683ce6" , "DepositId" : "2675f4e…" at bounding box center [348, 299] width 308 height 289
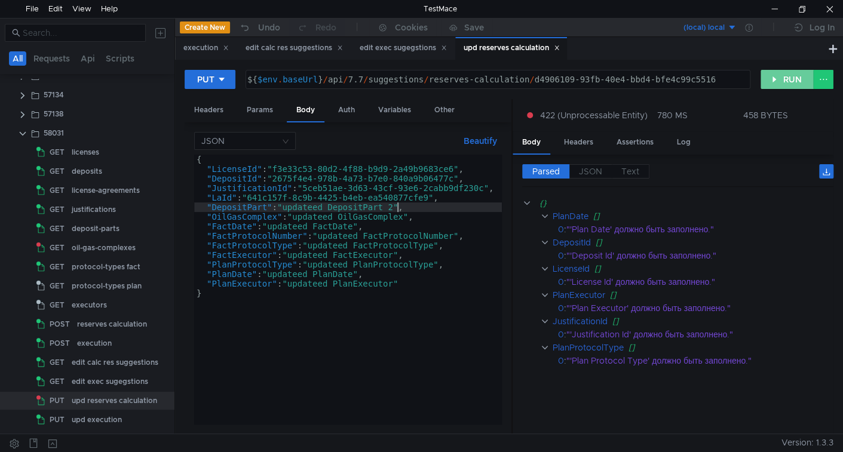
type textarea ""DepositPart": "updateed DepositPart 2","
click at [788, 73] on button "RUN" at bounding box center [787, 79] width 53 height 19
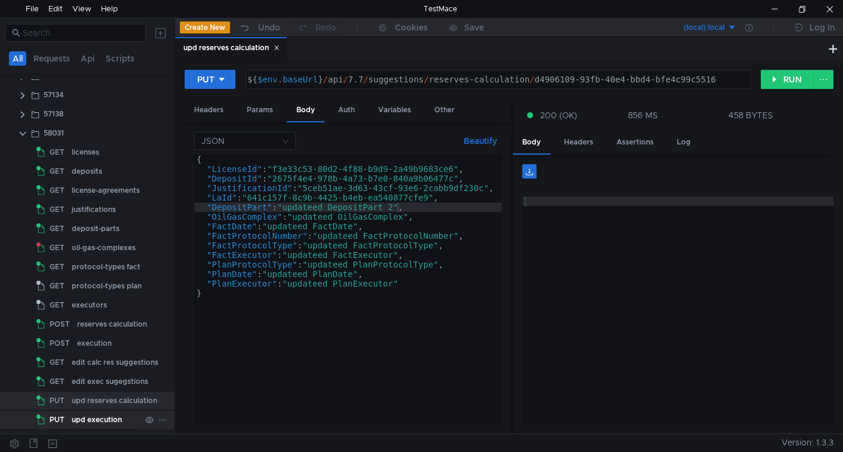
click at [96, 417] on div "upd execution" at bounding box center [97, 420] width 50 height 18
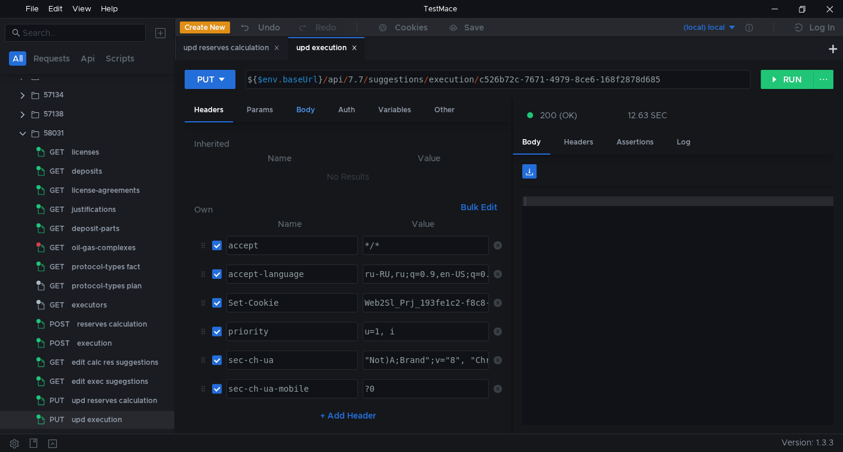
click at [316, 105] on div "Body" at bounding box center [306, 110] width 38 height 22
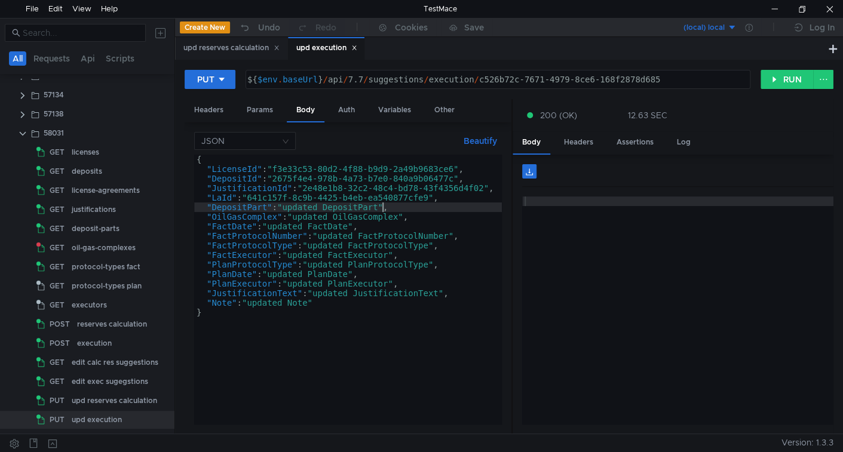
click at [384, 206] on div "{ "LicenseId" : "f3e33c53-80d2-4f88-b9d9-2a49b9683ce6" , "DepositId" : "2675f4e…" at bounding box center [348, 299] width 308 height 289
type textarea ""DepositPart": "updated DepositPart 2","
click at [771, 83] on button "RUN" at bounding box center [787, 79] width 53 height 19
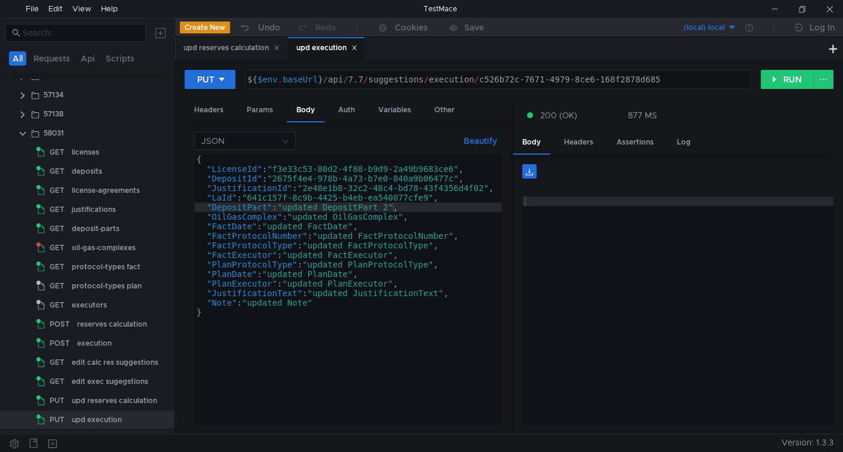
scroll to position [0, 13]
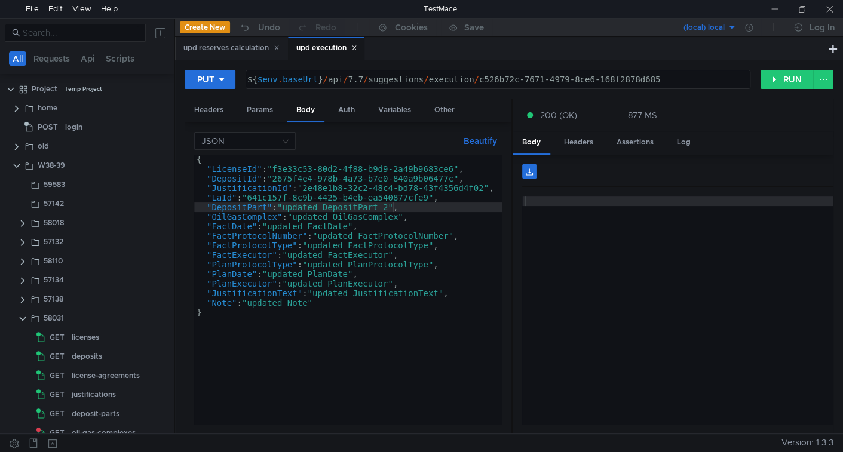
scroll to position [0, 13]
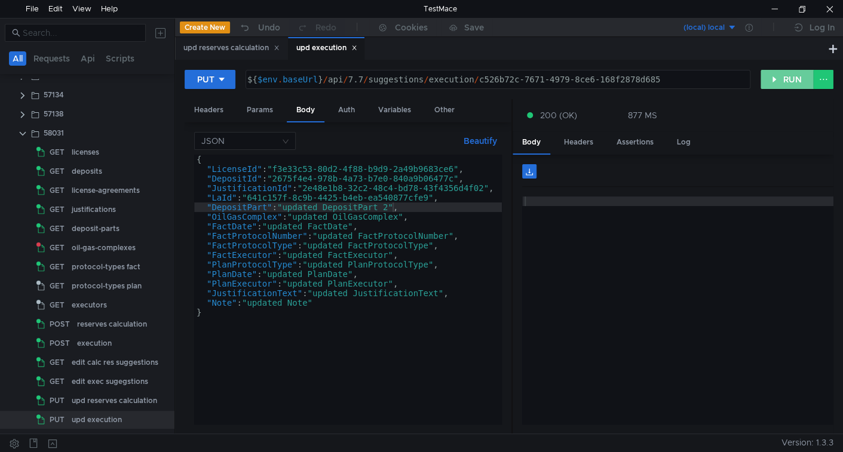
drag, startPoint x: 791, startPoint y: 79, endPoint x: 788, endPoint y: 85, distance: 7.2
click at [791, 79] on button "RUN" at bounding box center [787, 79] width 53 height 19
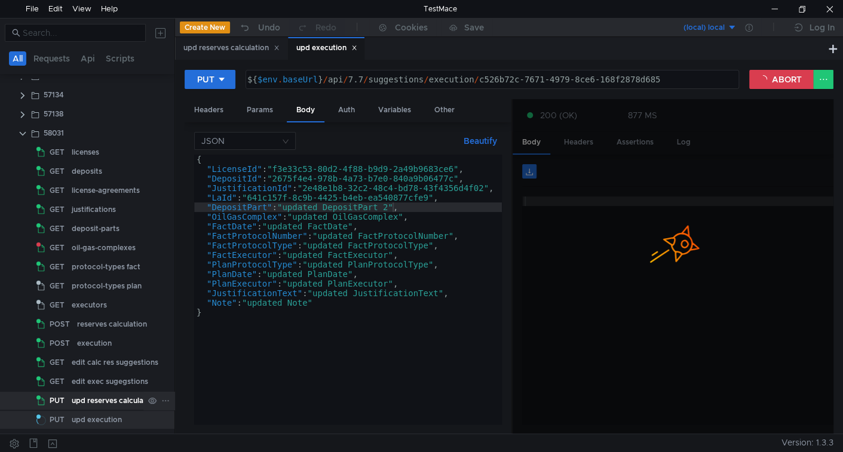
click at [75, 401] on div "upd reserves calculation" at bounding box center [114, 401] width 85 height 18
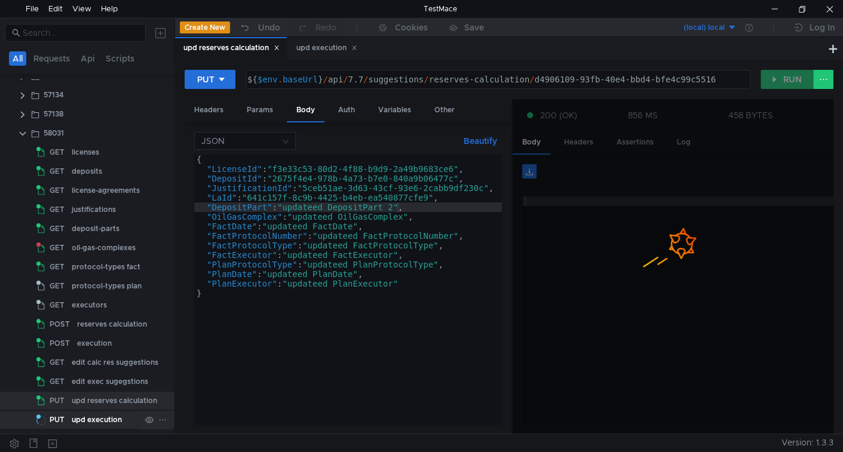
click at [100, 422] on div "upd execution" at bounding box center [97, 420] width 50 height 18
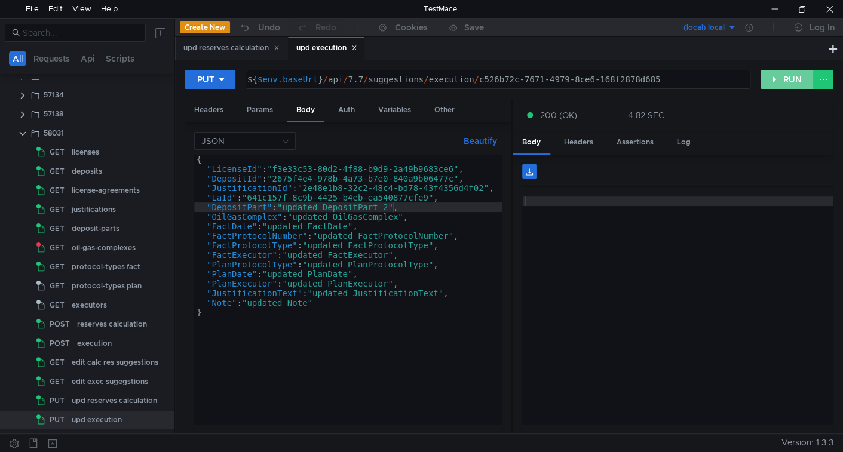
click at [774, 66] on div "PUT ${ $env . baseUrl } / api / 7.7 / suggestions / execution / c526b72c-7671-4…" at bounding box center [509, 247] width 668 height 374
click at [784, 78] on button "RUN" at bounding box center [787, 79] width 53 height 19
click at [88, 404] on div "upd reserves calculation" at bounding box center [114, 401] width 85 height 18
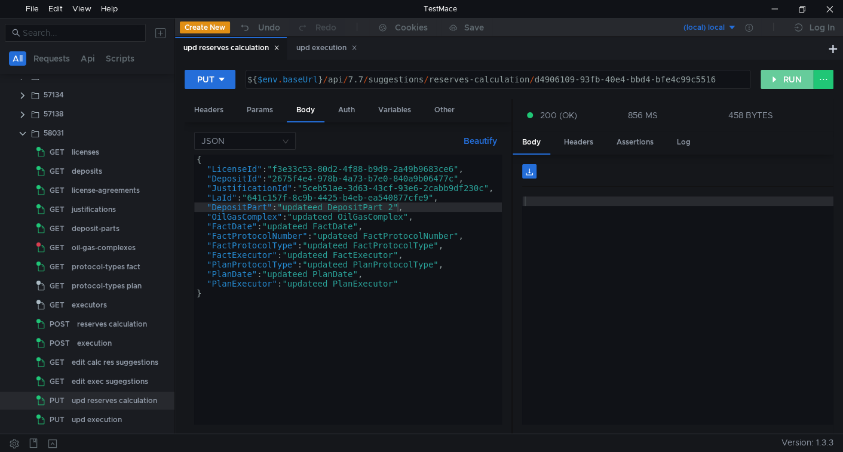
drag, startPoint x: 780, startPoint y: 76, endPoint x: 577, endPoint y: 176, distance: 227.2
click at [780, 76] on button "RUN" at bounding box center [787, 79] width 53 height 19
click at [90, 378] on div "edit exec sugegstions" at bounding box center [110, 382] width 76 height 18
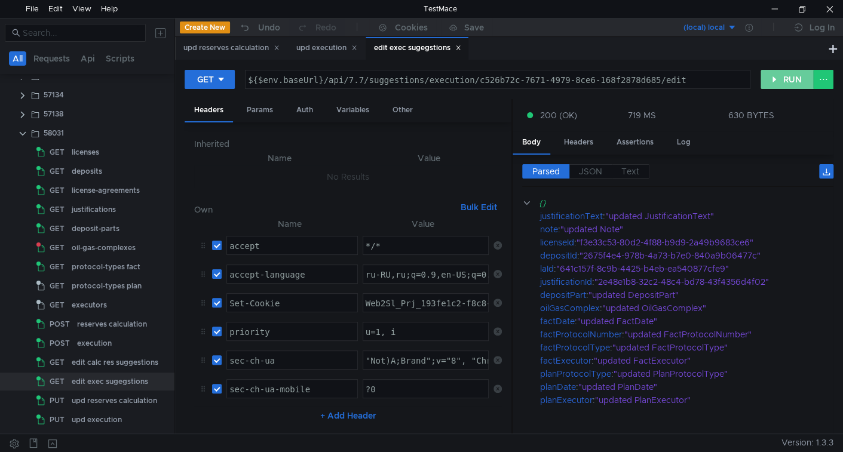
click at [781, 76] on button "RUN" at bounding box center [787, 79] width 53 height 19
click at [93, 322] on div "reserves calculation" at bounding box center [112, 325] width 70 height 18
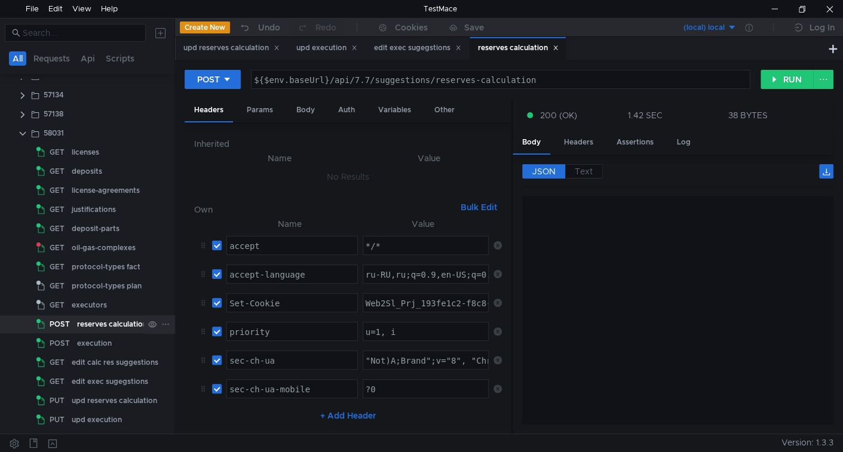
click at [786, 75] on button "RUN" at bounding box center [787, 79] width 53 height 19
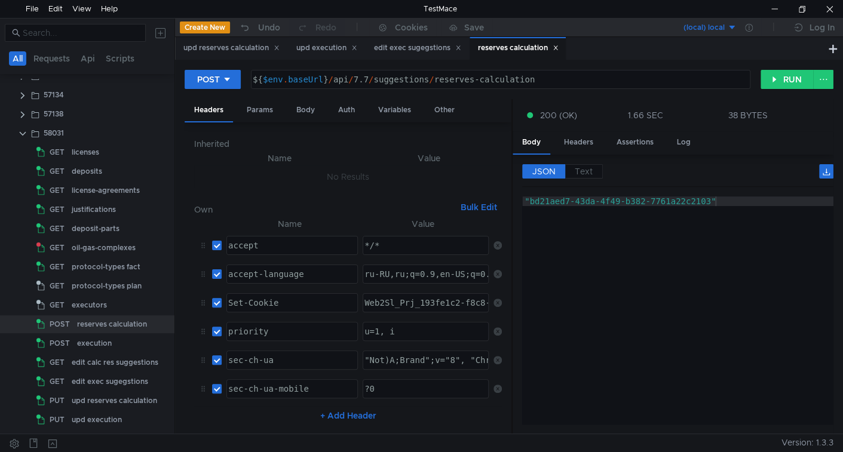
click at [99, 226] on div "deposit-parts" at bounding box center [96, 229] width 48 height 18
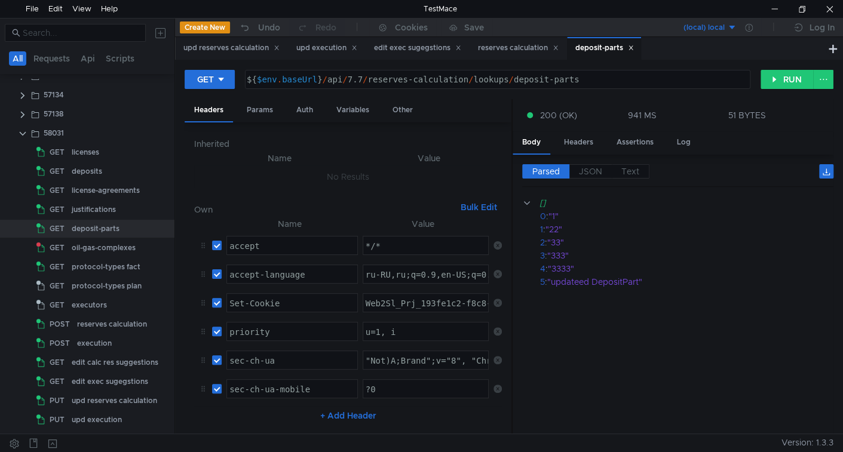
click at [772, 80] on button "RUN" at bounding box center [787, 79] width 53 height 19
click at [390, 79] on div "${ $env . baseUrl } / api / 7.7 / reserves-calculation / lookups / deposit-parts" at bounding box center [496, 89] width 504 height 29
drag, startPoint x: 390, startPoint y: 79, endPoint x: 440, endPoint y: 77, distance: 50.2
click at [440, 77] on div "${ $env . baseUrl } / api / 7.7 / reserves-calculation / lookups / deposit-parts" at bounding box center [496, 89] width 504 height 29
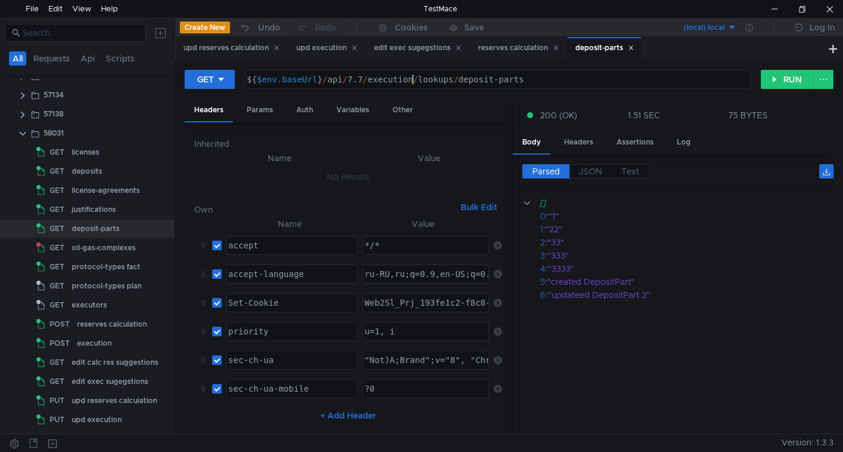
type textarea "${$env.baseUrl}/api/7.7/execution/lookups/deposit-parts"
click at [791, 77] on button "RUN" at bounding box center [787, 79] width 53 height 19
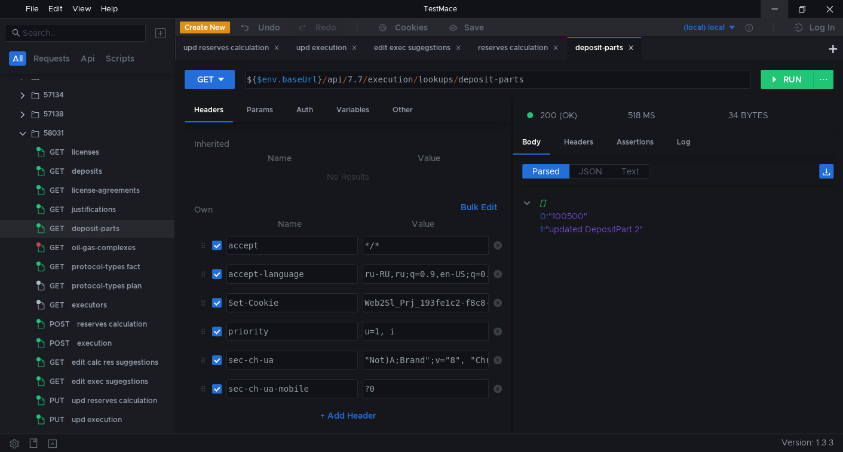
click at [763, 9] on div at bounding box center [774, 9] width 27 height 18
click at [773, 8] on div at bounding box center [774, 9] width 27 height 18
click at [21, 132] on clr-icon at bounding box center [23, 134] width 10 height 10
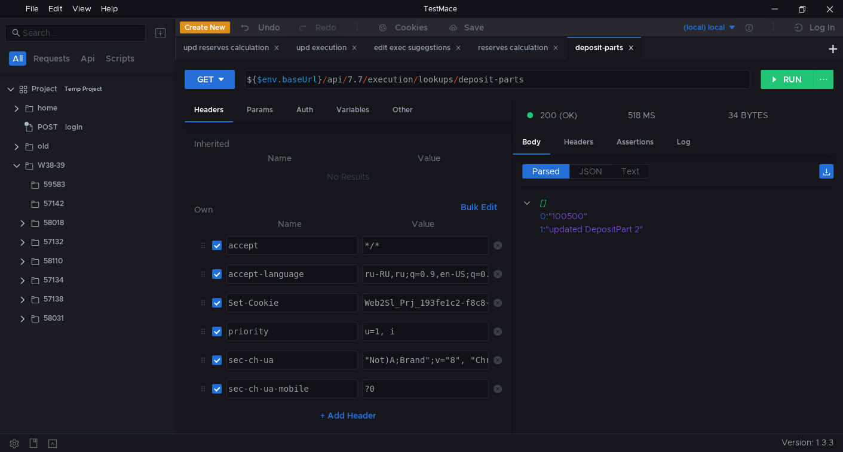
scroll to position [0, 0]
